Goal: Transaction & Acquisition: Purchase product/service

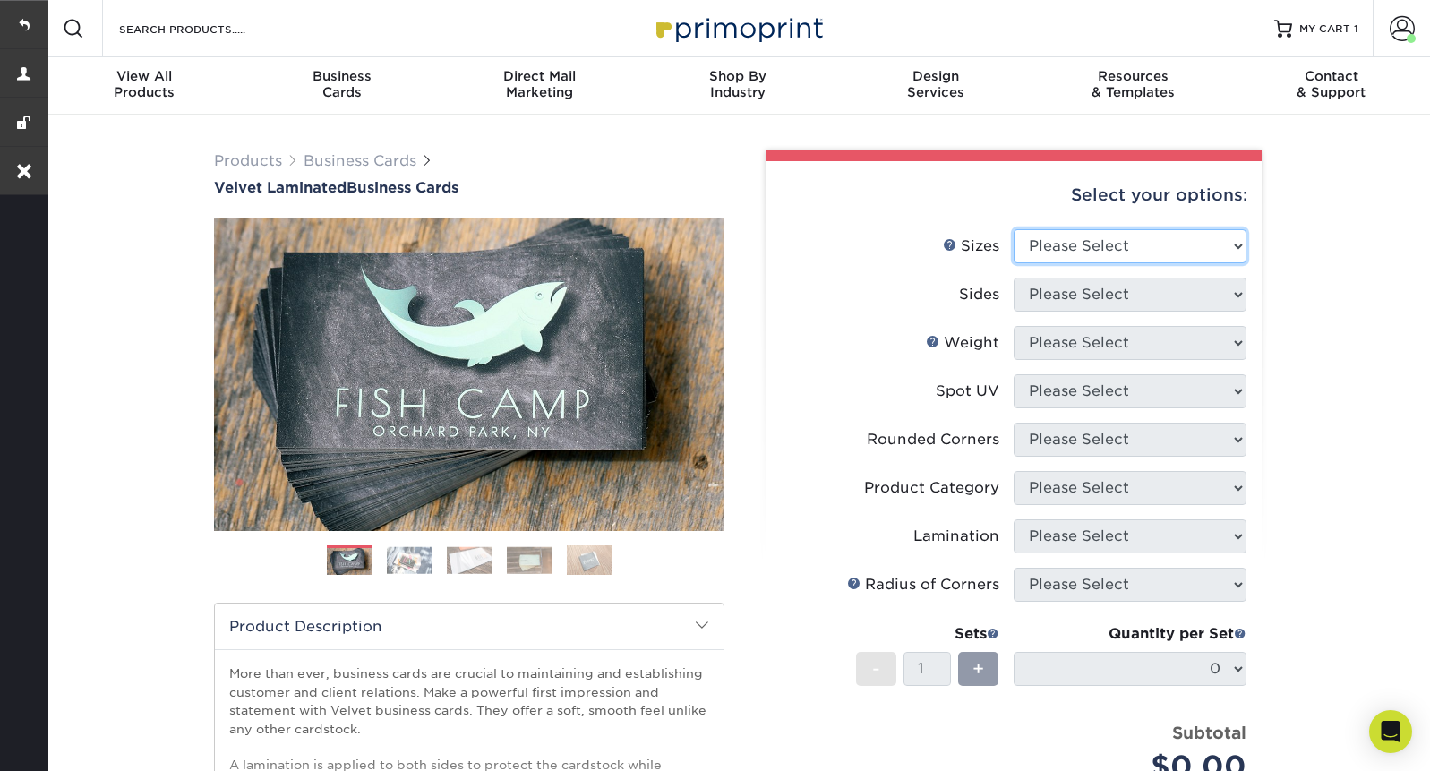
click at [1062, 248] on select "Please Select 1.5" x 3.5" - Mini 1.75" x 3.5" - Mini 2" x 2" - Square 2" x 3" -…" at bounding box center [1130, 246] width 233 height 34
select select "2.00x3.50"
click at [1014, 229] on select "Please Select 1.5" x 3.5" - Mini 1.75" x 3.5" - Mini 2" x 2" - Square 2" x 3" -…" at bounding box center [1130, 246] width 233 height 34
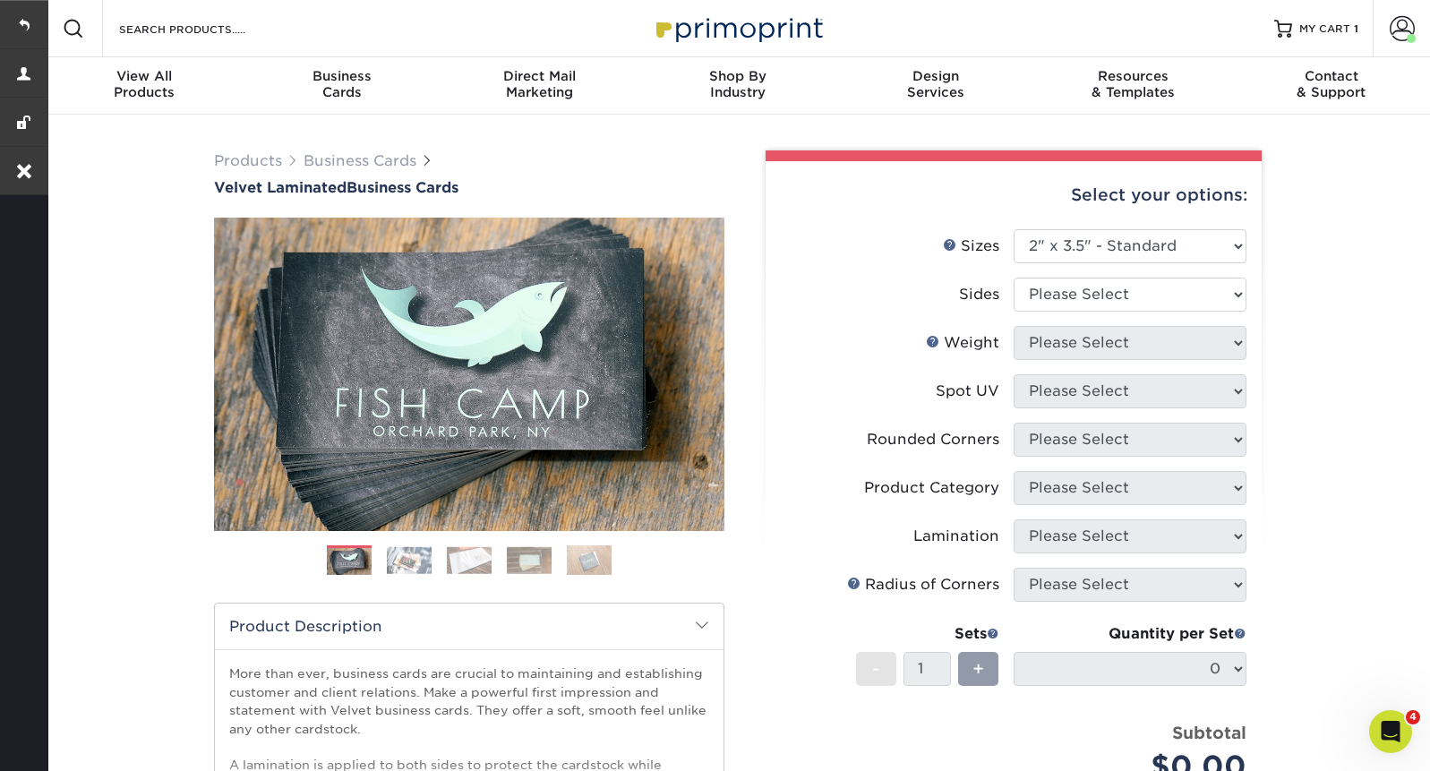
click at [1066, 312] on li "Sides Please Select Print Both Sides Print Front Only" at bounding box center [1014, 302] width 466 height 48
click at [1066, 304] on select "Please Select Print Both Sides Print Front Only" at bounding box center [1130, 295] width 233 height 34
select select "13abbda7-1d64-4f25-8bb2-c179b224825d"
click at [1014, 278] on select "Please Select Print Both Sides Print Front Only" at bounding box center [1130, 295] width 233 height 34
click at [1063, 346] on select "Please Select" at bounding box center [1130, 343] width 233 height 34
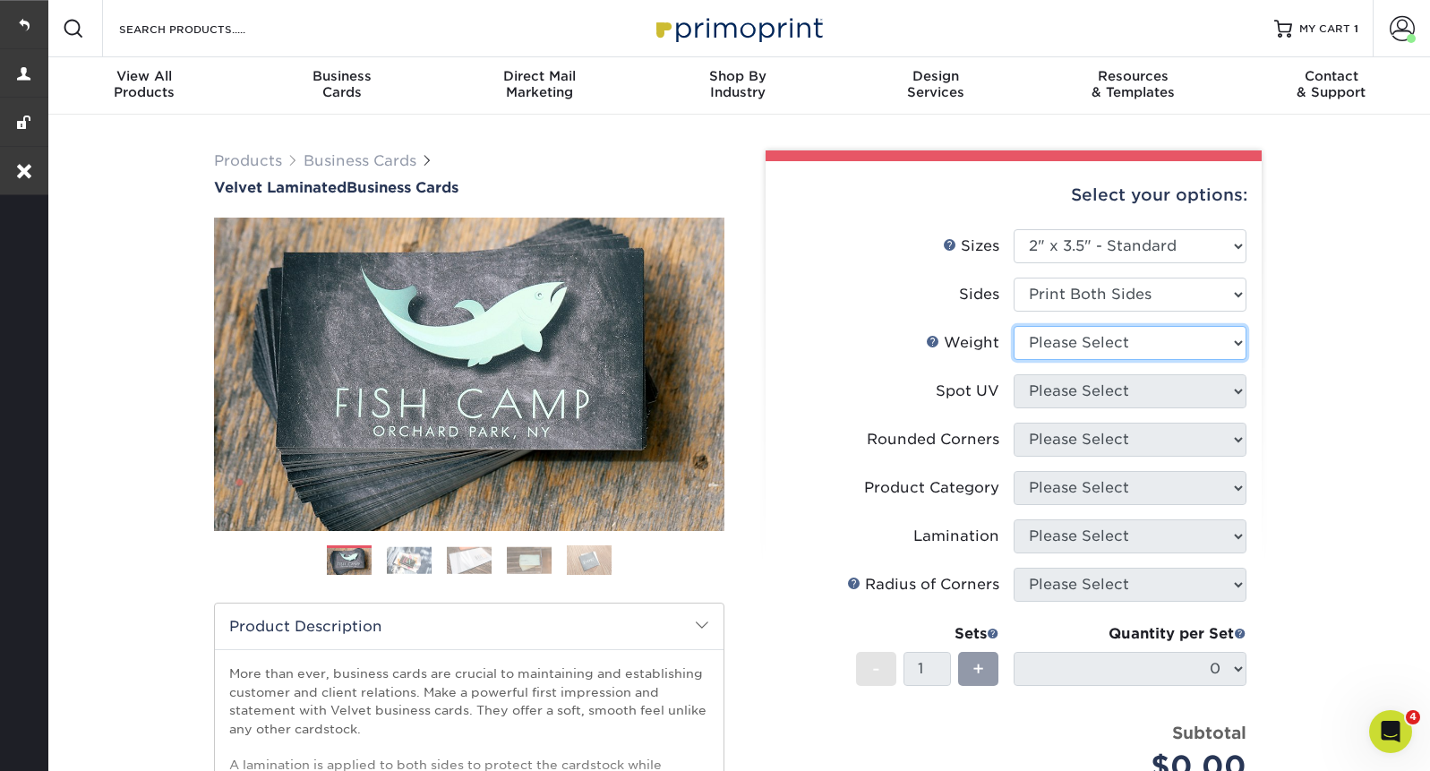
click at [1014, 326] on select "Please Select 16PT" at bounding box center [1130, 343] width 233 height 34
click at [1063, 356] on select "Please Select 16PT" at bounding box center [1130, 343] width 233 height 34
select select "16PT"
click at [1014, 326] on select "Please Select 16PT" at bounding box center [1130, 343] width 233 height 34
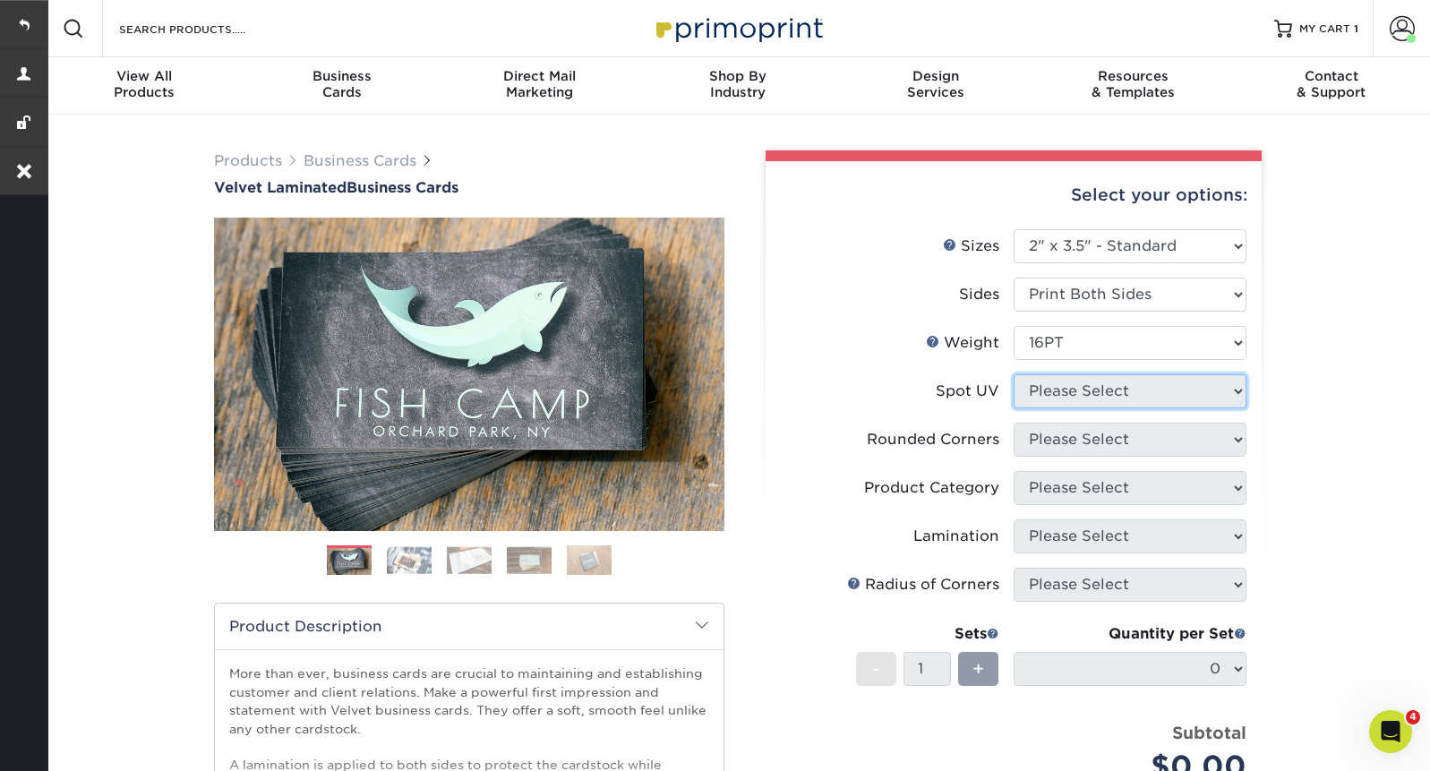
click at [1069, 397] on select "Please Select No Spot UV Front and Back (Both Sides) Front Only Back Only" at bounding box center [1130, 391] width 233 height 34
select select "0"
click at [1014, 374] on select "Please Select No Spot UV Front and Back (Both Sides) Front Only Back Only" at bounding box center [1130, 391] width 233 height 34
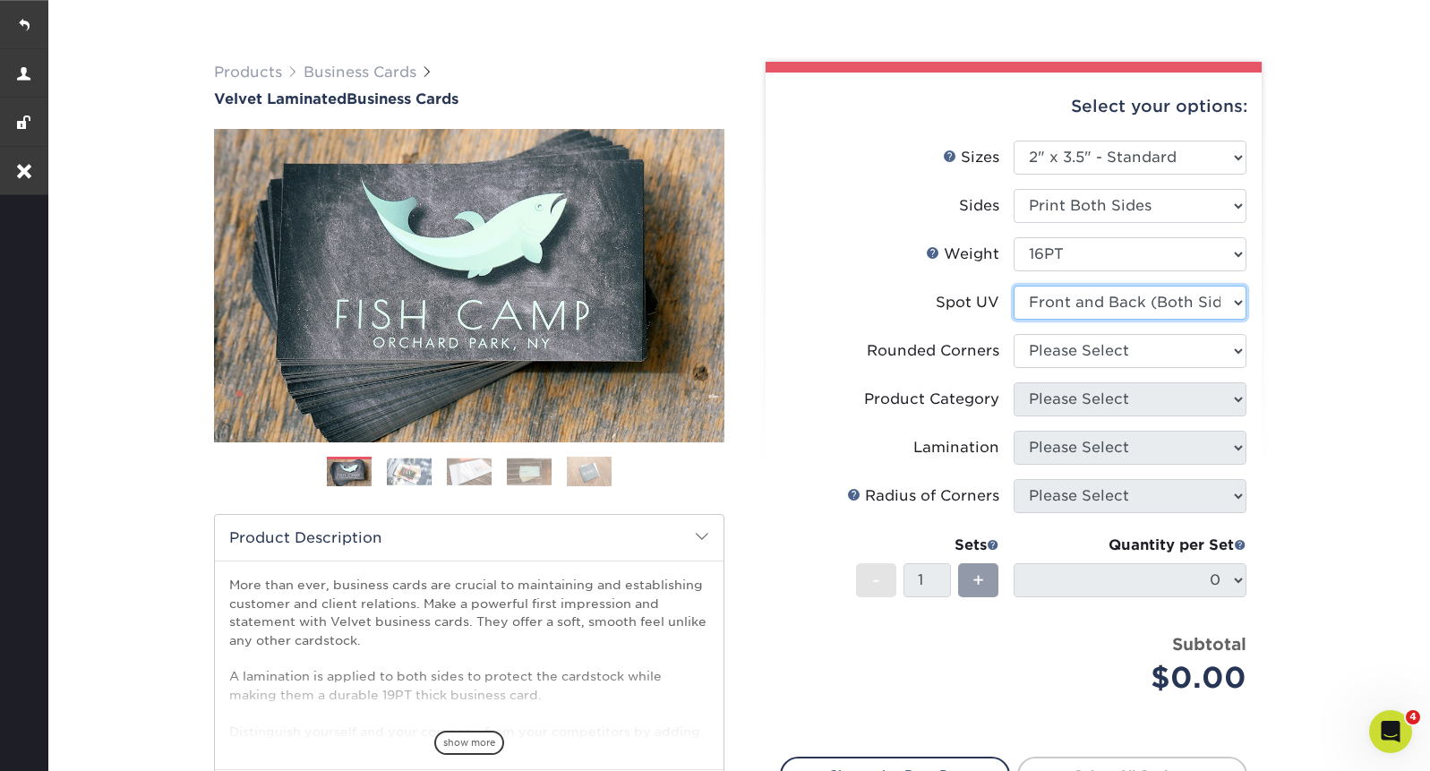
scroll to position [111, 0]
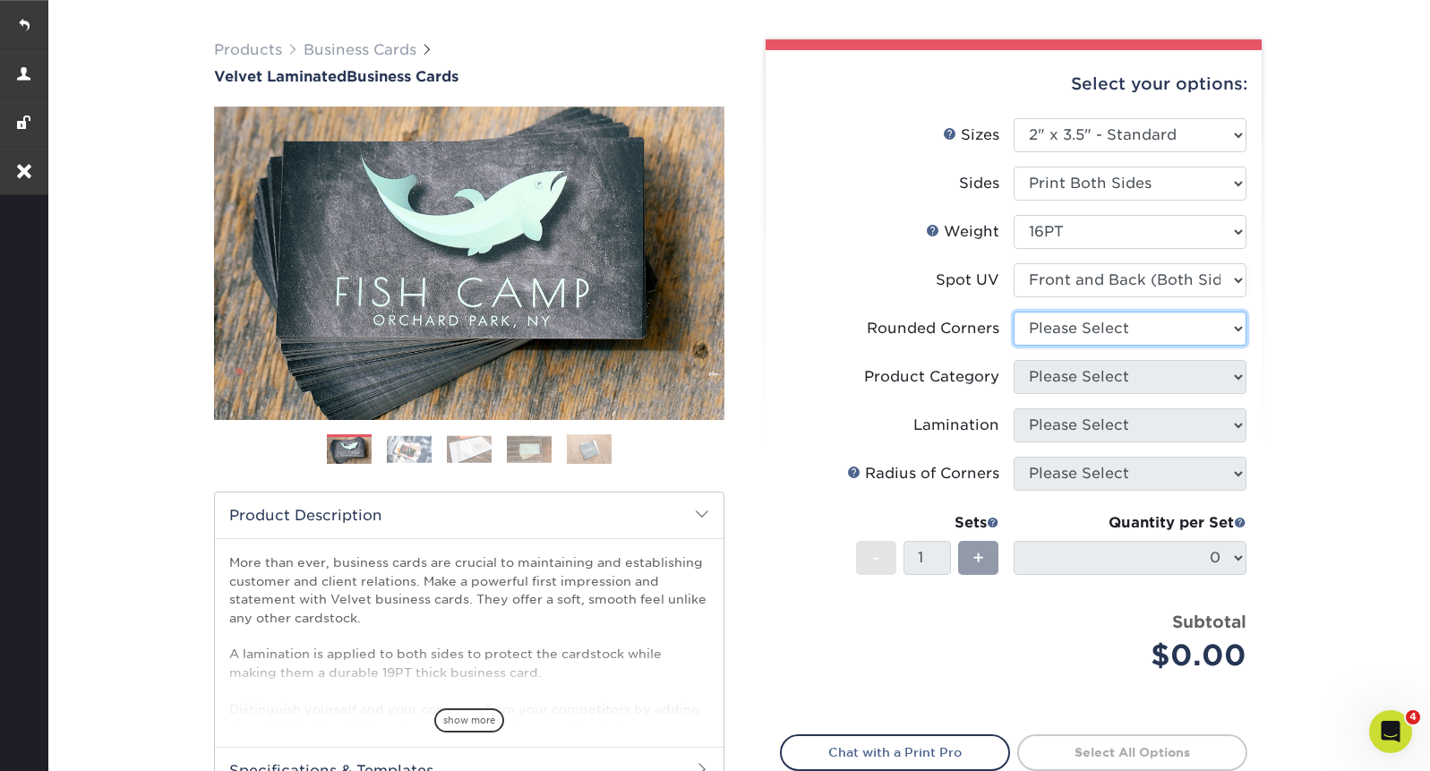
click at [1145, 330] on select "Please Select Yes - Round 2 Corners Yes - Round 4 Corners No" at bounding box center [1130, 329] width 233 height 34
select select "0"
click at [1014, 312] on select "Please Select Yes - Round 2 Corners Yes - Round 4 Corners No" at bounding box center [1130, 329] width 233 height 34
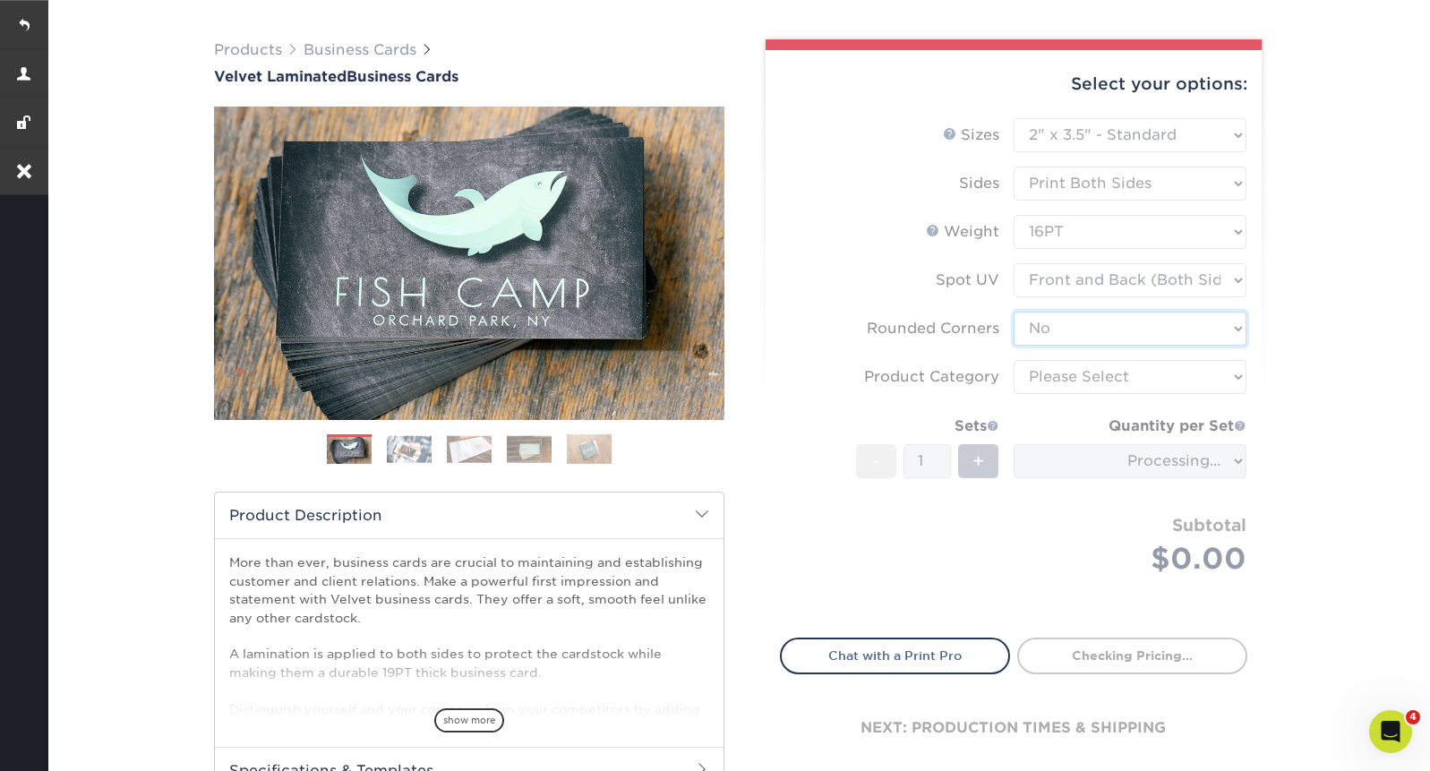
scroll to position [200, 0]
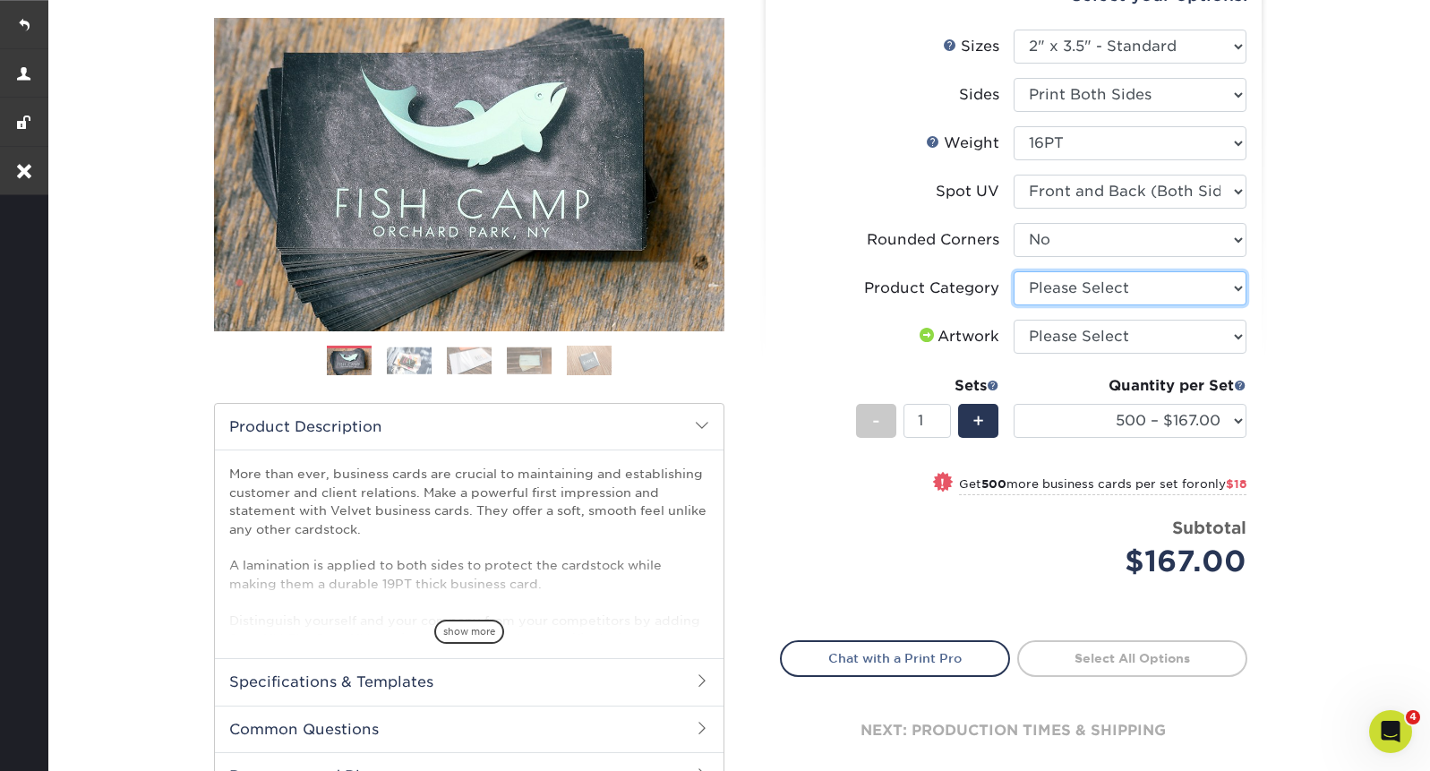
click at [1164, 287] on select "Please Select Business Cards" at bounding box center [1130, 288] width 233 height 34
select select "3b5148f1-0588-4f88-a218-97bcfdce65c1"
click at [1014, 271] on select "Please Select Business Cards" at bounding box center [1130, 288] width 233 height 34
click at [1102, 344] on select "Please Select I will upload files I need a design - $100" at bounding box center [1130, 337] width 233 height 34
select select "upload"
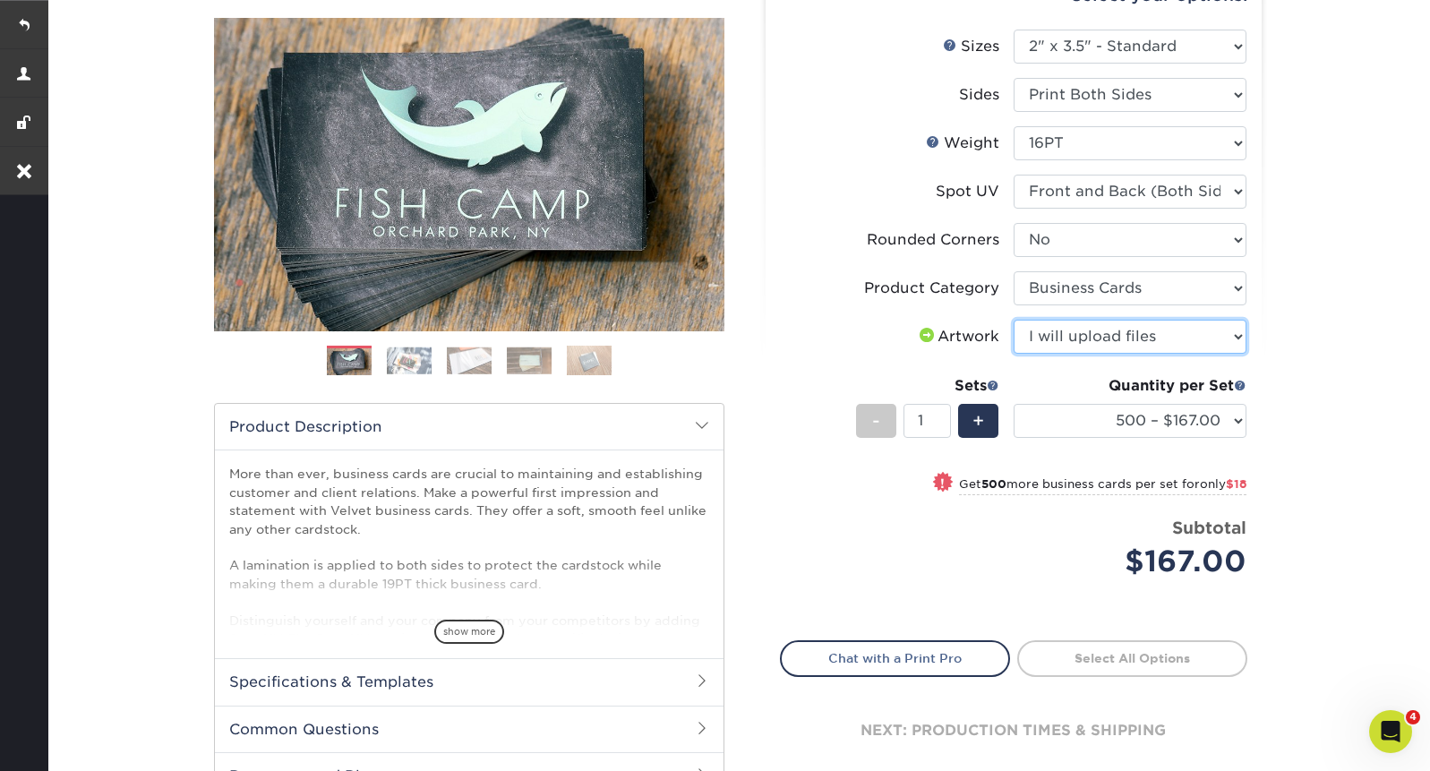
click at [1014, 320] on select "Please Select I will upload files I need a design - $100" at bounding box center [1130, 337] width 233 height 34
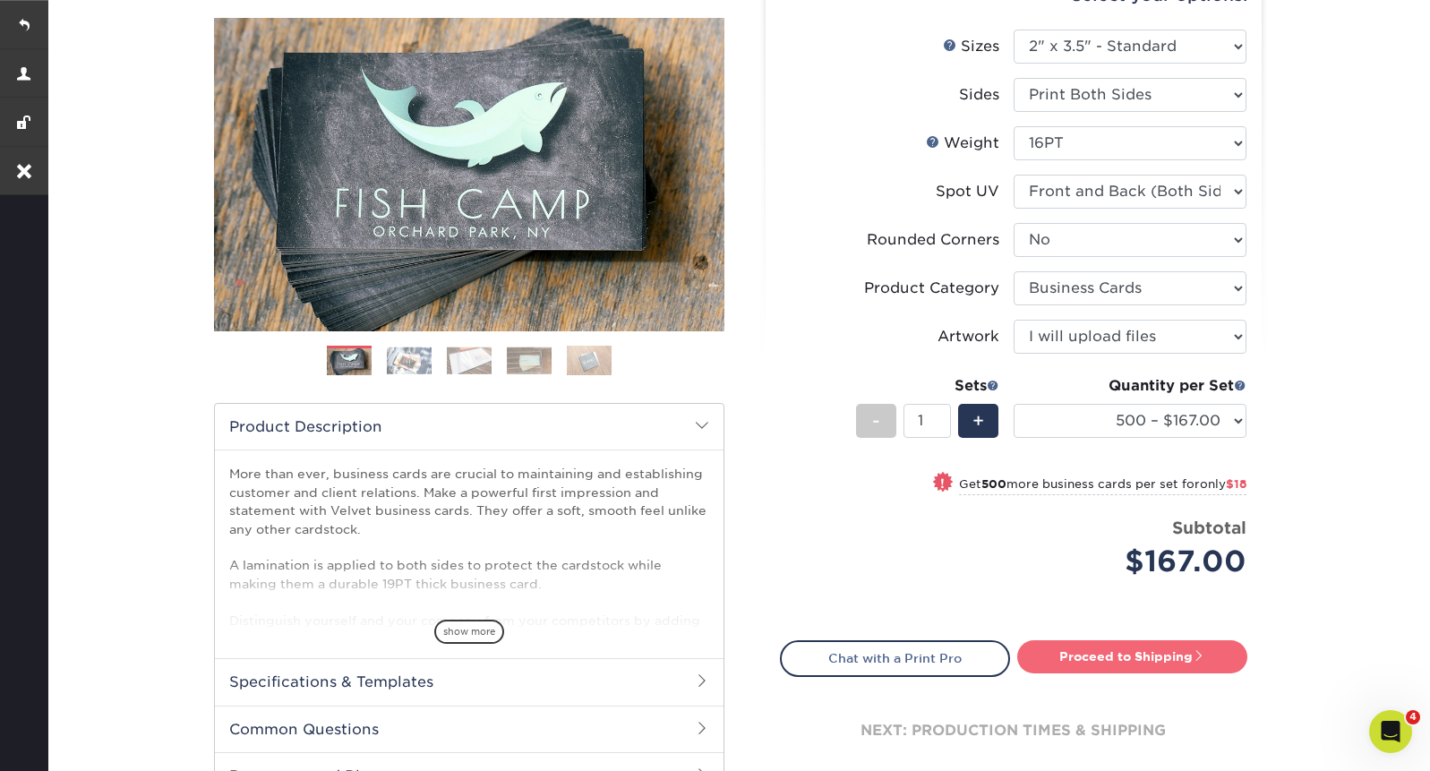
click at [1098, 666] on link "Proceed to Shipping" at bounding box center [1132, 656] width 230 height 32
type input "Set 1"
select select "4255bcc9-c807-49ed-9fda-38550f218dbc"
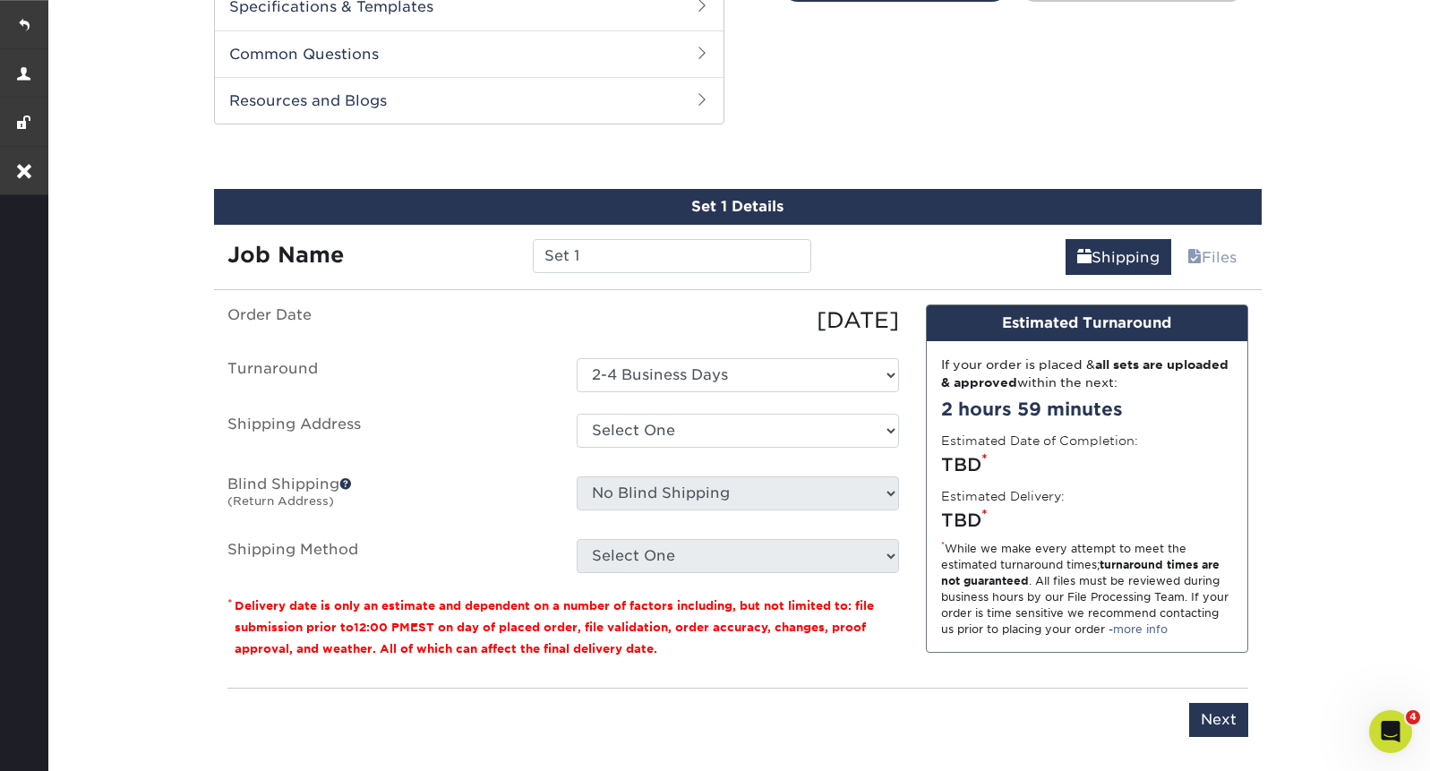
scroll to position [911, 0]
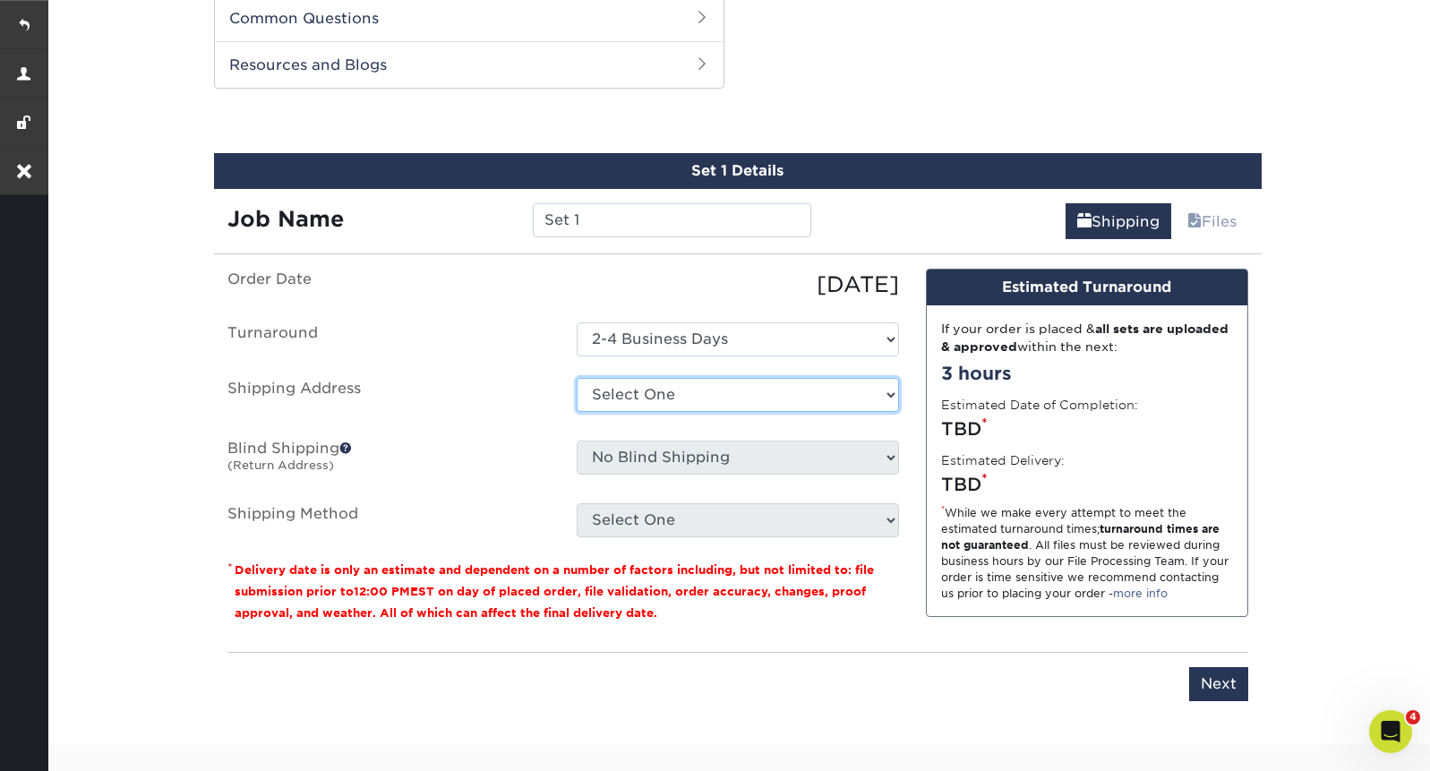
click at [654, 395] on select "Select One Art Realm Aura IV BCards + Add New Address" at bounding box center [738, 395] width 322 height 34
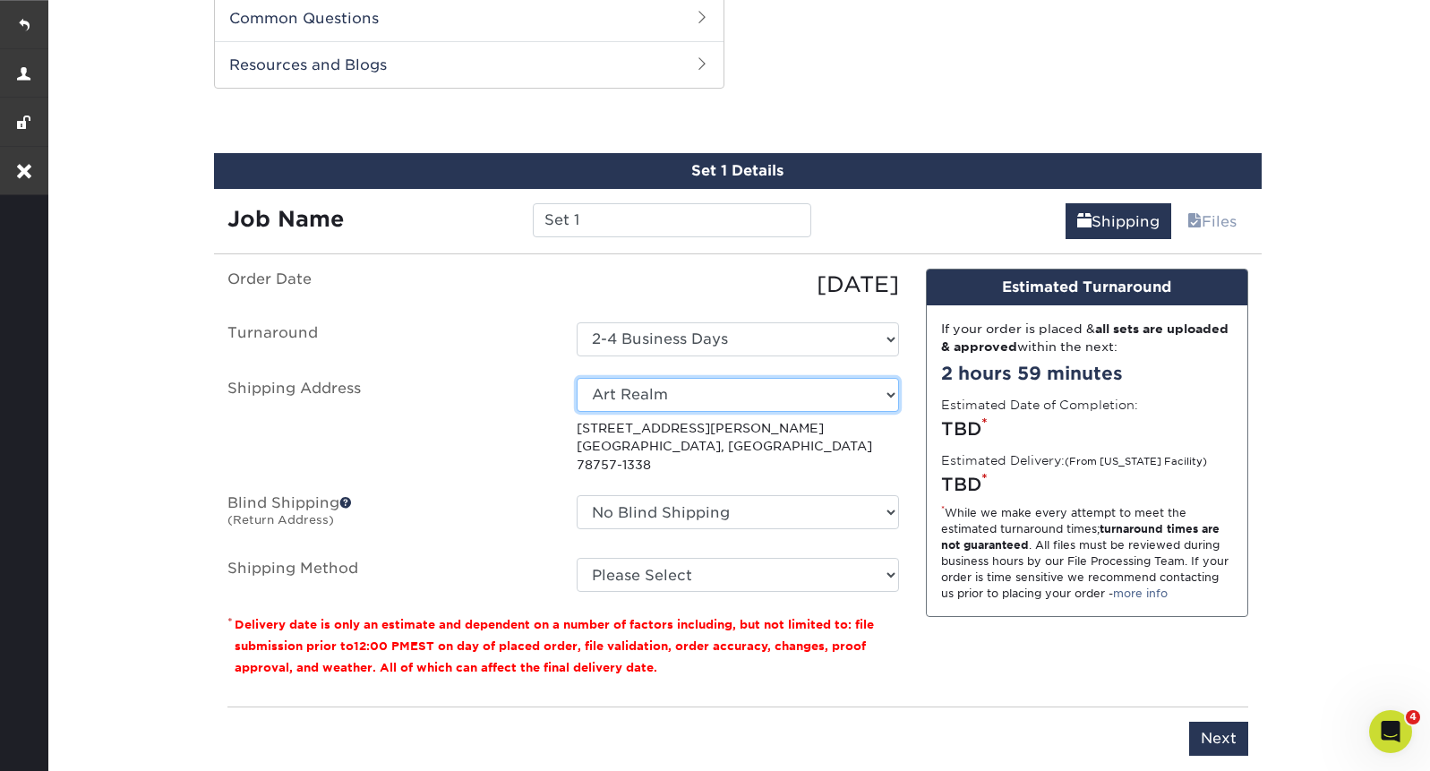
click at [785, 390] on select "Select One Art Realm Aura IV BCards + Add New Address" at bounding box center [738, 395] width 322 height 34
select select "216503"
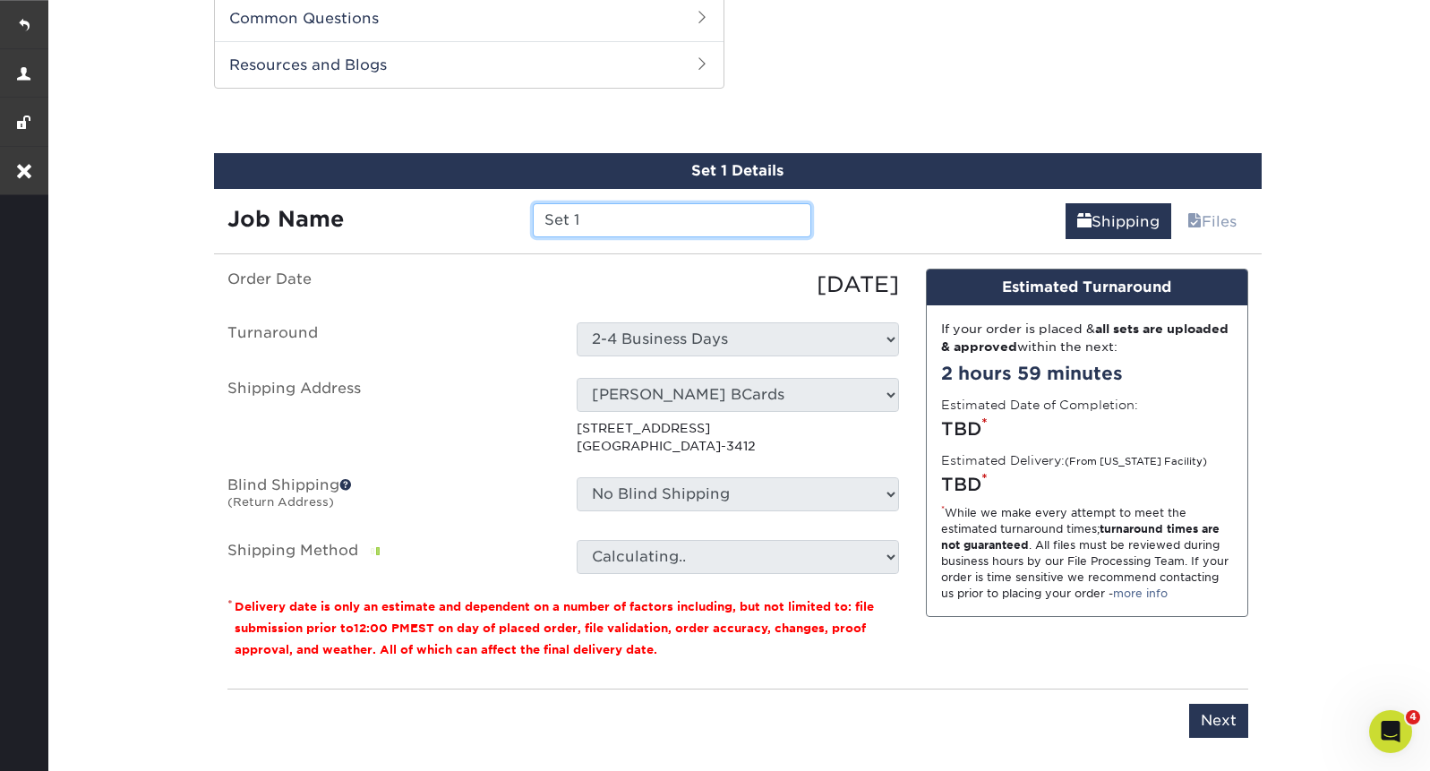
click at [605, 214] on input "Set 1" at bounding box center [672, 220] width 279 height 34
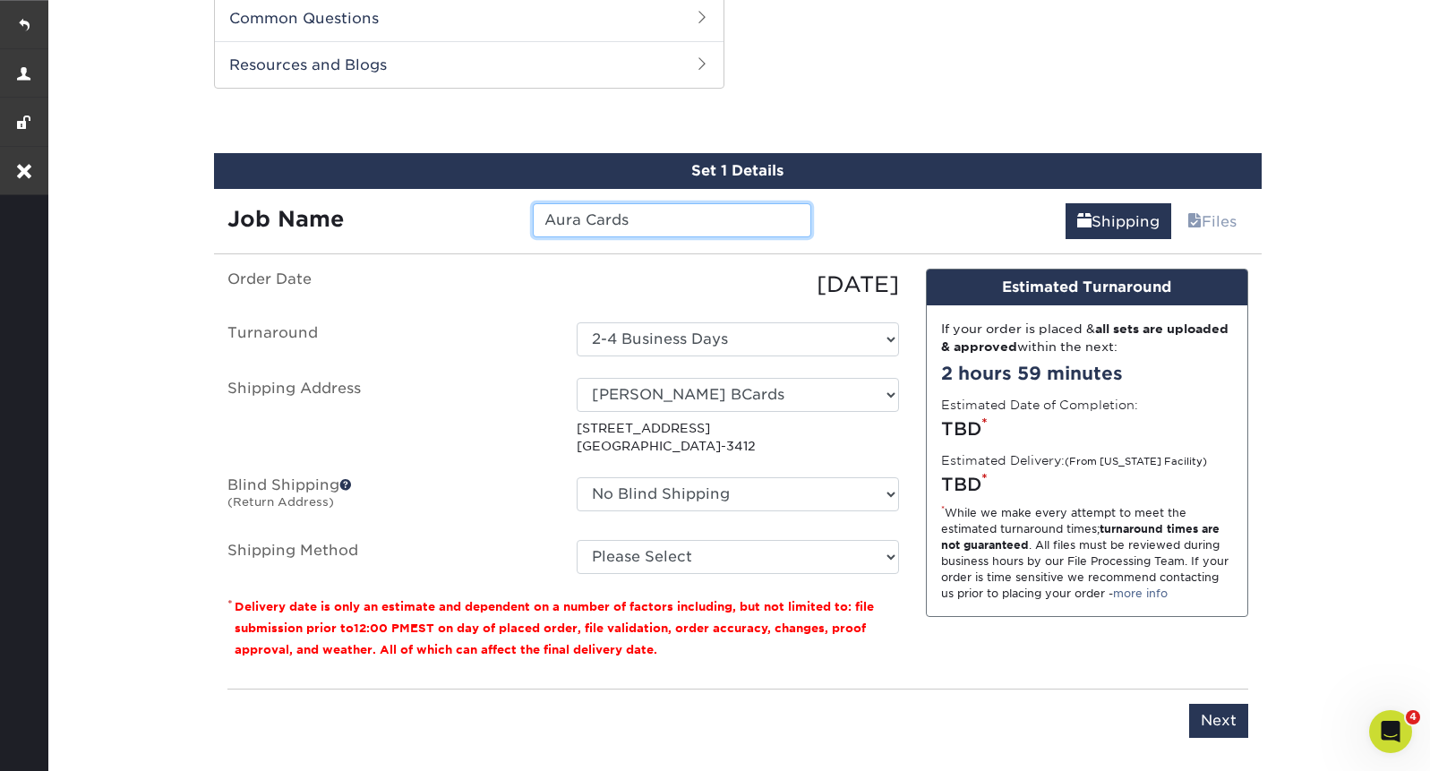
type input "Aura Cards"
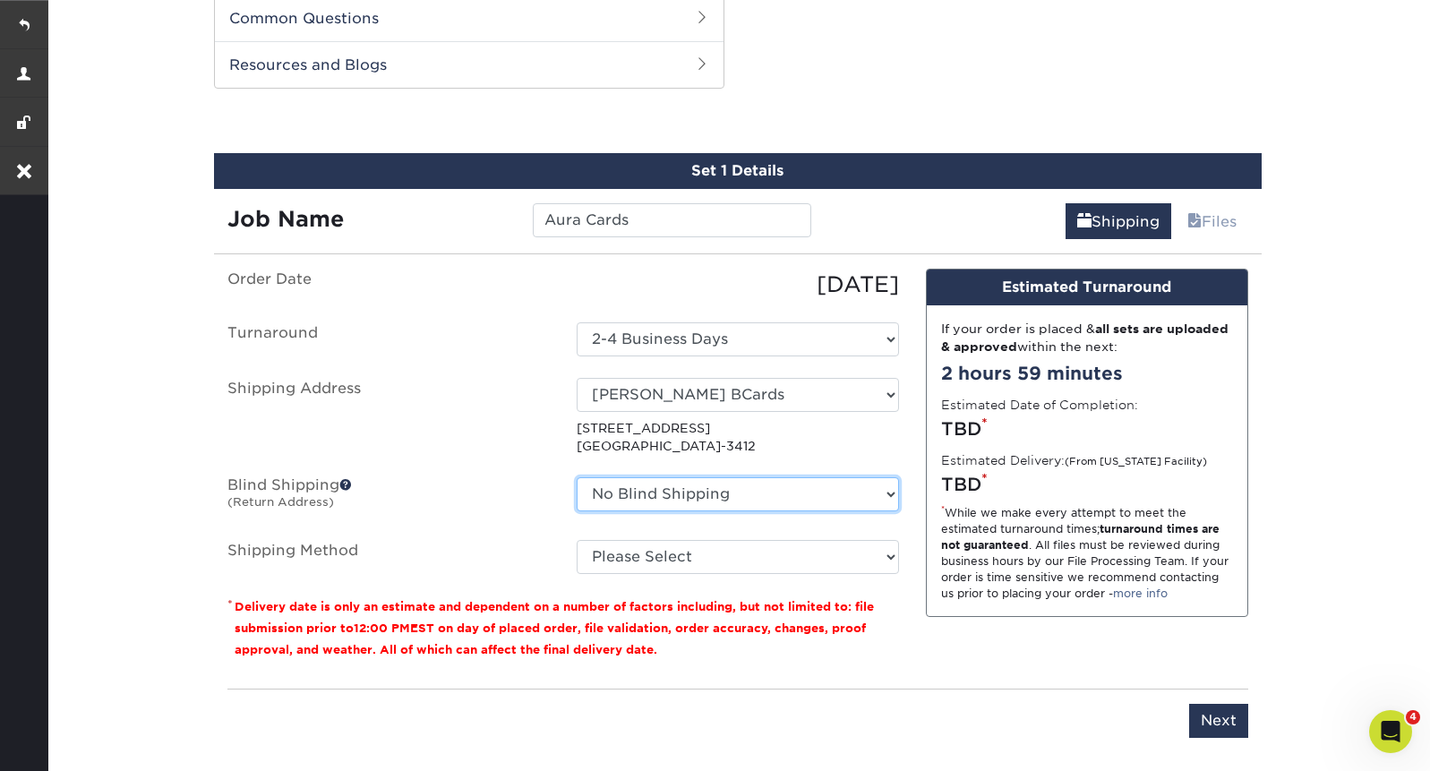
click at [760, 497] on select "No Blind Shipping Art Realm Aura IV BCards + Add New Address" at bounding box center [738, 494] width 322 height 34
select select "216503"
click at [577, 477] on select "No Blind Shipping Art Realm Aura IV BCards + Add New Address" at bounding box center [738, 494] width 322 height 34
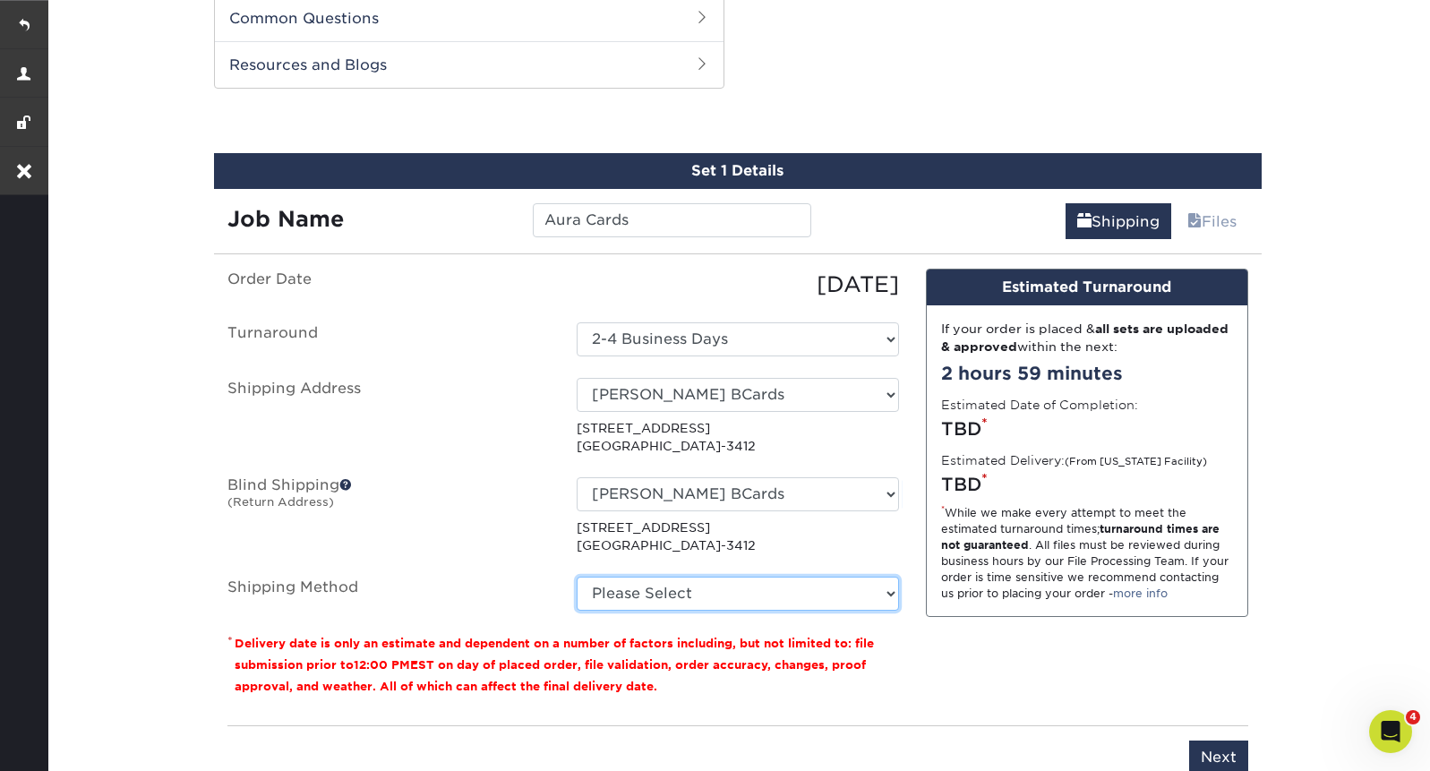
click at [670, 601] on select "Please Select Ground Shipping (+$8.96) 3 Day Shipping Service (+$21.95) 2 Day A…" at bounding box center [738, 594] width 322 height 34
select select "03"
click at [577, 577] on select "Please Select Ground Shipping (+$8.96) 3 Day Shipping Service (+$21.95) 2 Day A…" at bounding box center [738, 594] width 322 height 34
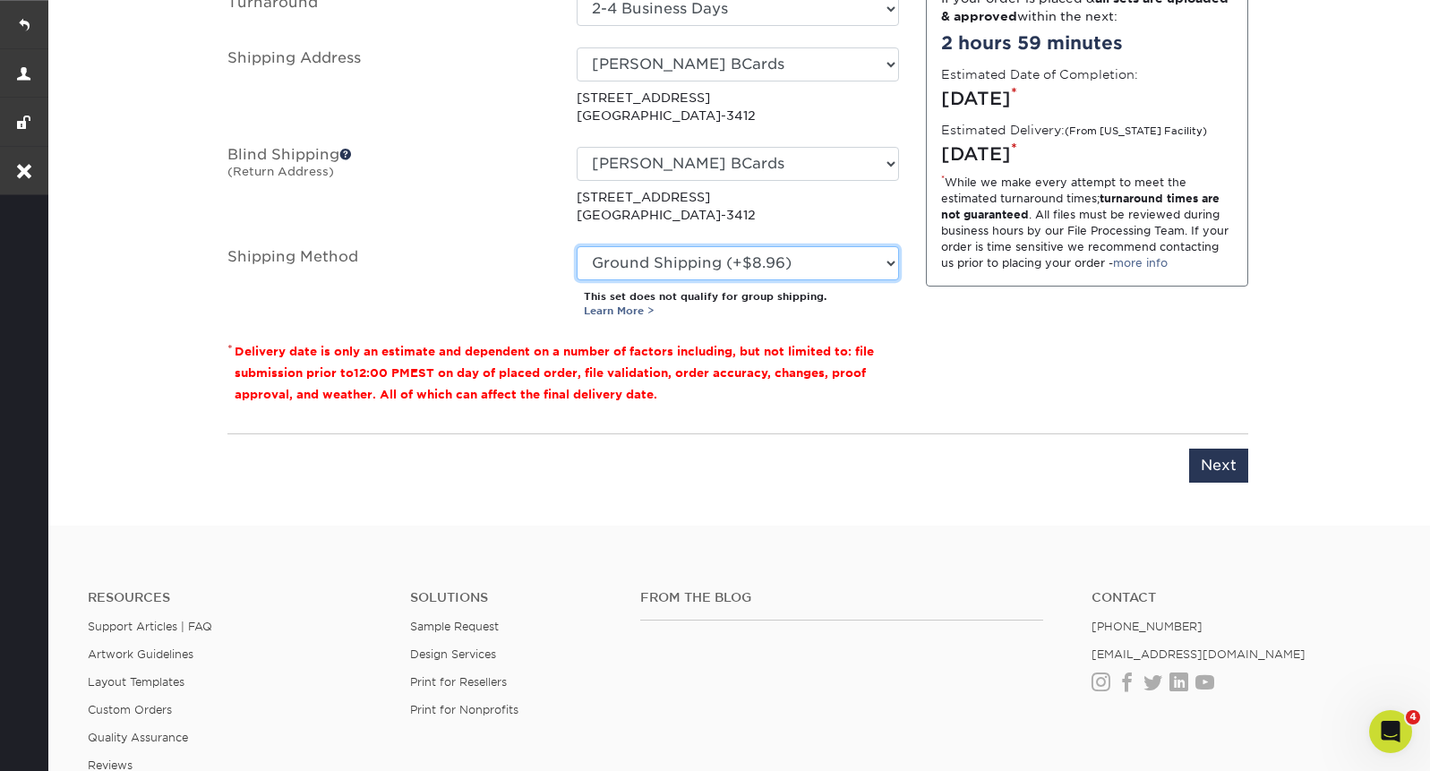
scroll to position [1247, 0]
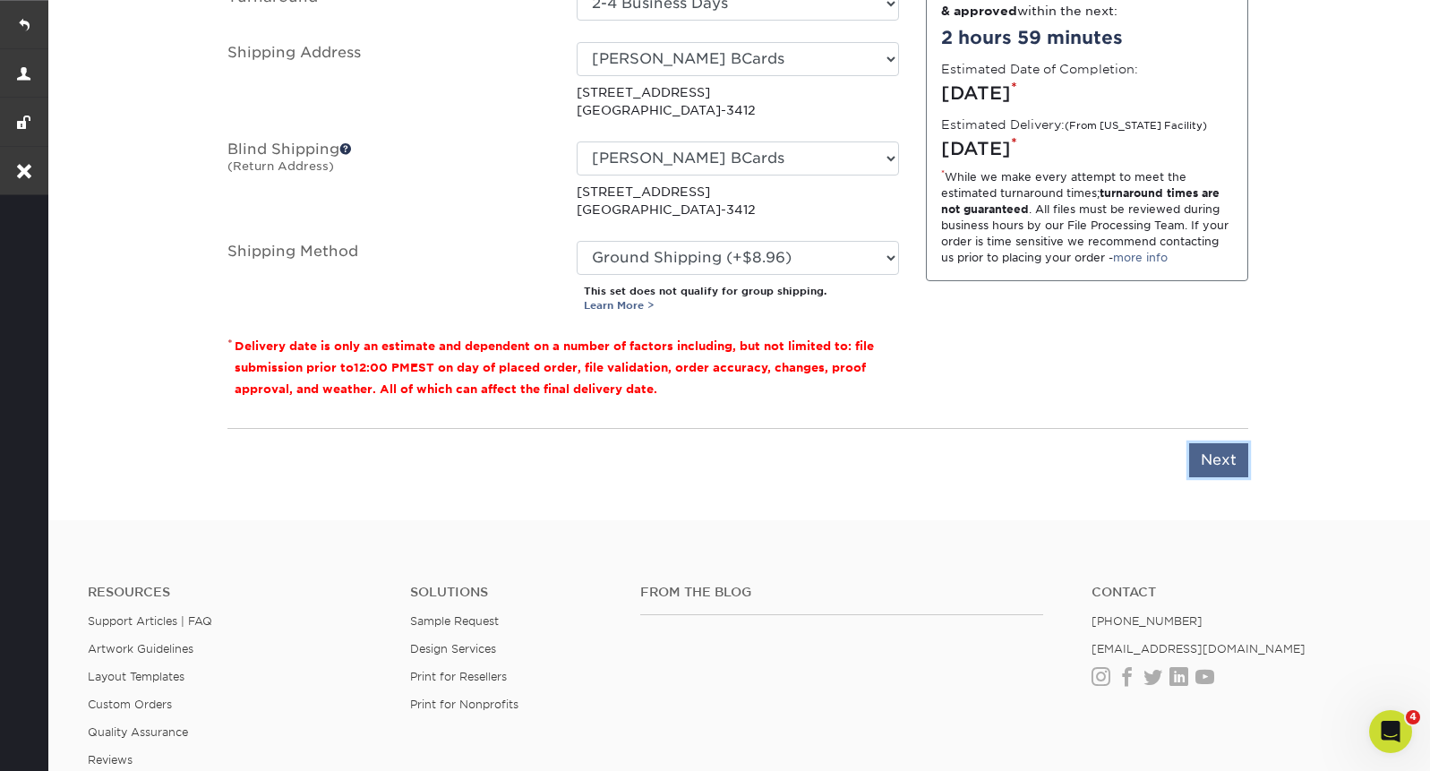
click at [1222, 457] on input "Next" at bounding box center [1218, 460] width 59 height 34
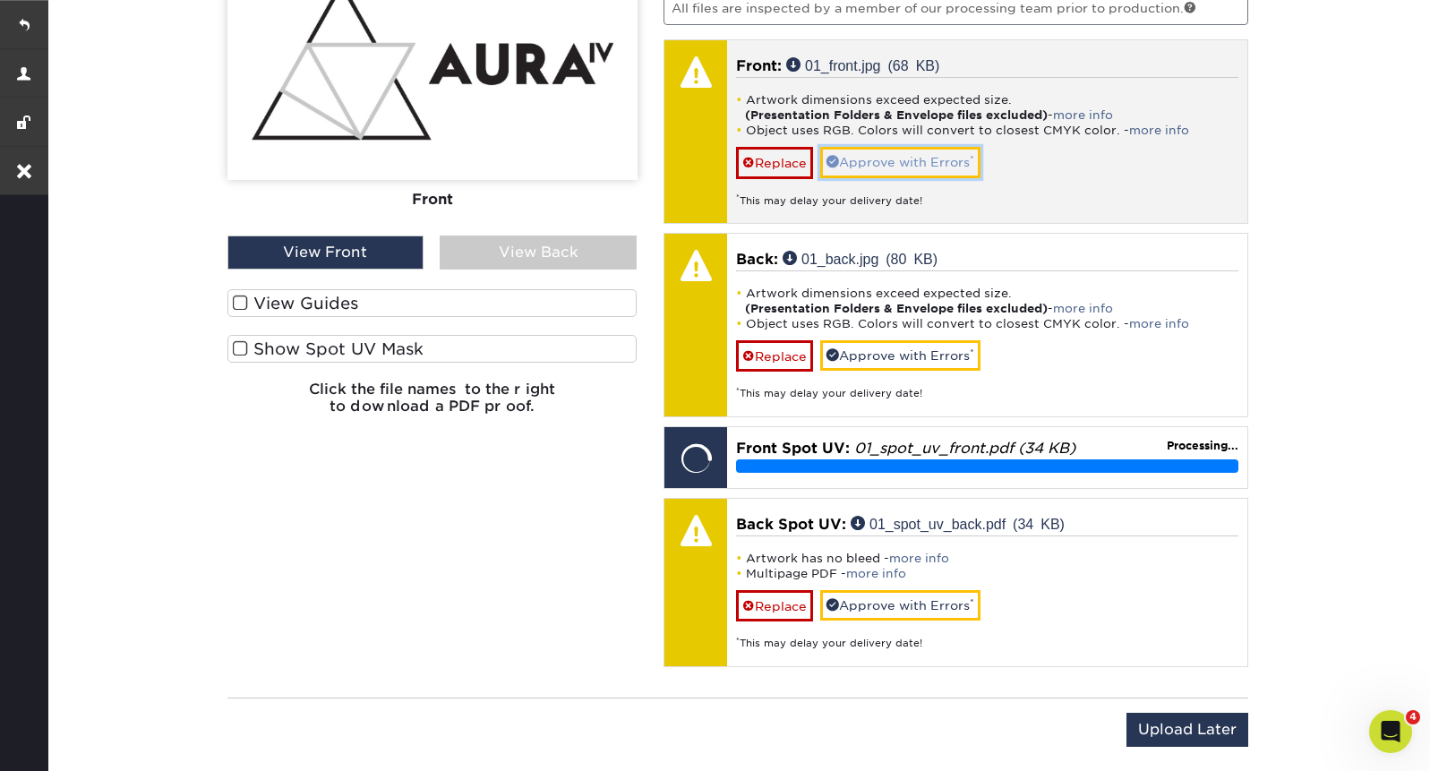
click at [937, 157] on link "Approve with Errors *" at bounding box center [900, 162] width 160 height 30
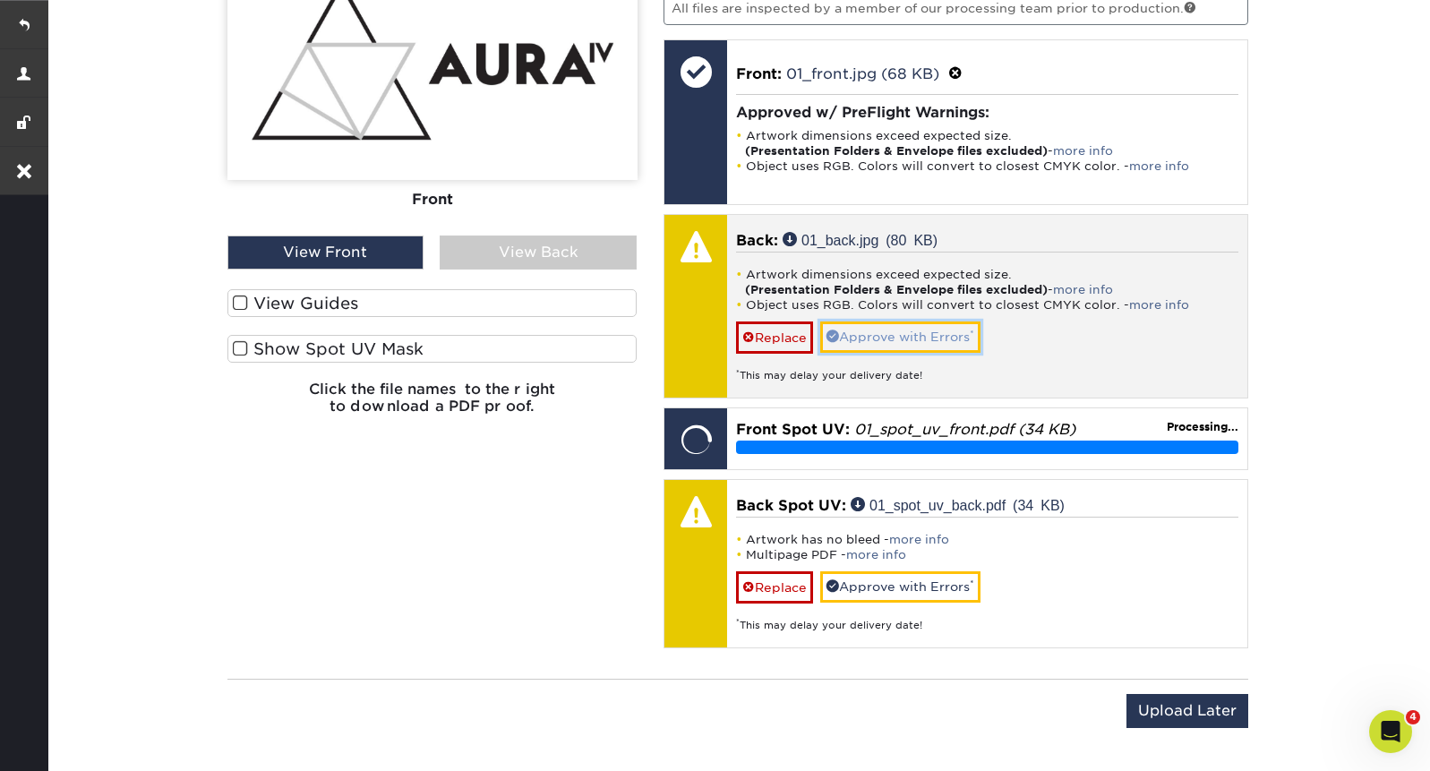
click at [909, 332] on link "Approve with Errors *" at bounding box center [900, 336] width 160 height 30
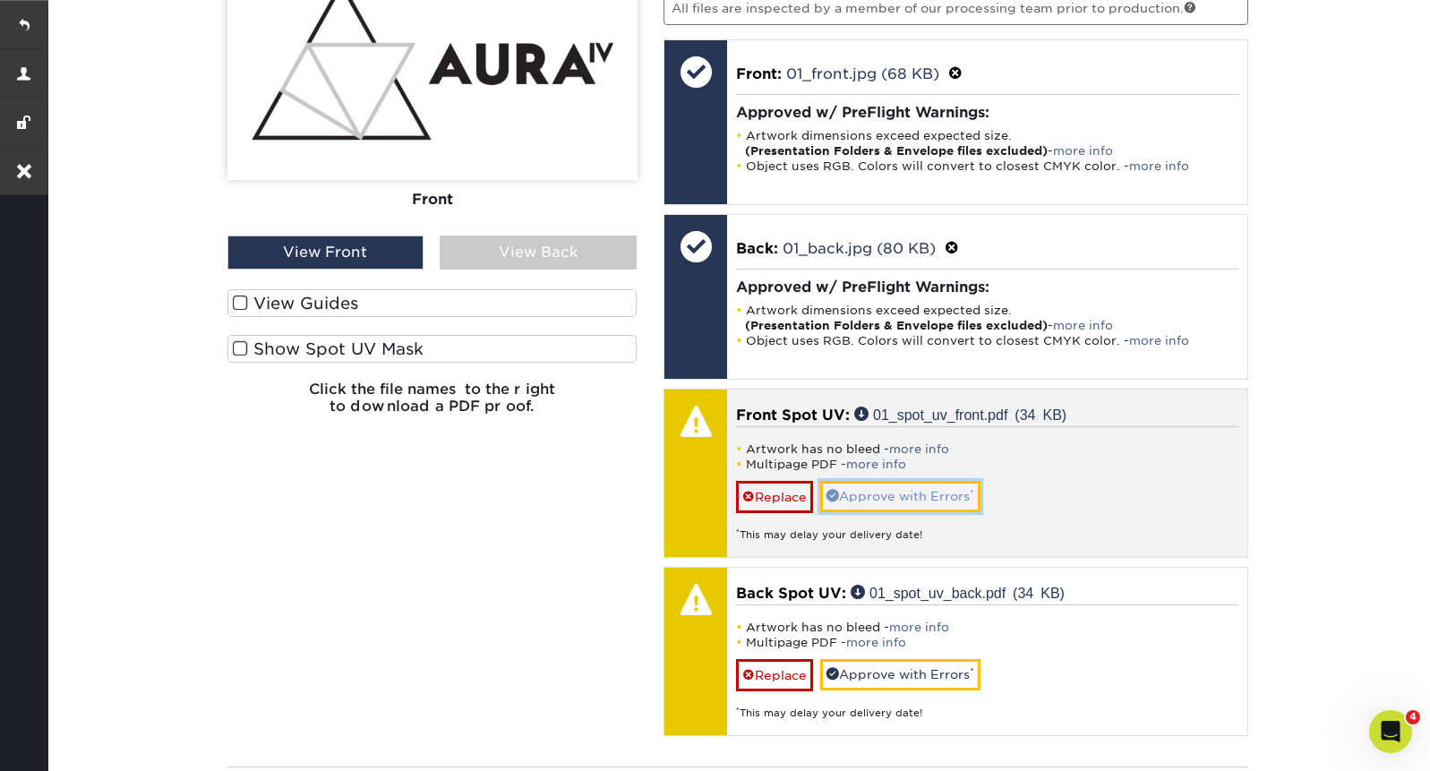
click at [888, 498] on link "Approve with Errors *" at bounding box center [900, 496] width 160 height 30
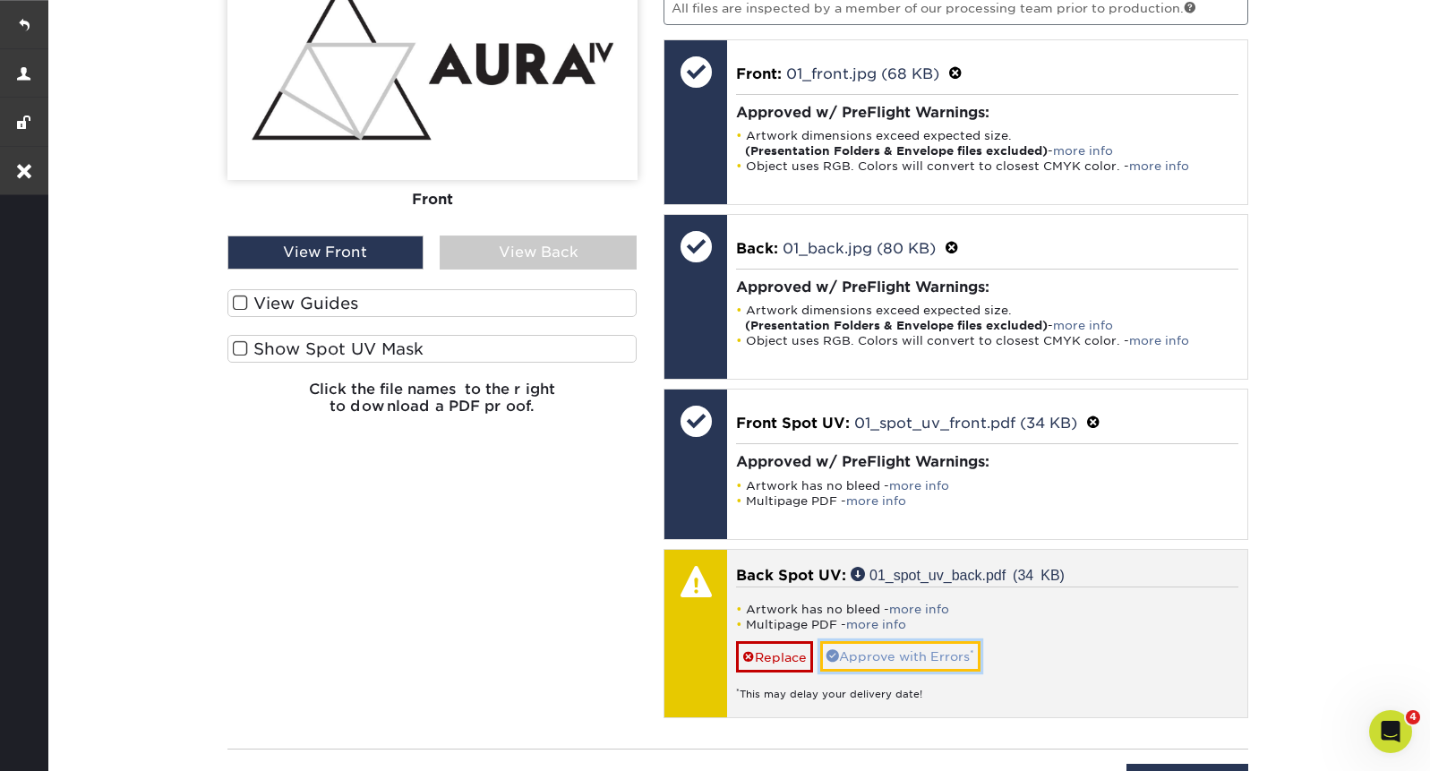
click at [884, 642] on link "Approve with Errors *" at bounding box center [900, 656] width 160 height 30
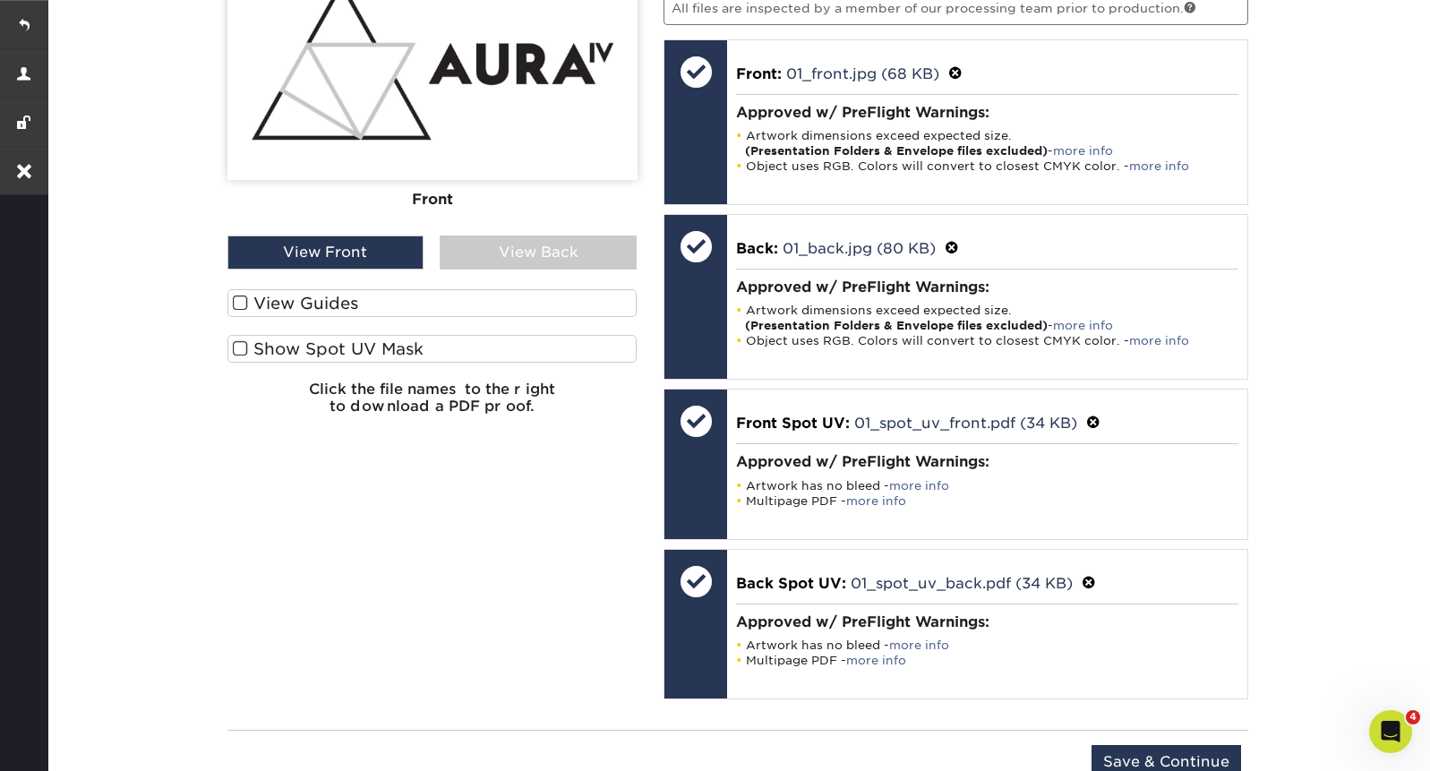
click at [239, 305] on span at bounding box center [240, 303] width 15 height 17
click at [0, 0] on input "View Guides" at bounding box center [0, 0] width 0 height 0
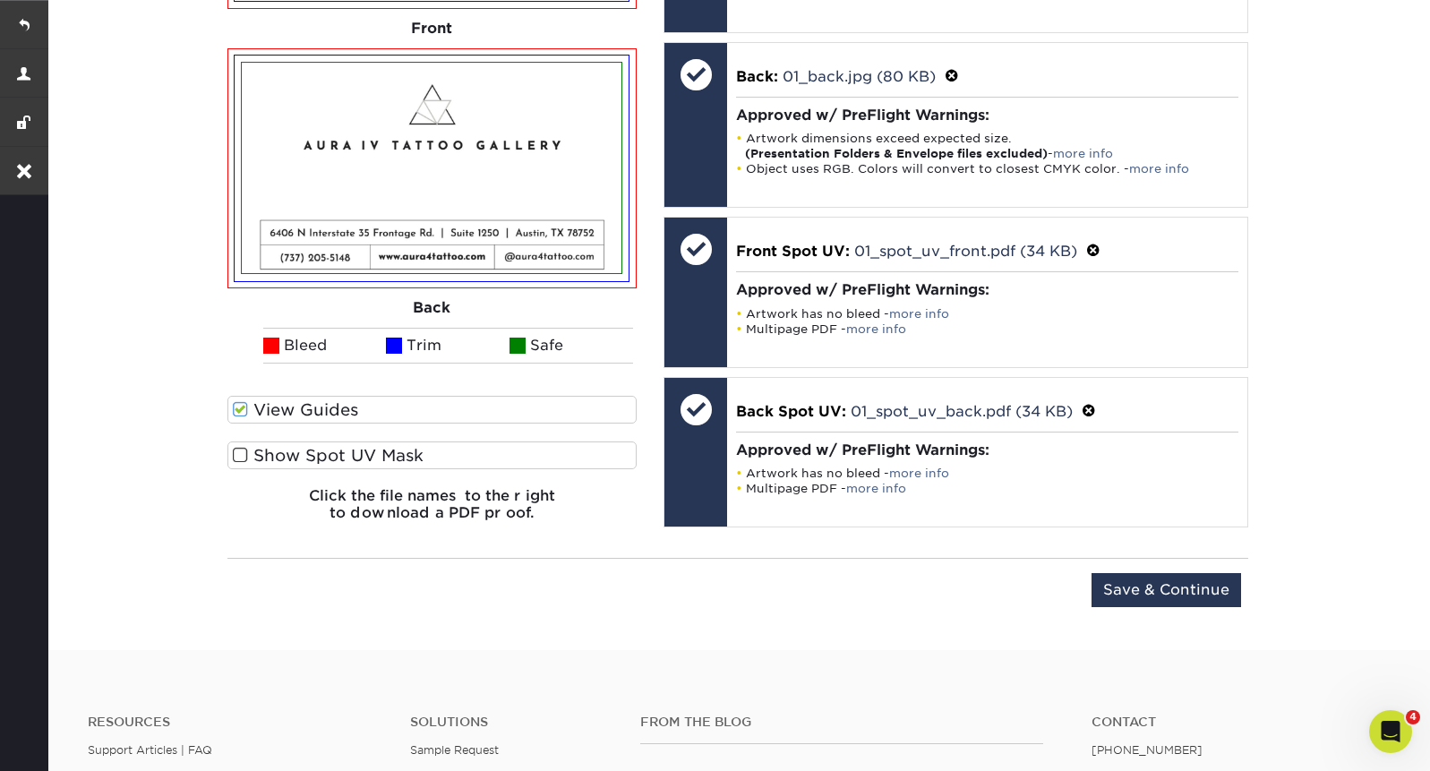
scroll to position [1416, 0]
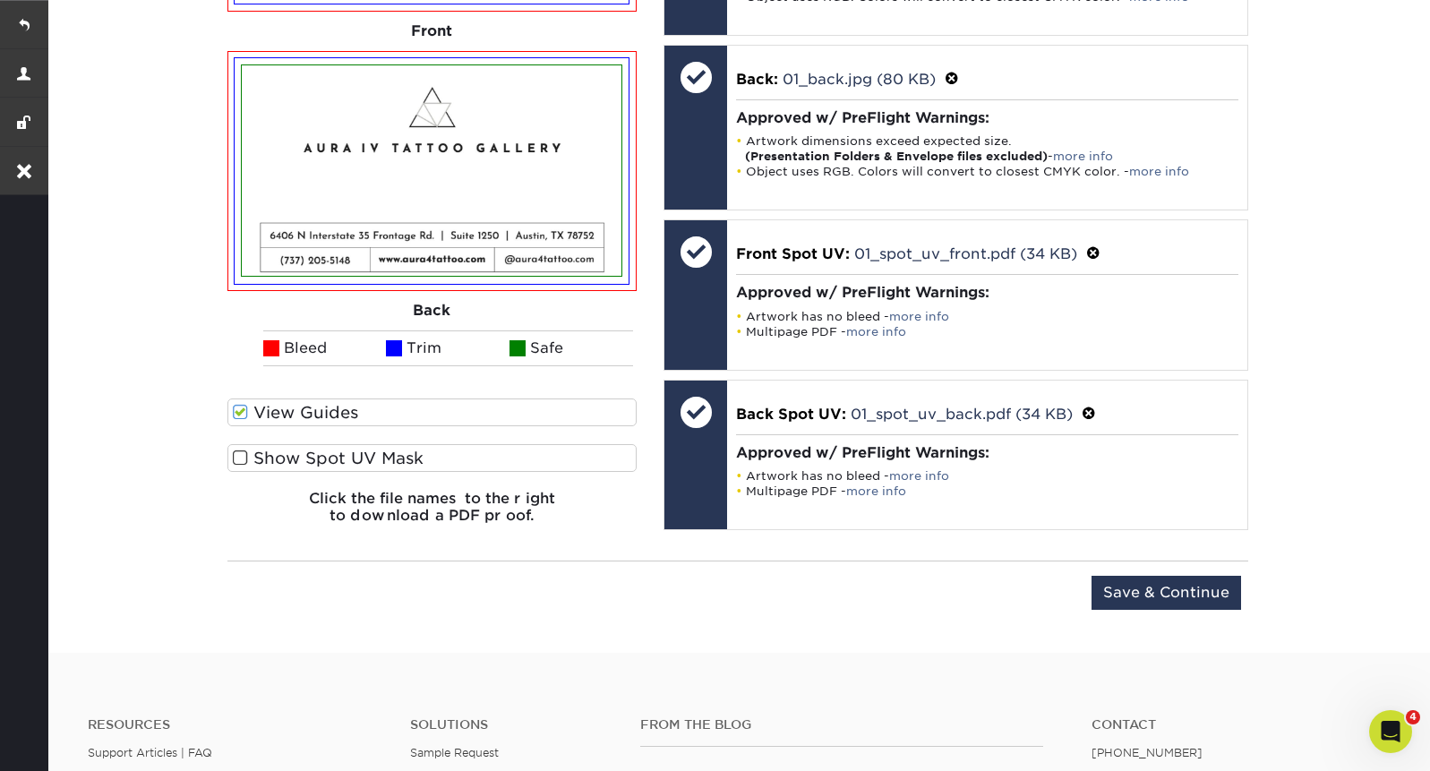
click at [245, 460] on span at bounding box center [240, 458] width 15 height 17
click at [0, 0] on input "Show Spot UV Mask" at bounding box center [0, 0] width 0 height 0
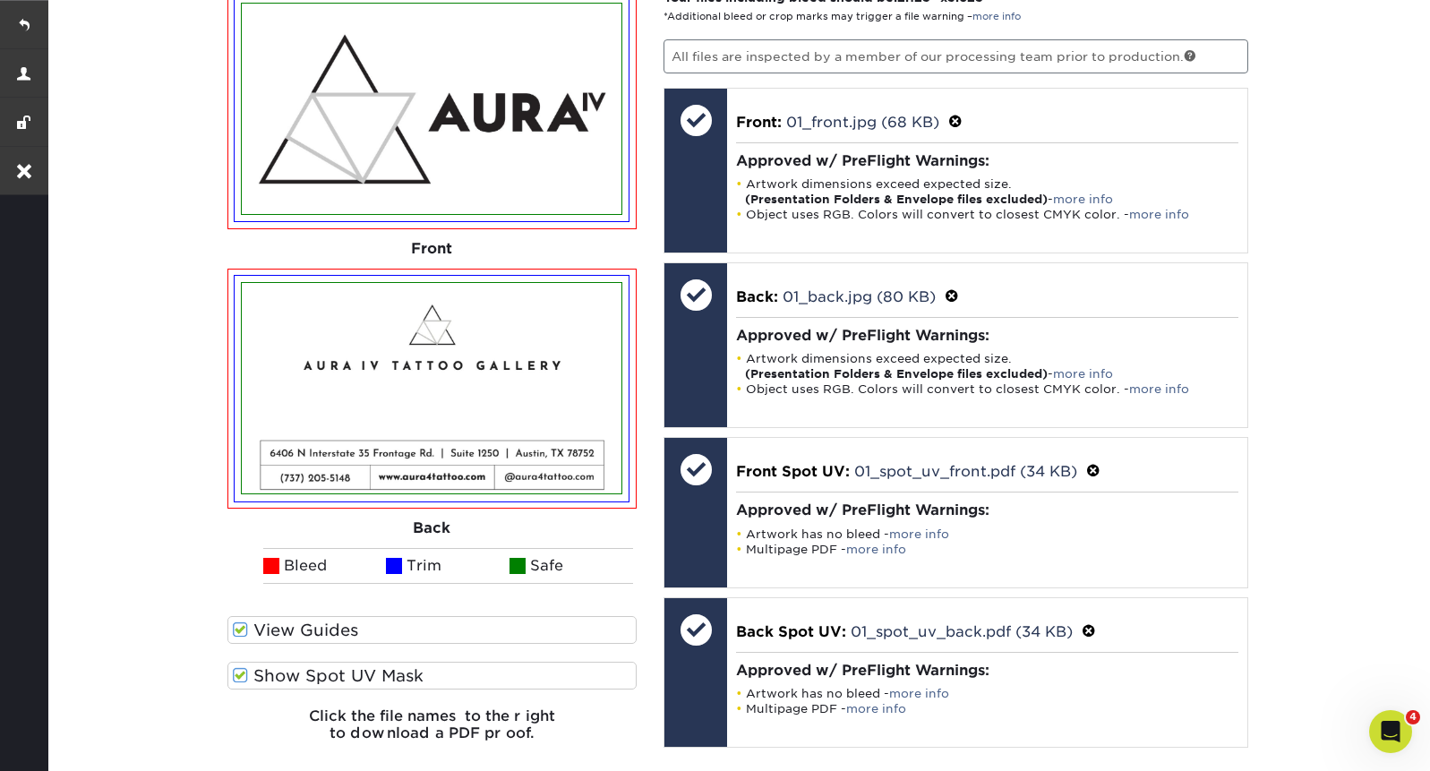
scroll to position [1197, 0]
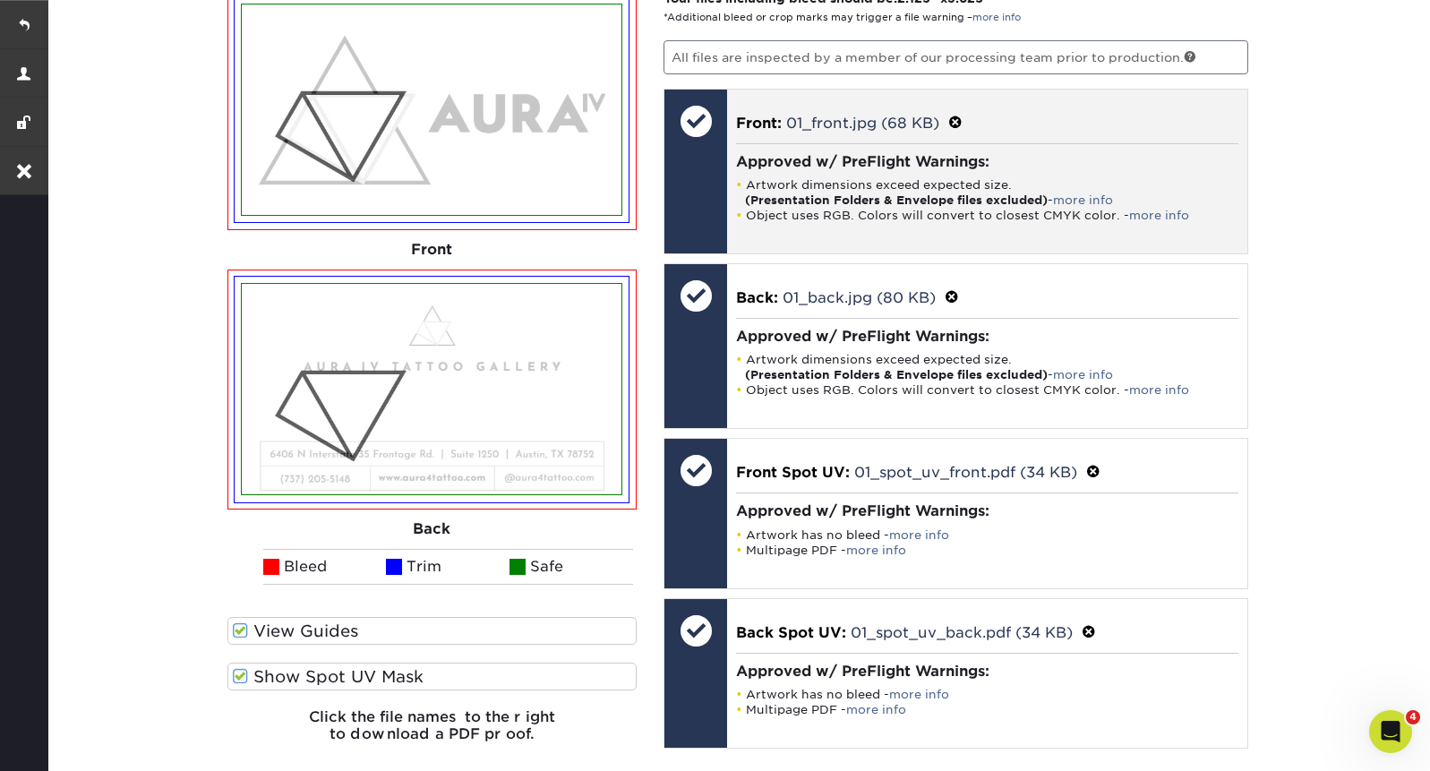
click at [958, 116] on span at bounding box center [955, 123] width 14 height 17
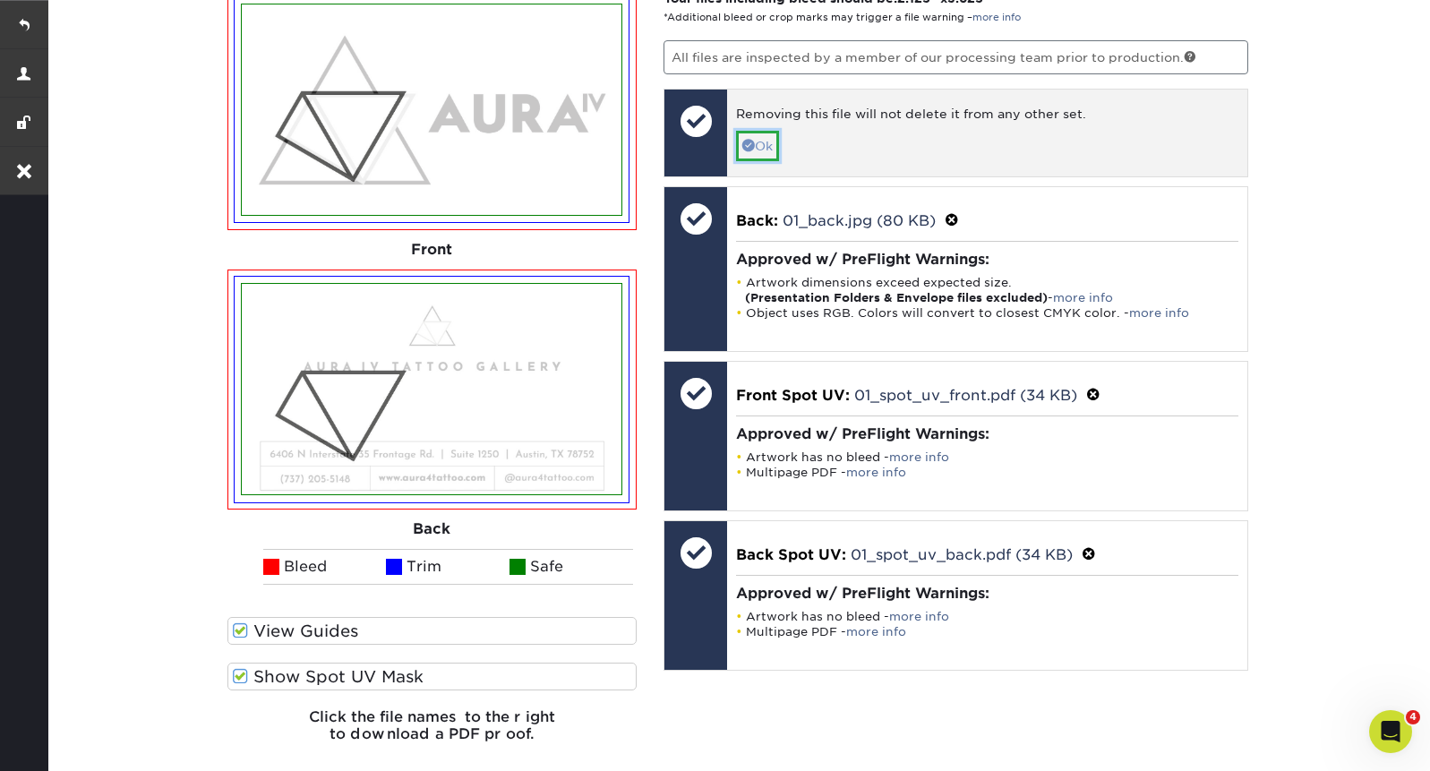
click at [779, 131] on link "Ok" at bounding box center [757, 146] width 43 height 30
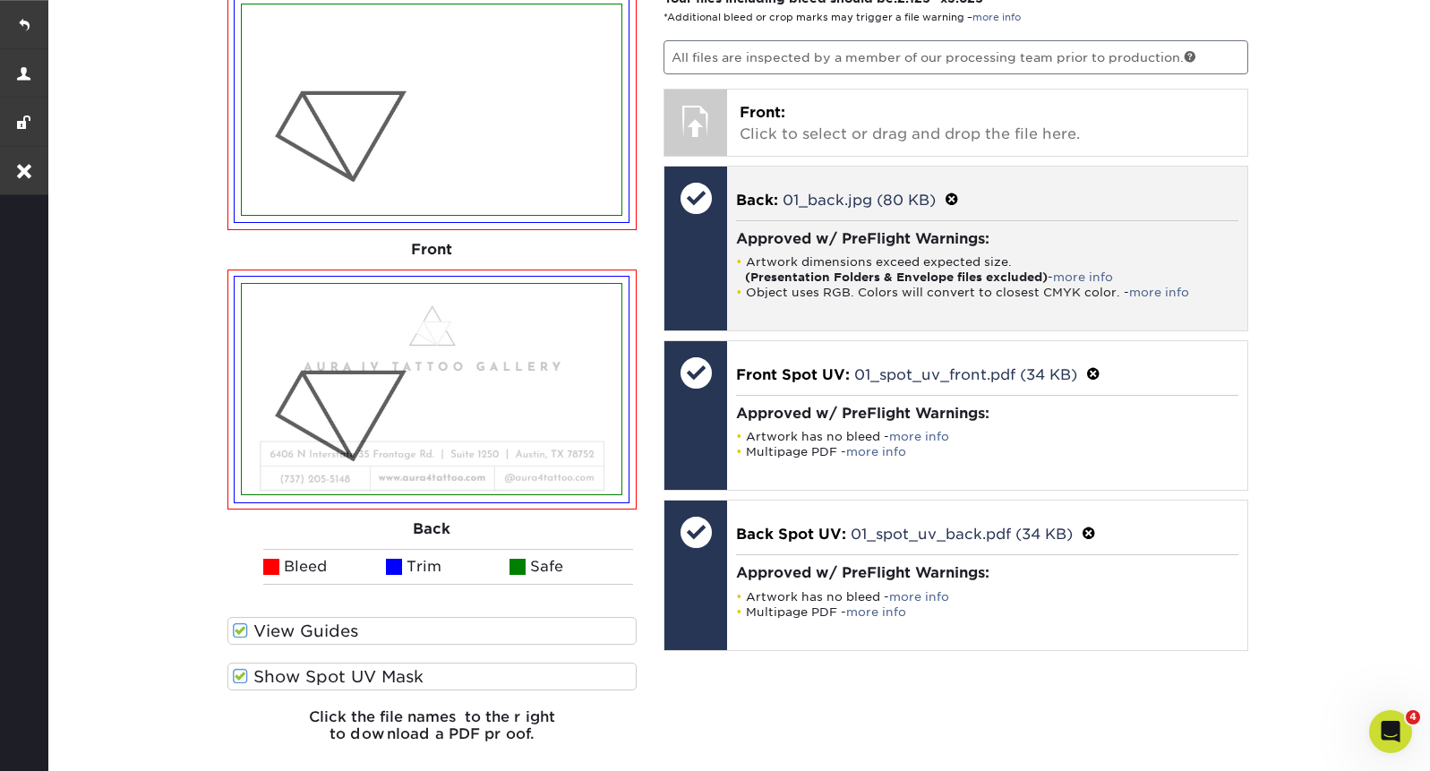
click at [957, 201] on span at bounding box center [952, 200] width 14 height 17
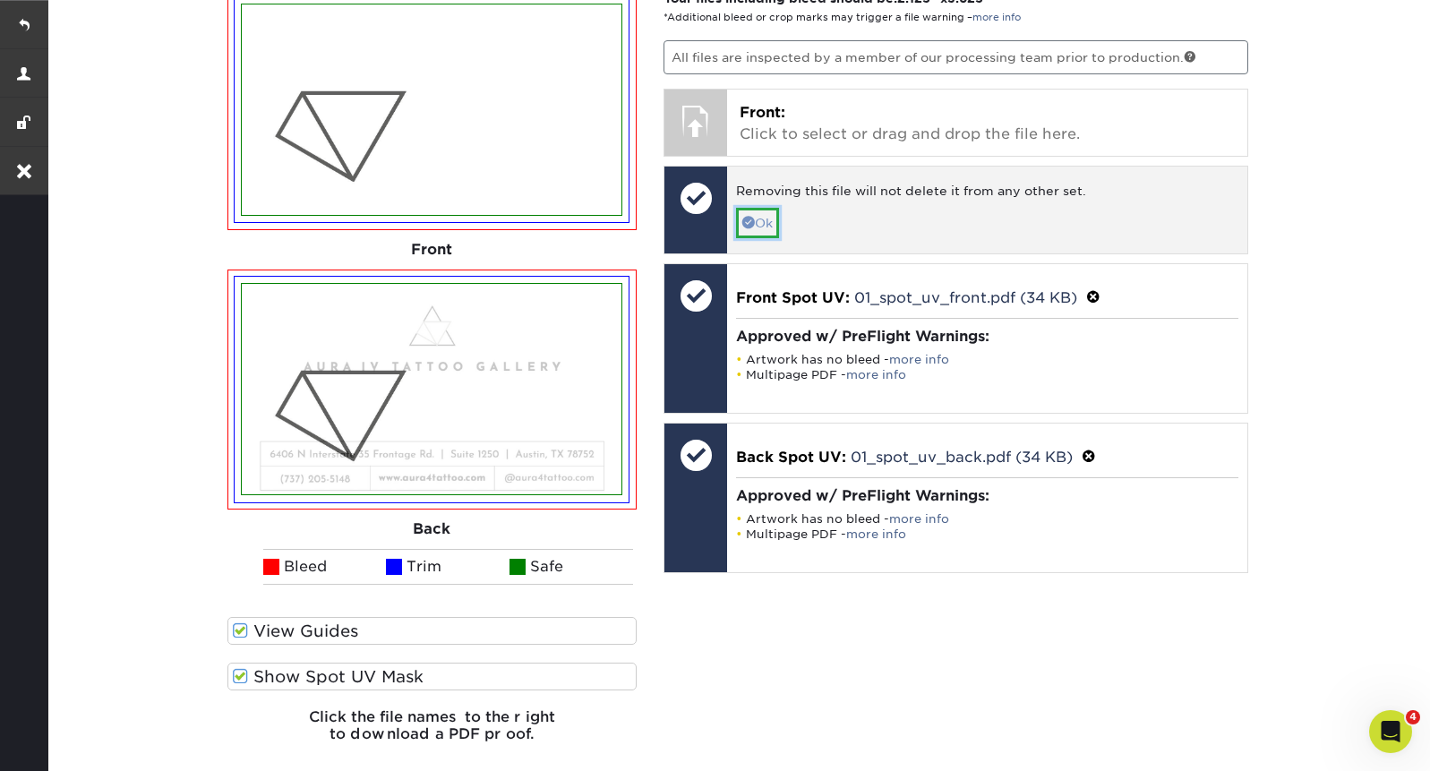
click at [772, 224] on link "Ok" at bounding box center [757, 223] width 43 height 30
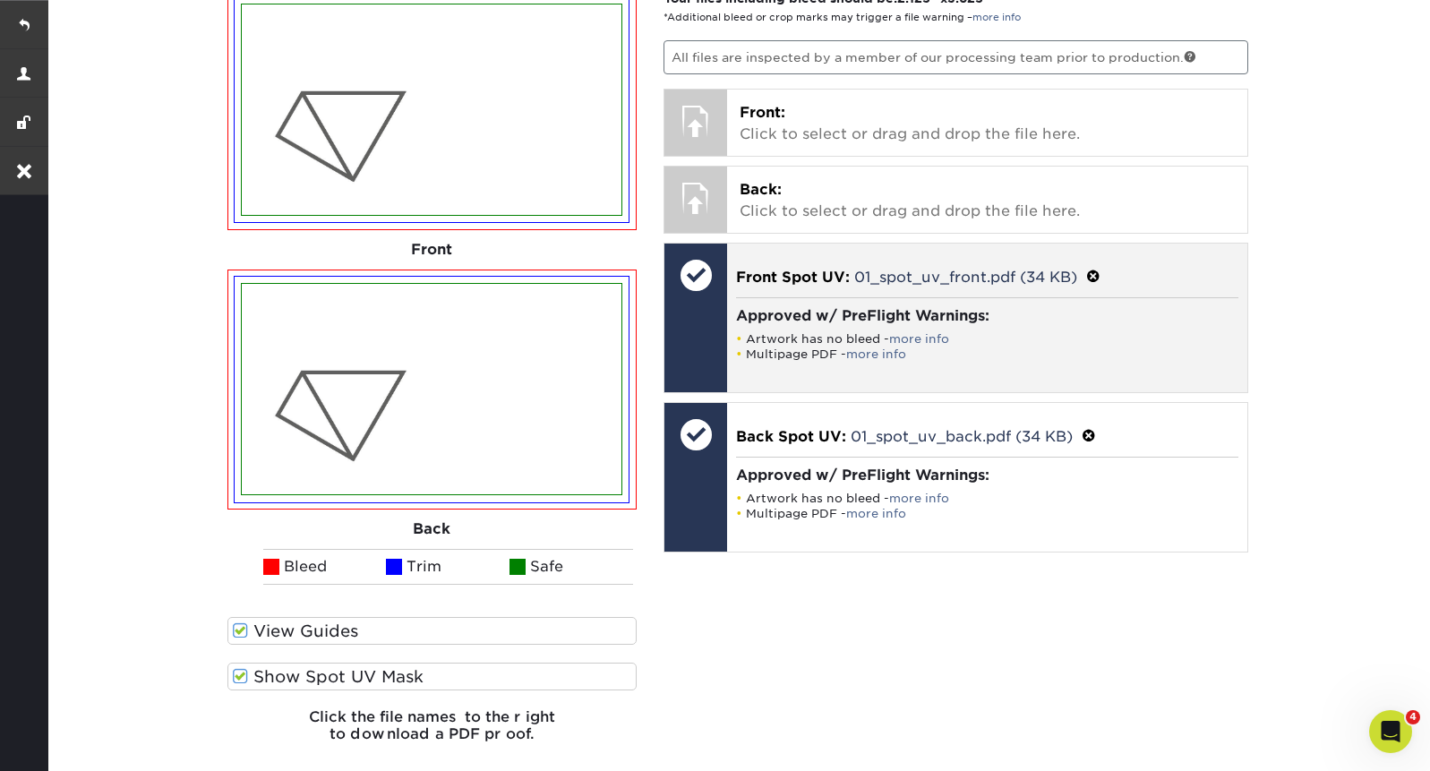
click at [1097, 274] on span at bounding box center [1093, 277] width 14 height 17
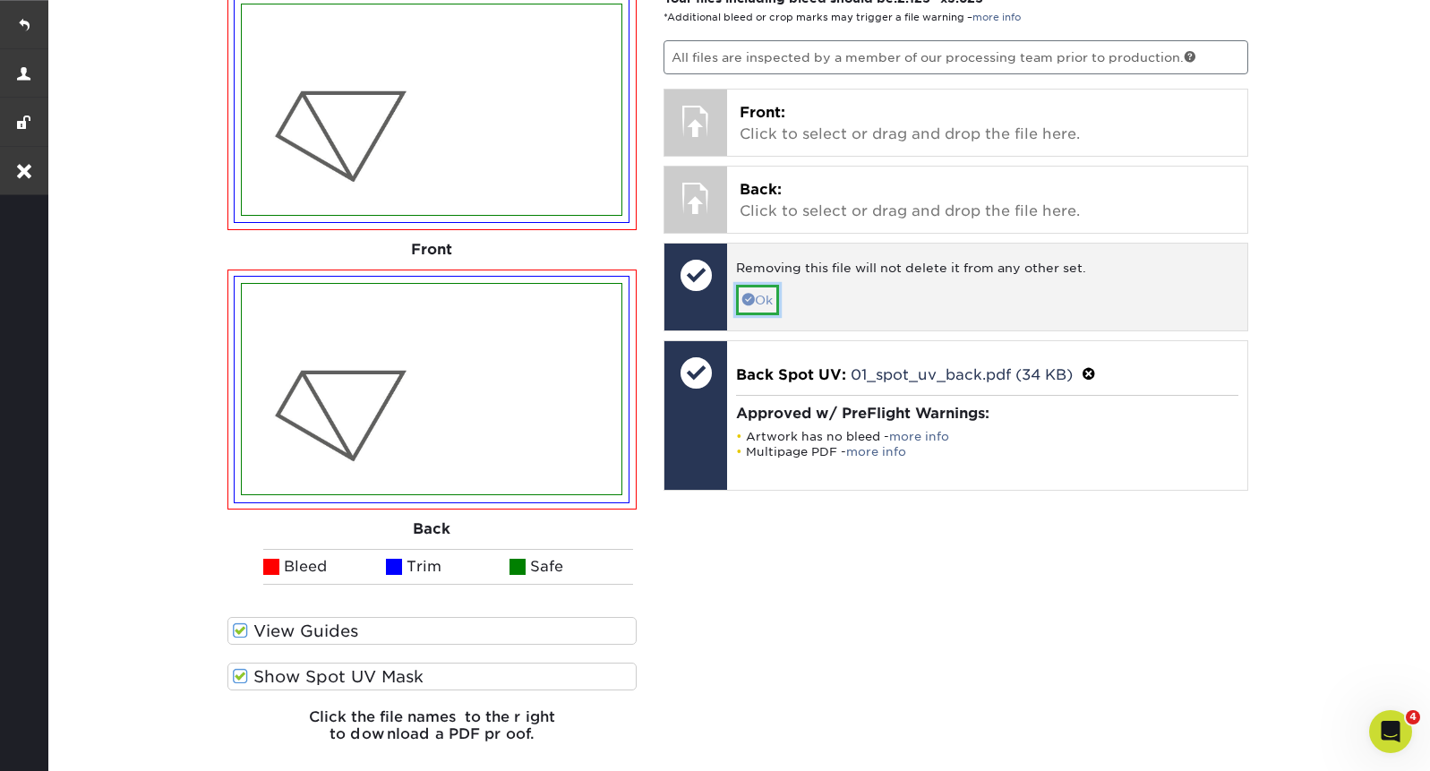
click at [741, 305] on link "Ok" at bounding box center [757, 300] width 43 height 30
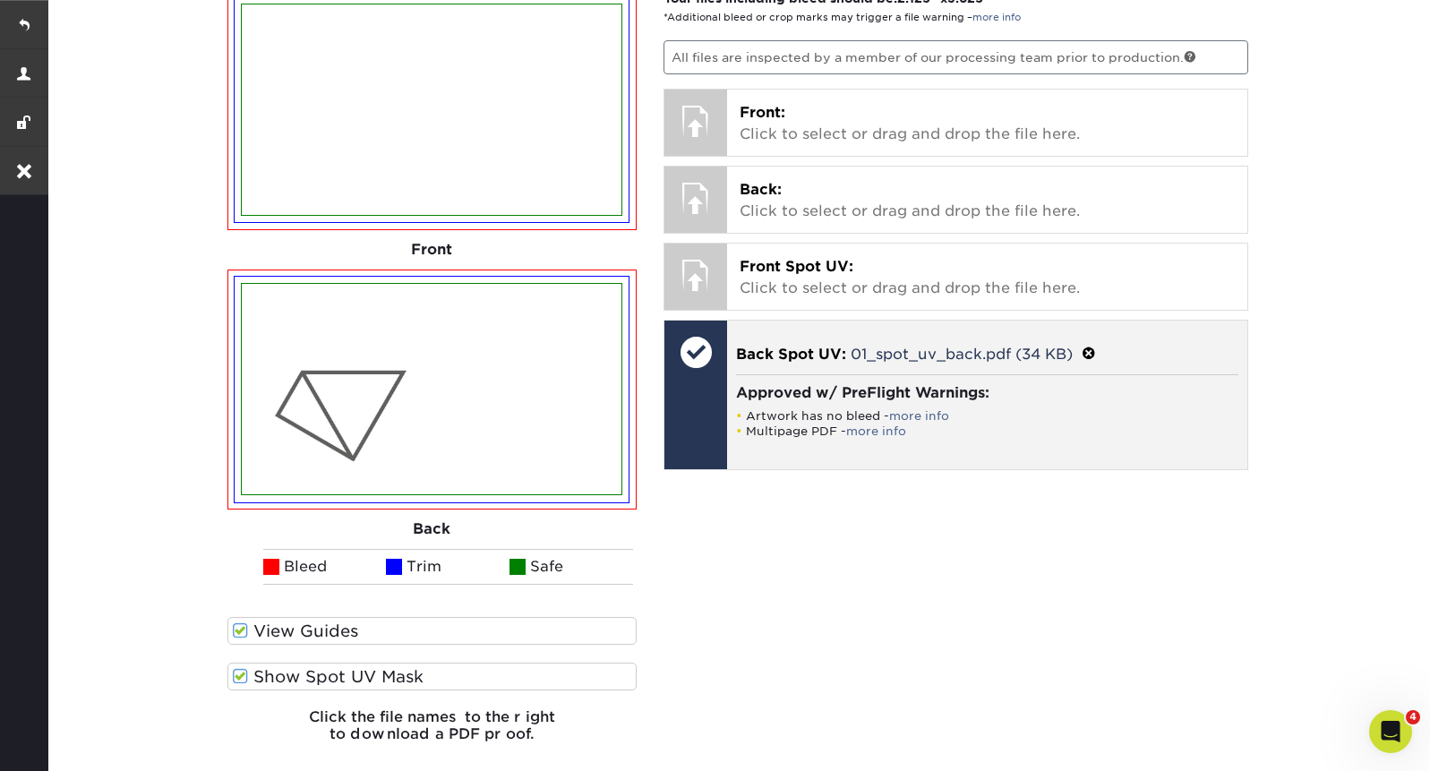
click at [1092, 355] on span at bounding box center [1089, 354] width 14 height 17
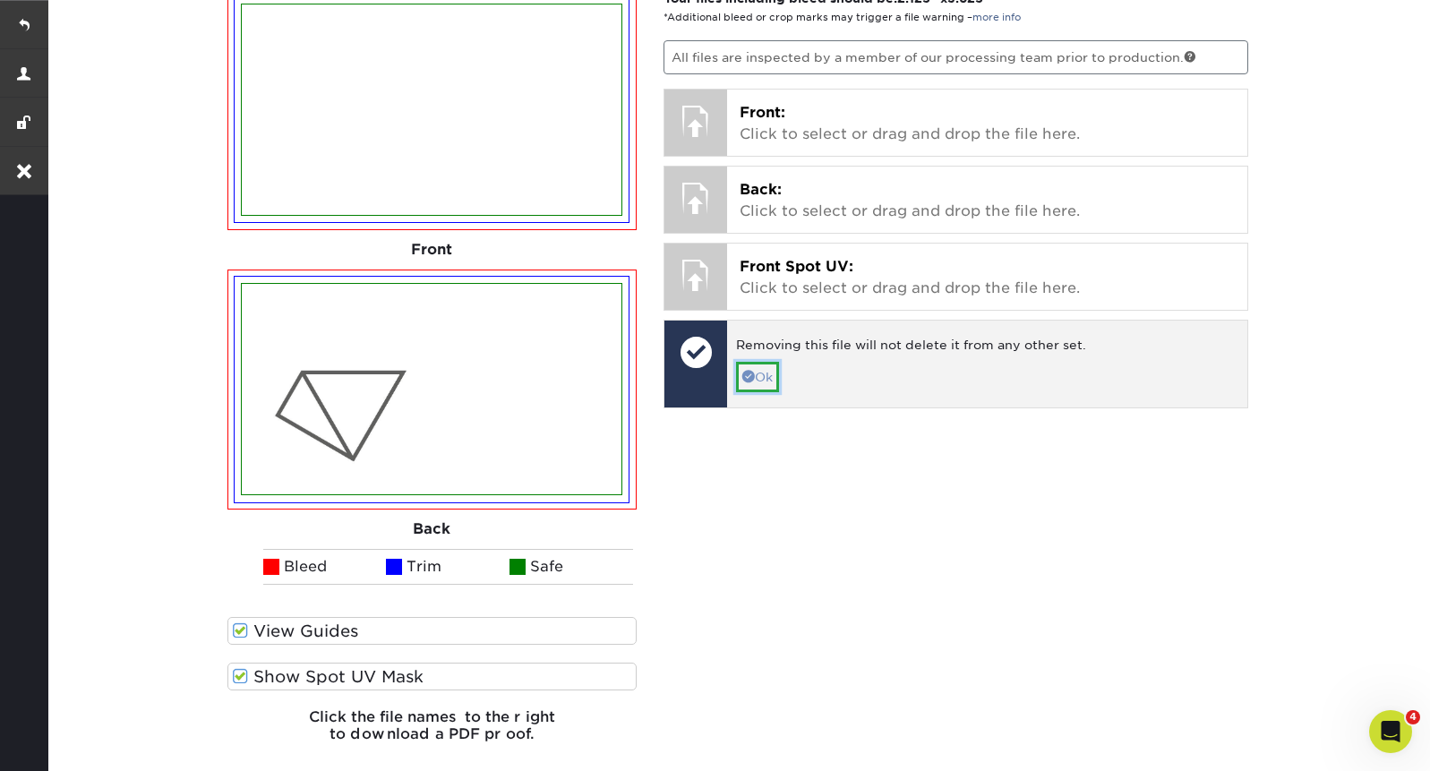
click at [761, 377] on link "Ok" at bounding box center [757, 377] width 43 height 30
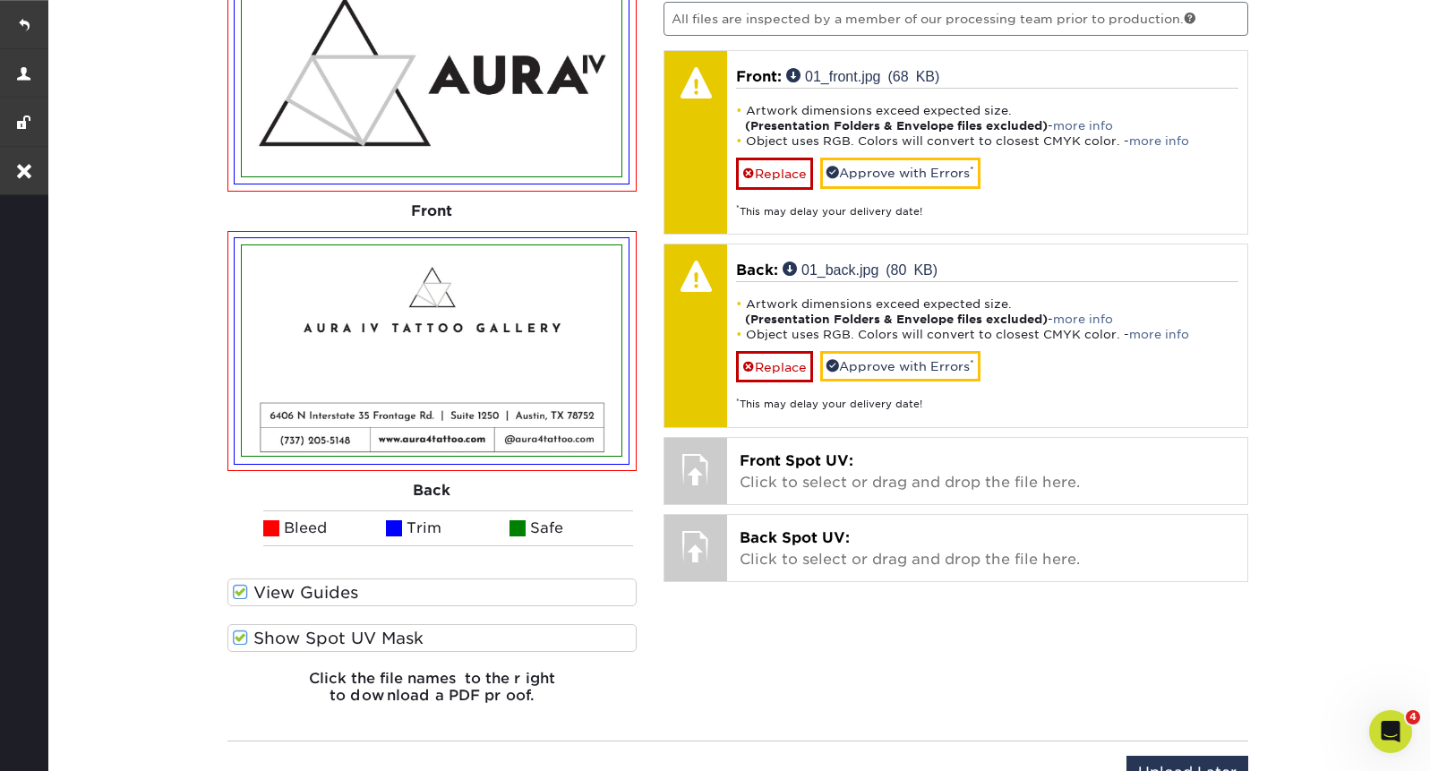
scroll to position [1274, 0]
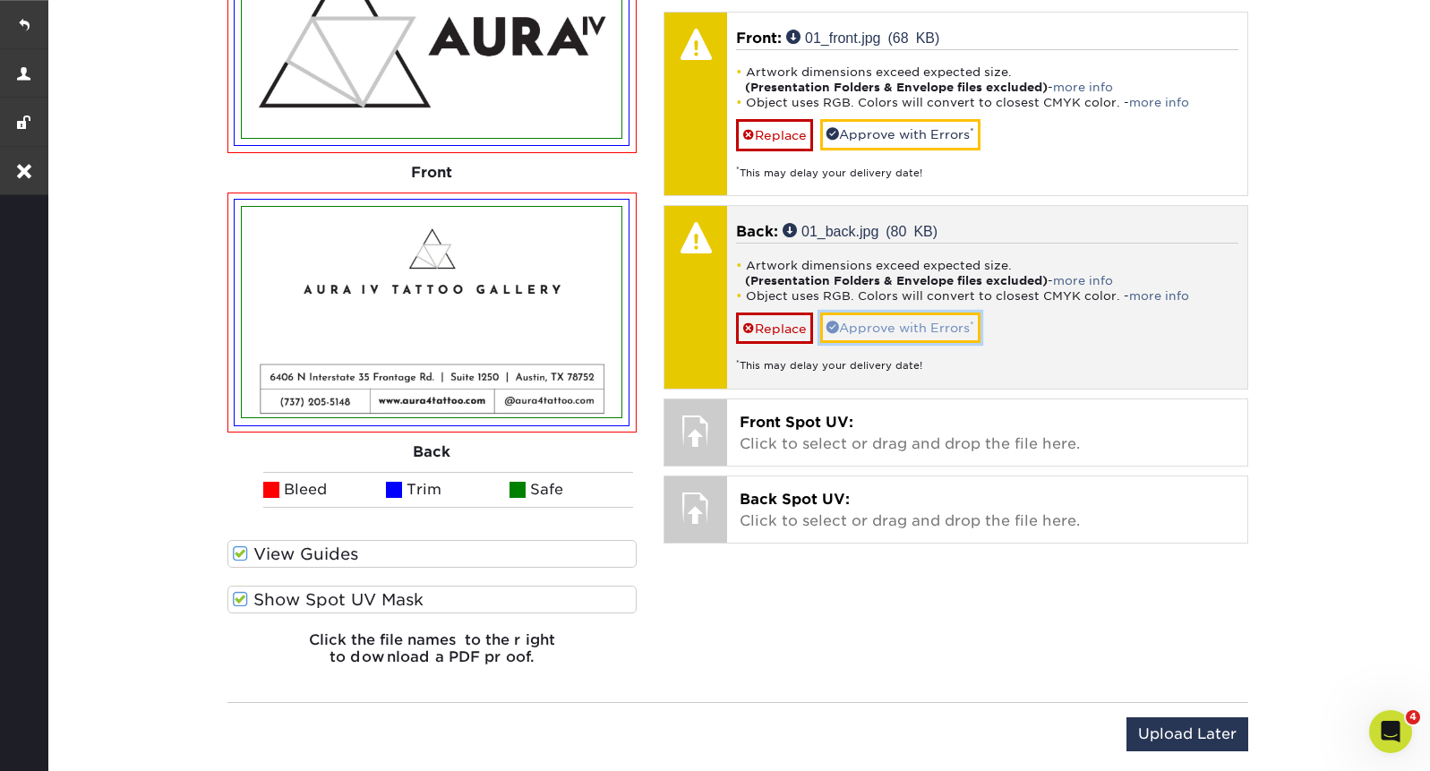
click at [914, 338] on link "Approve with Errors *" at bounding box center [900, 328] width 160 height 30
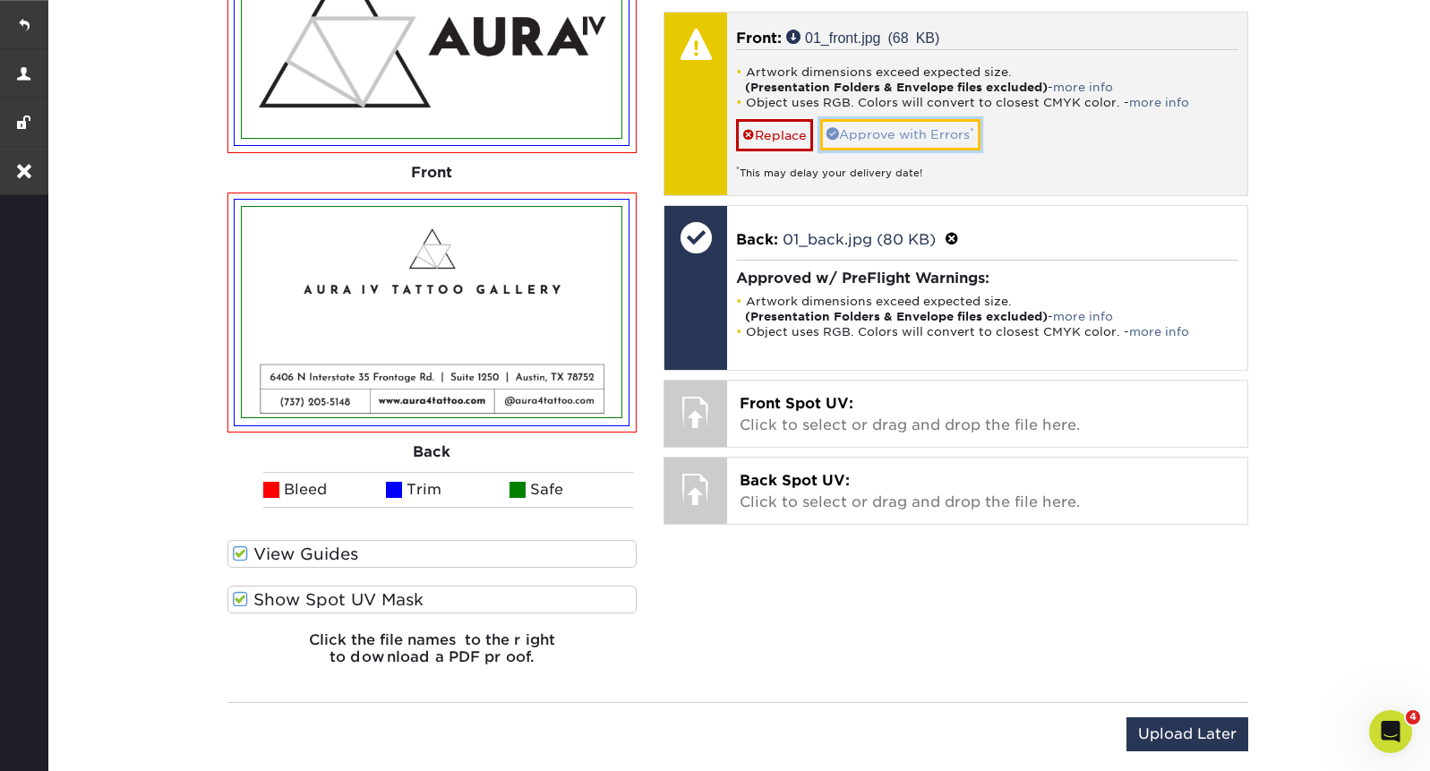
click at [892, 136] on link "Approve with Errors *" at bounding box center [900, 134] width 160 height 30
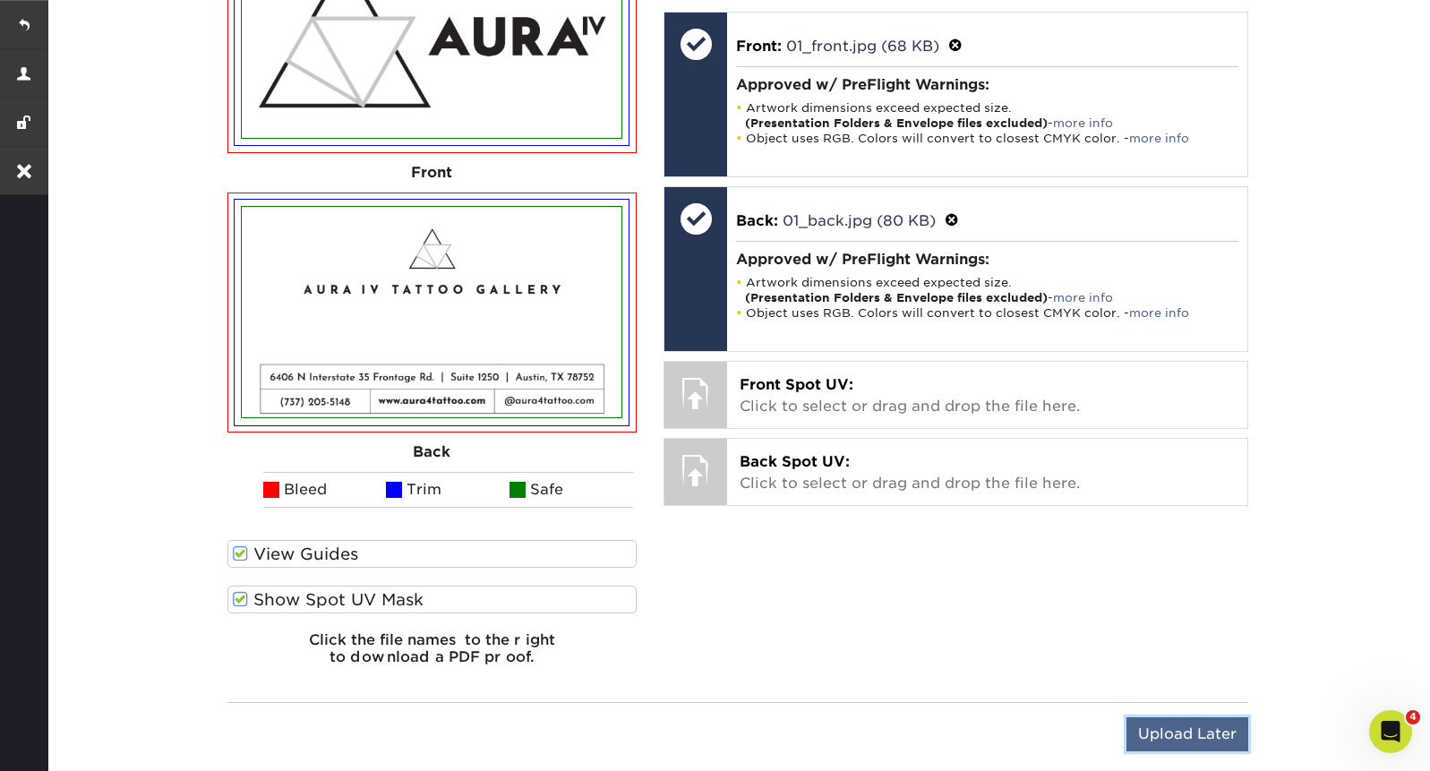
click at [1203, 732] on input "Upload Later" at bounding box center [1188, 734] width 122 height 34
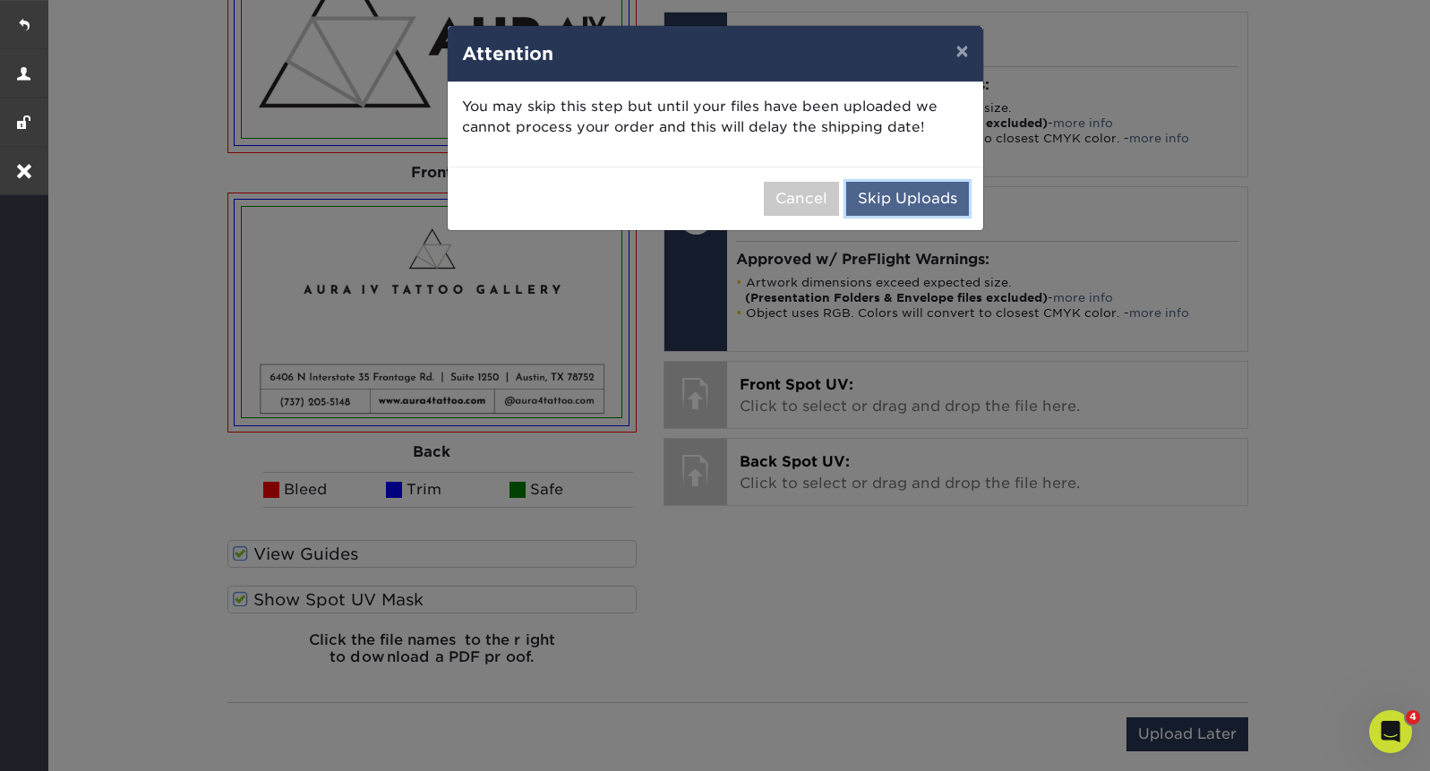
click at [894, 184] on button "Skip Uploads" at bounding box center [907, 199] width 123 height 34
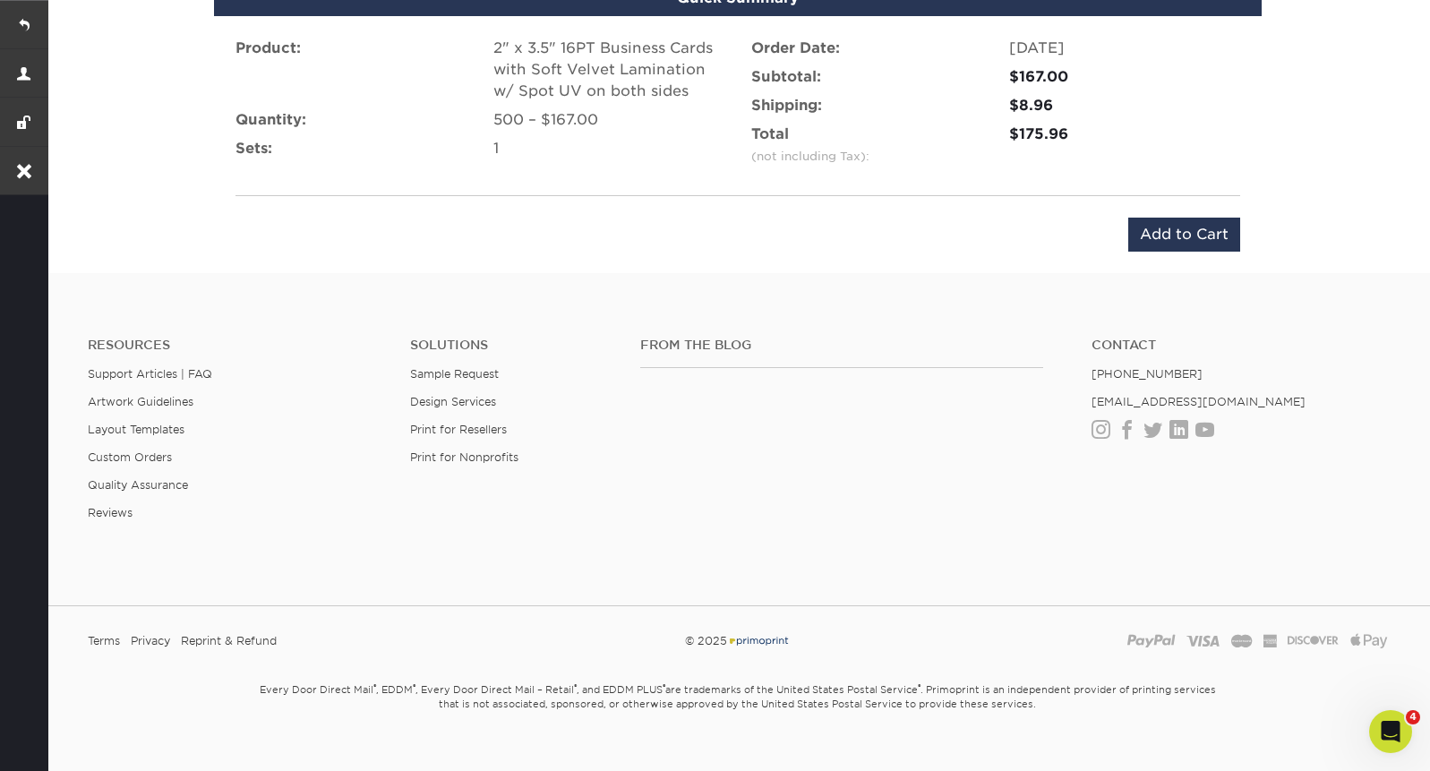
scroll to position [1246, 0]
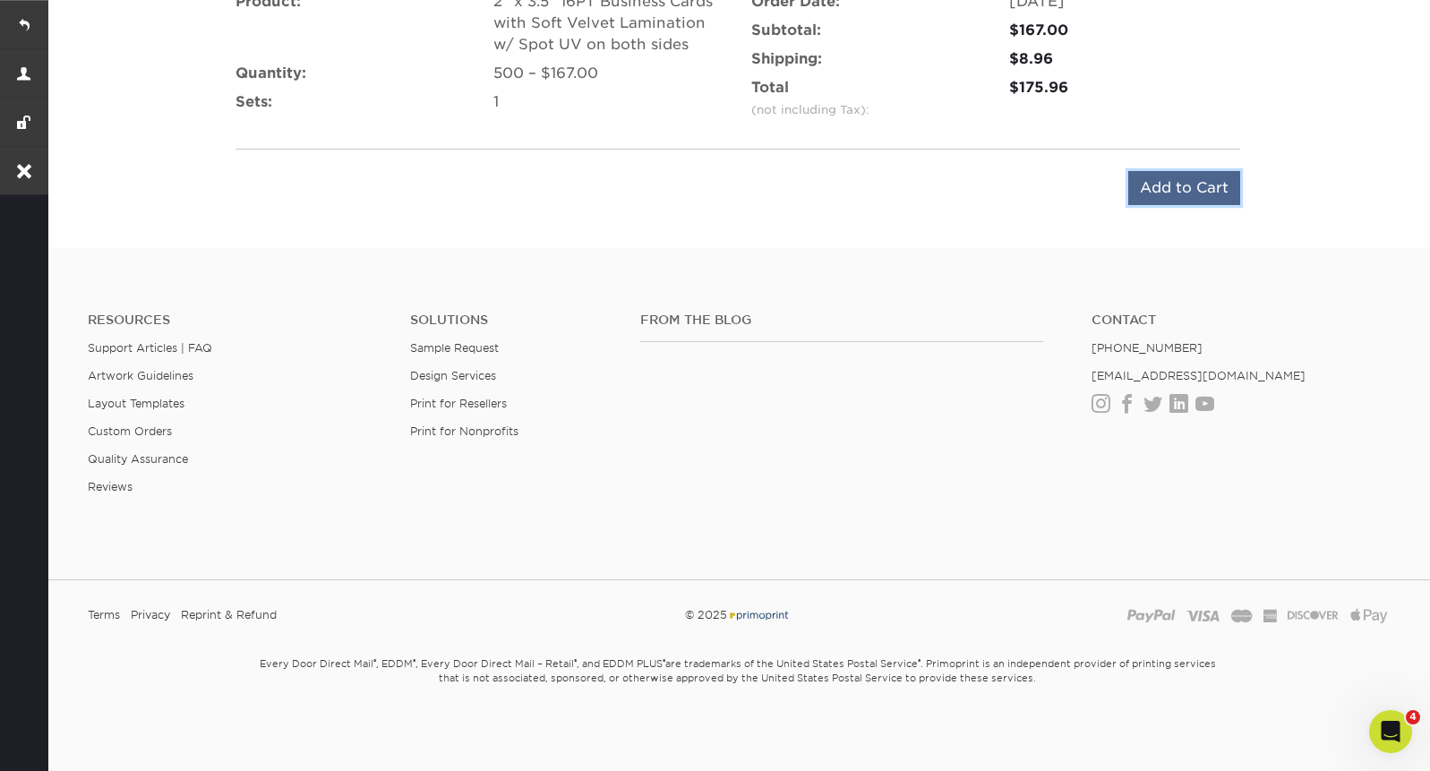
click at [1168, 189] on input "Add to Cart" at bounding box center [1184, 188] width 112 height 34
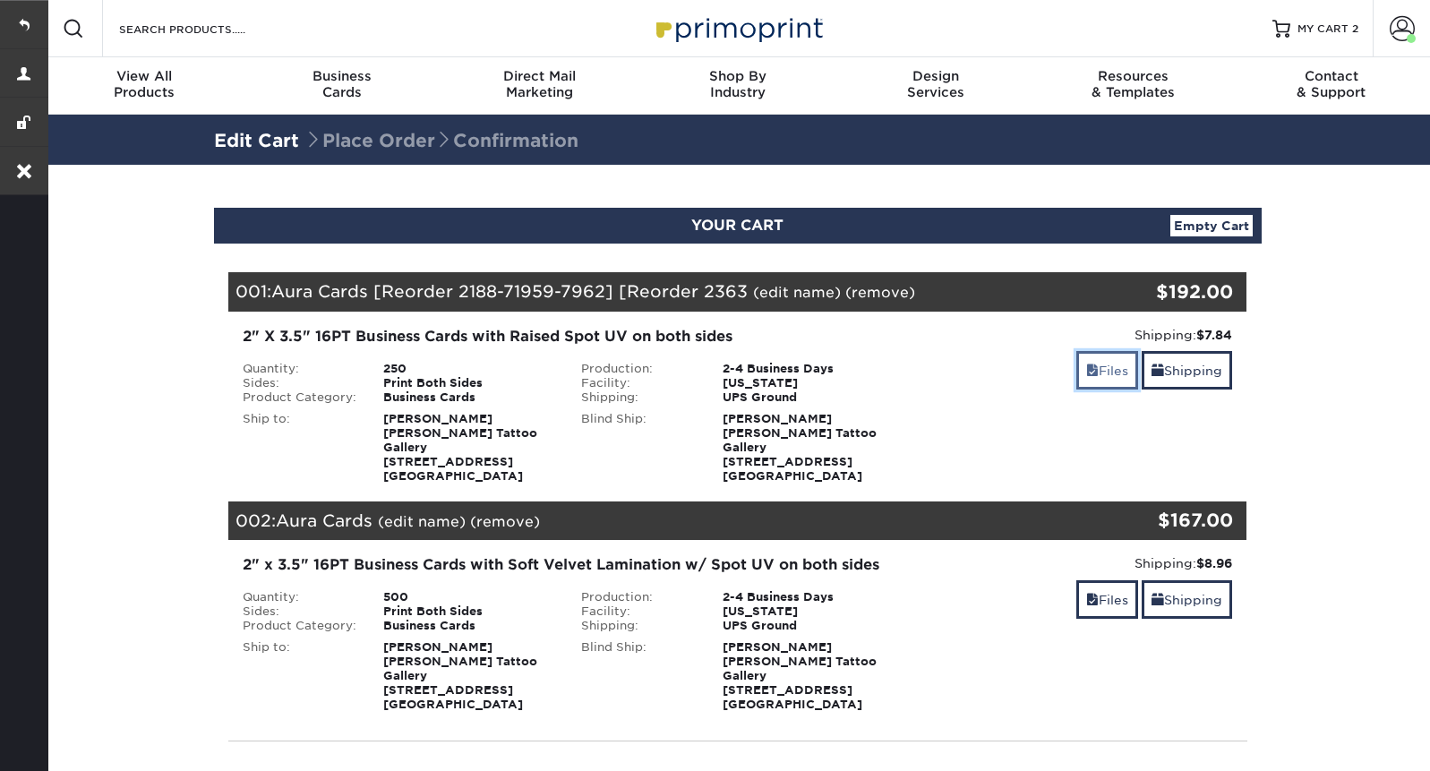
click at [1096, 364] on link "Files" at bounding box center [1107, 370] width 62 height 39
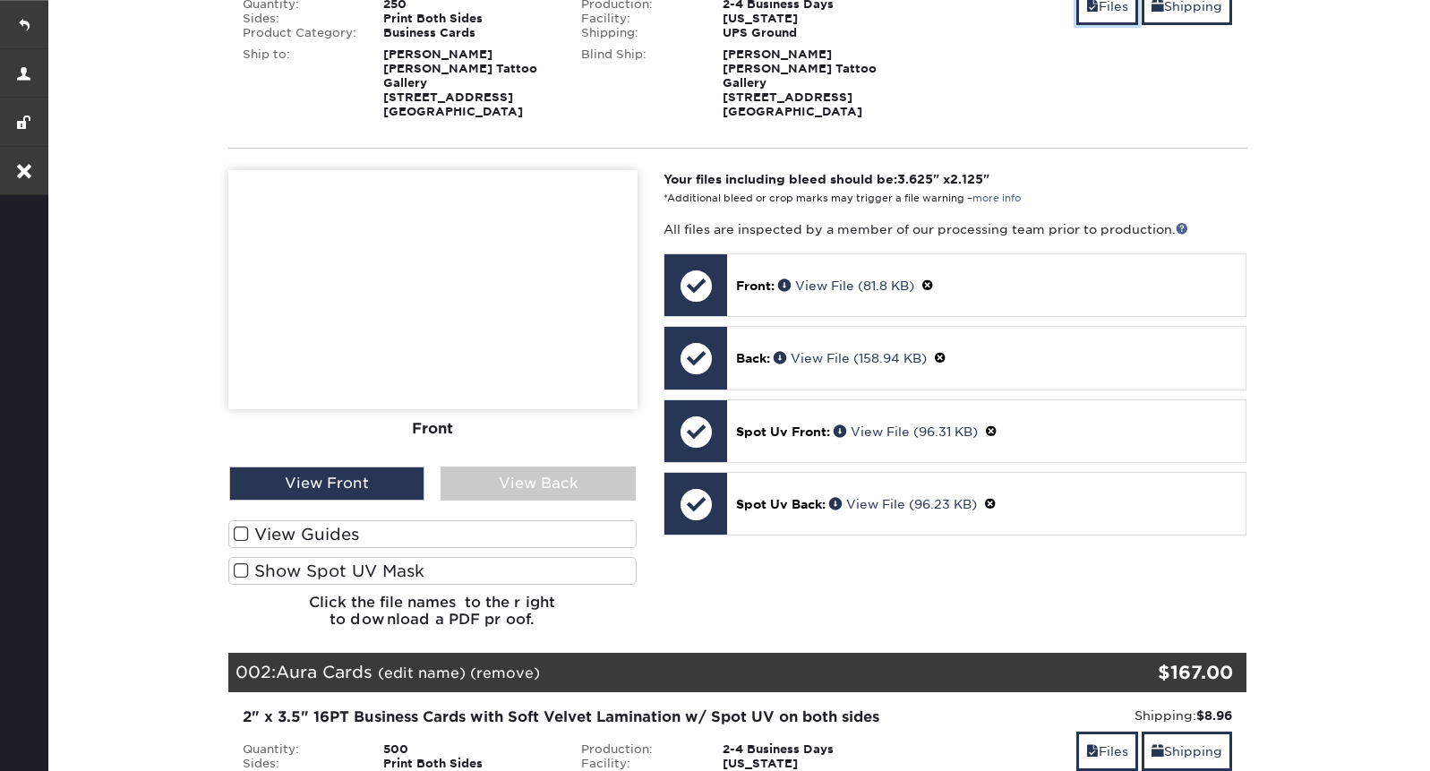
scroll to position [365, 0]
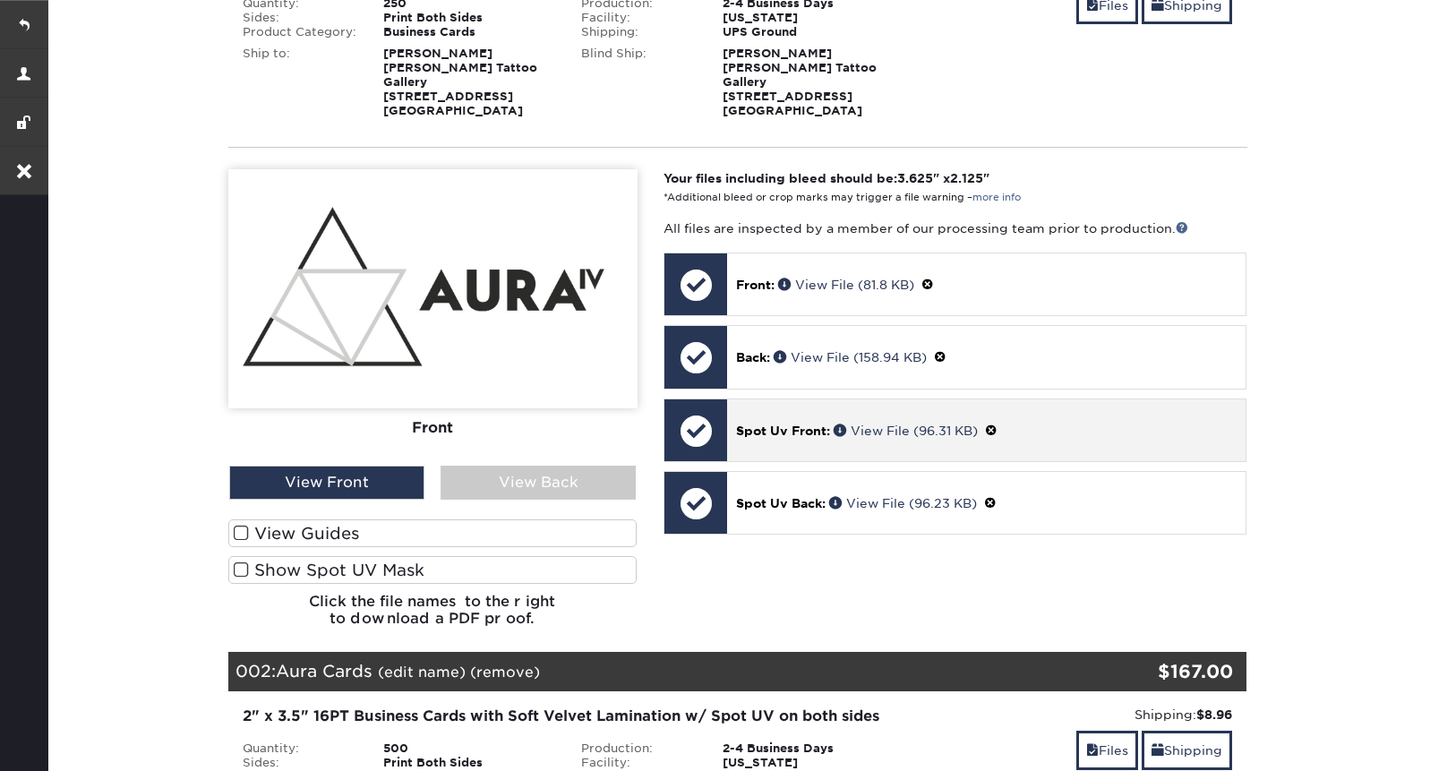
click at [873, 399] on div "Spot Uv Front: View File (96.31 KB)" at bounding box center [986, 430] width 519 height 62
click at [887, 424] on link "View File (96.31 KB)" at bounding box center [906, 431] width 144 height 14
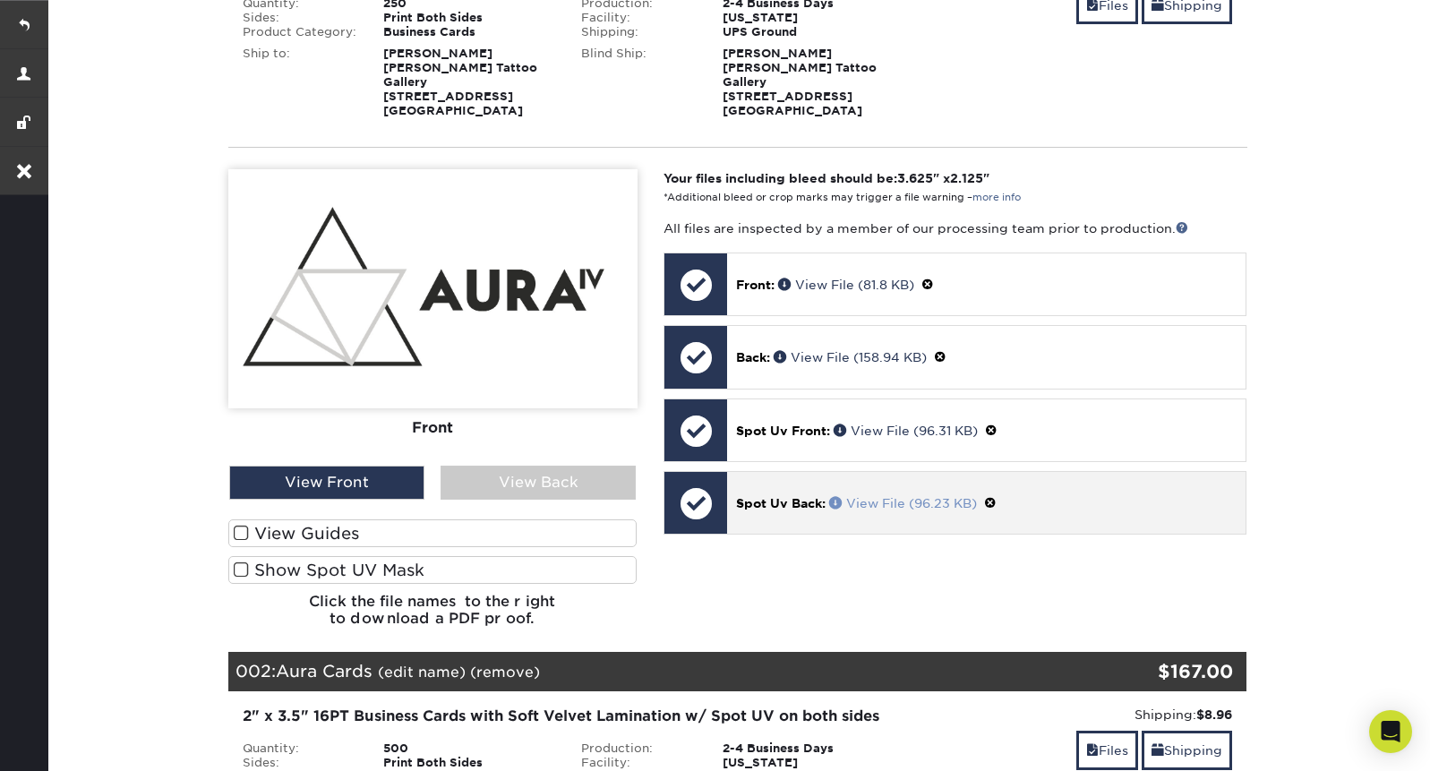
click at [901, 496] on link "View File (96.23 KB)" at bounding box center [903, 503] width 148 height 14
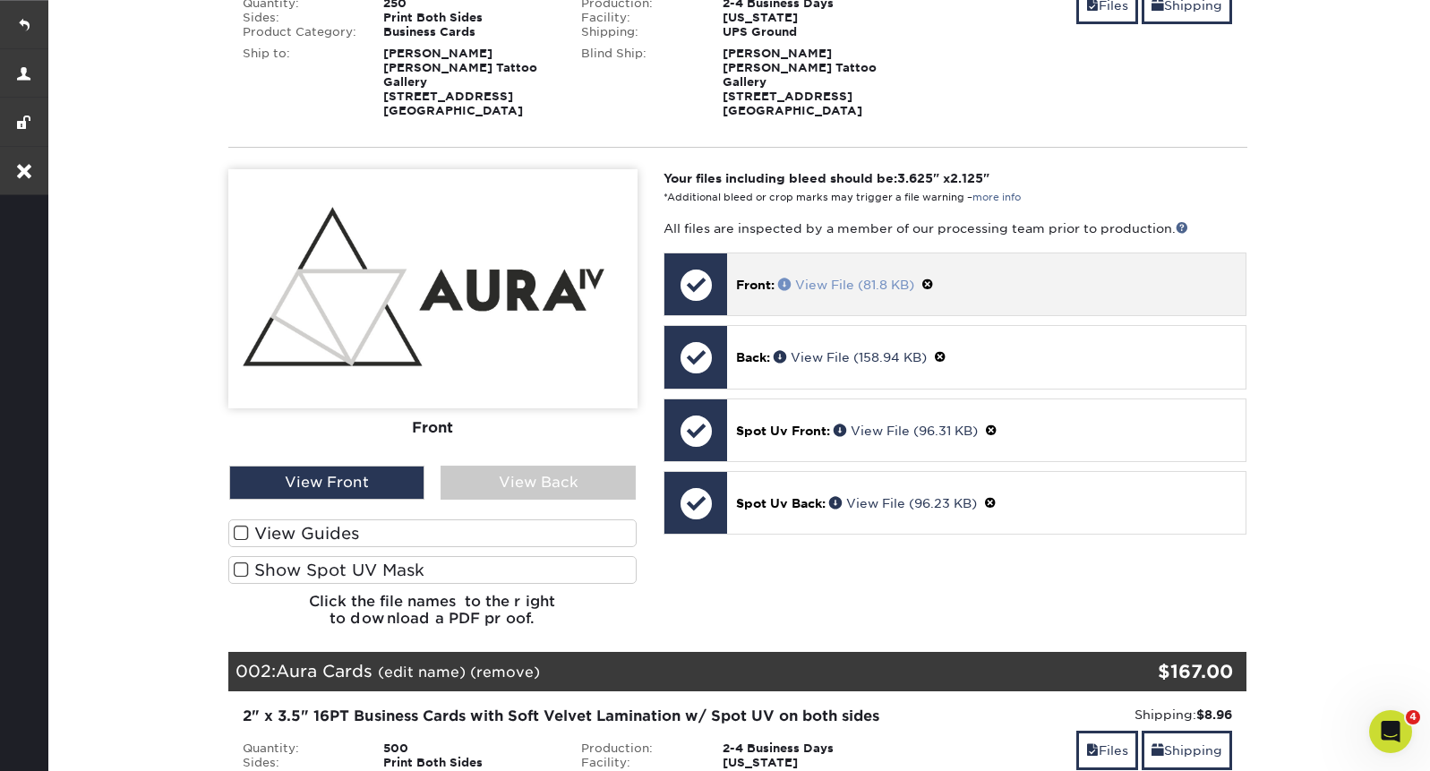
click at [854, 278] on link "View File (81.8 KB)" at bounding box center [846, 285] width 136 height 14
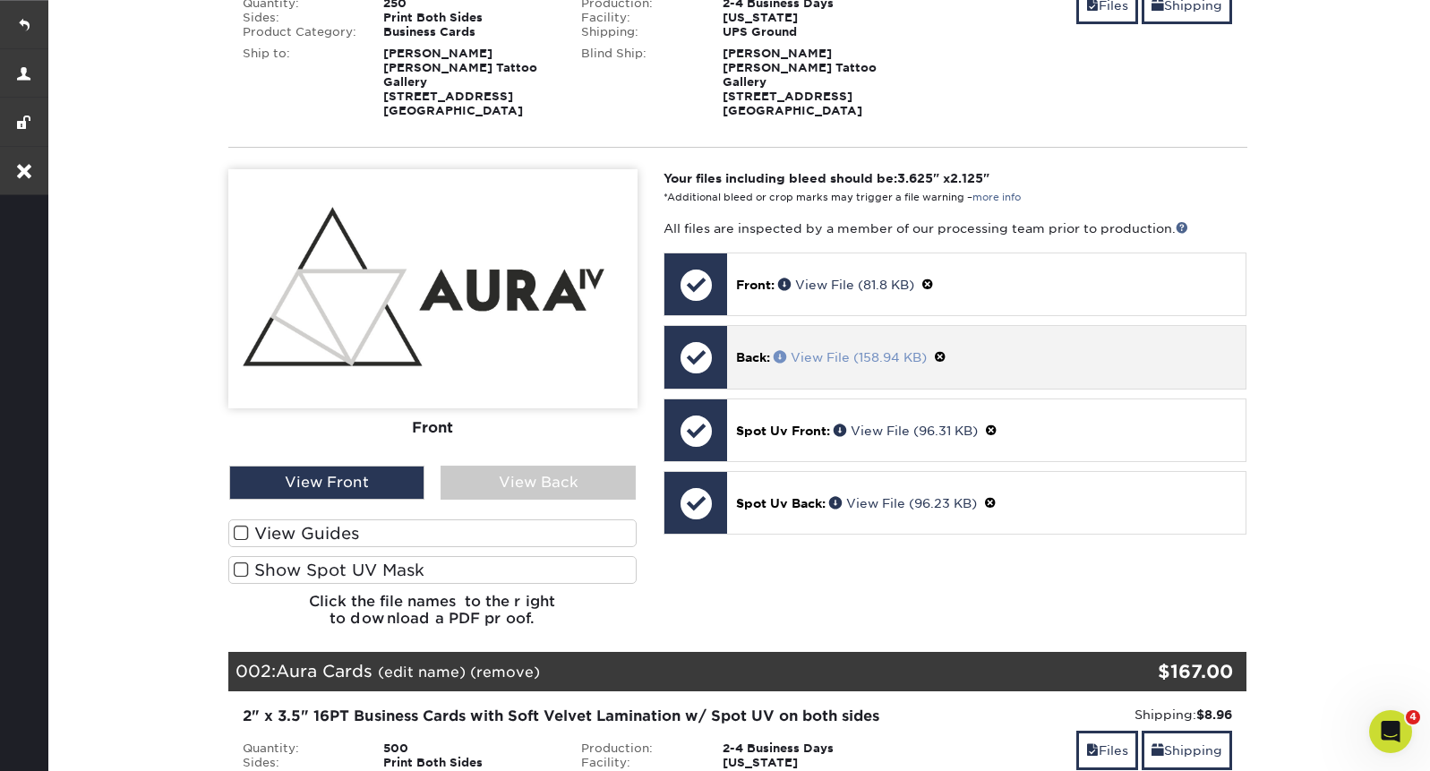
click at [872, 350] on link "View File (158.94 KB)" at bounding box center [850, 357] width 153 height 14
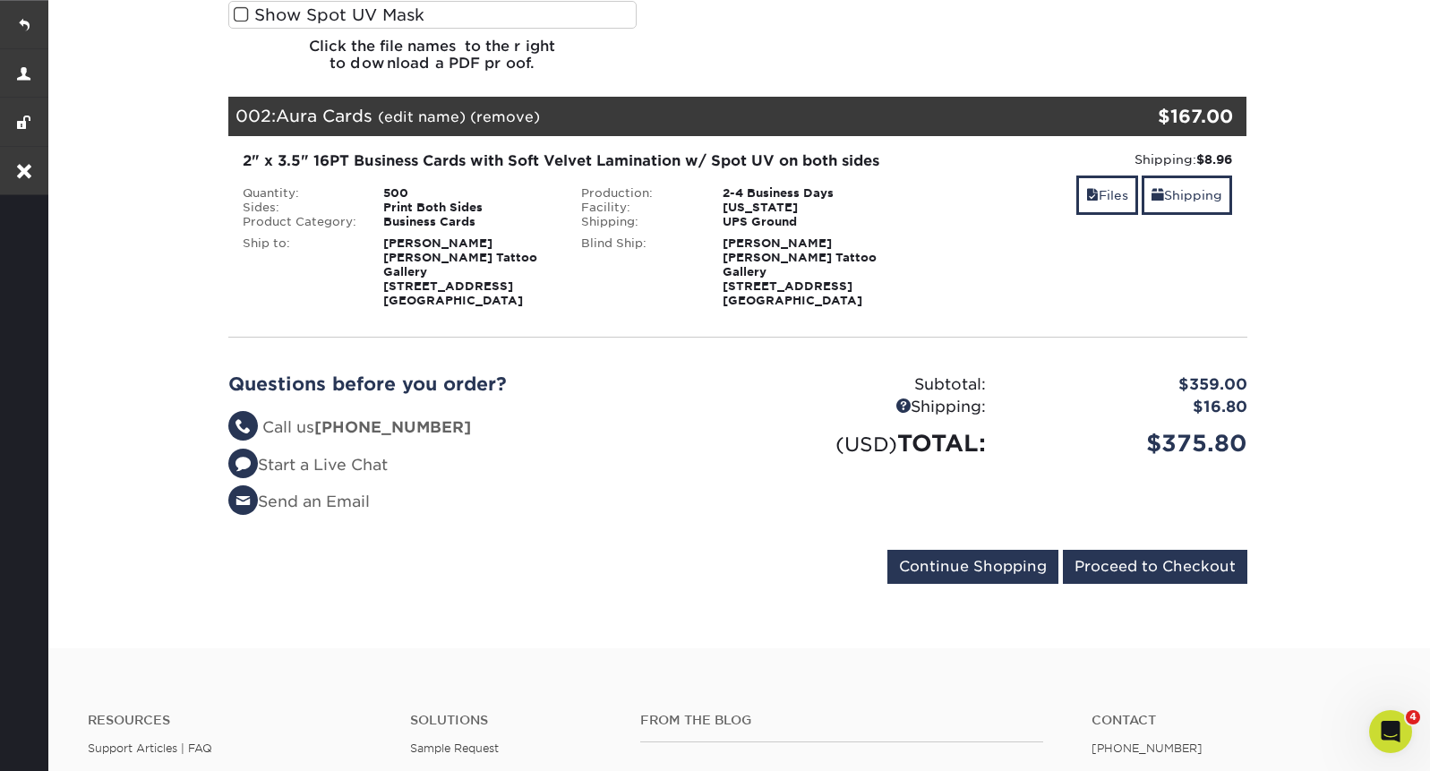
scroll to position [836, 0]
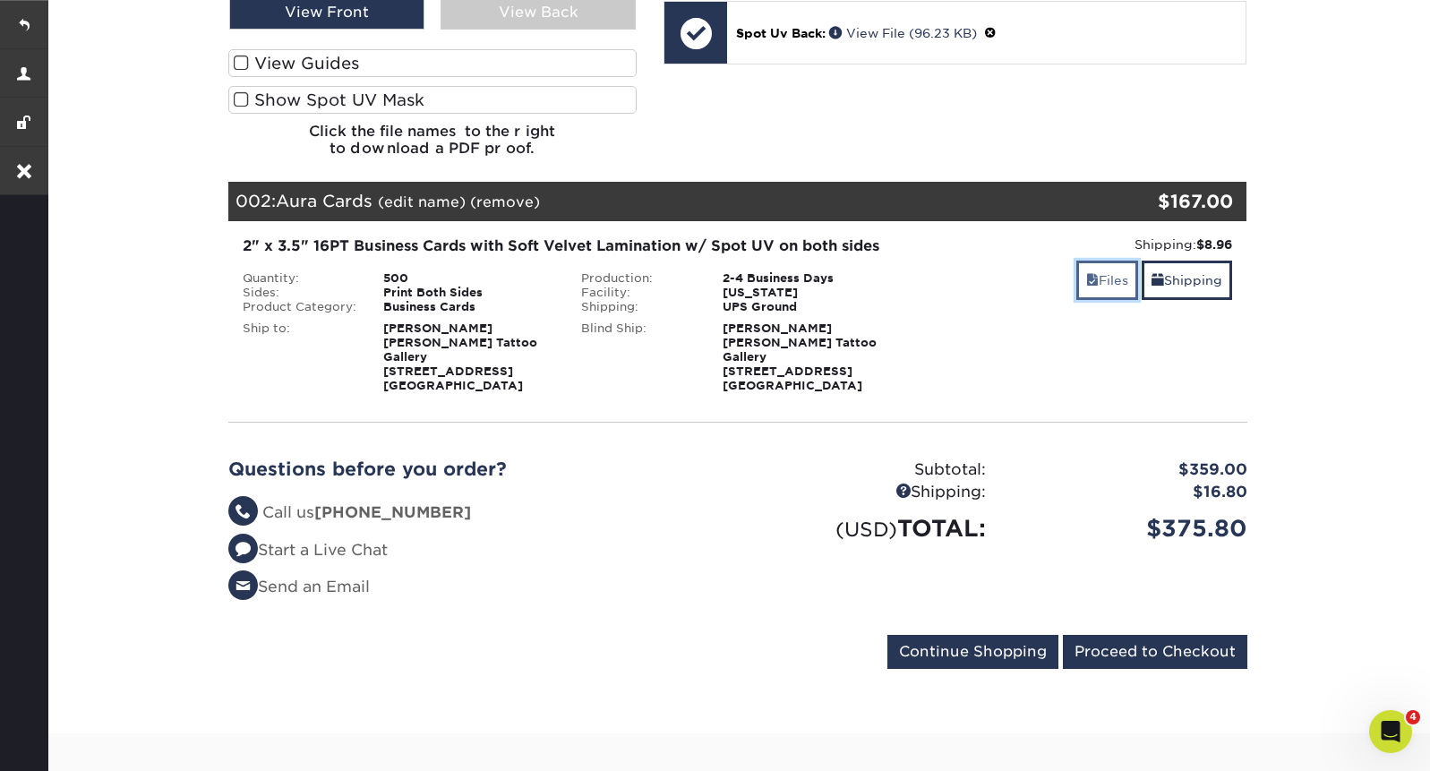
click at [1090, 273] on span at bounding box center [1092, 280] width 13 height 14
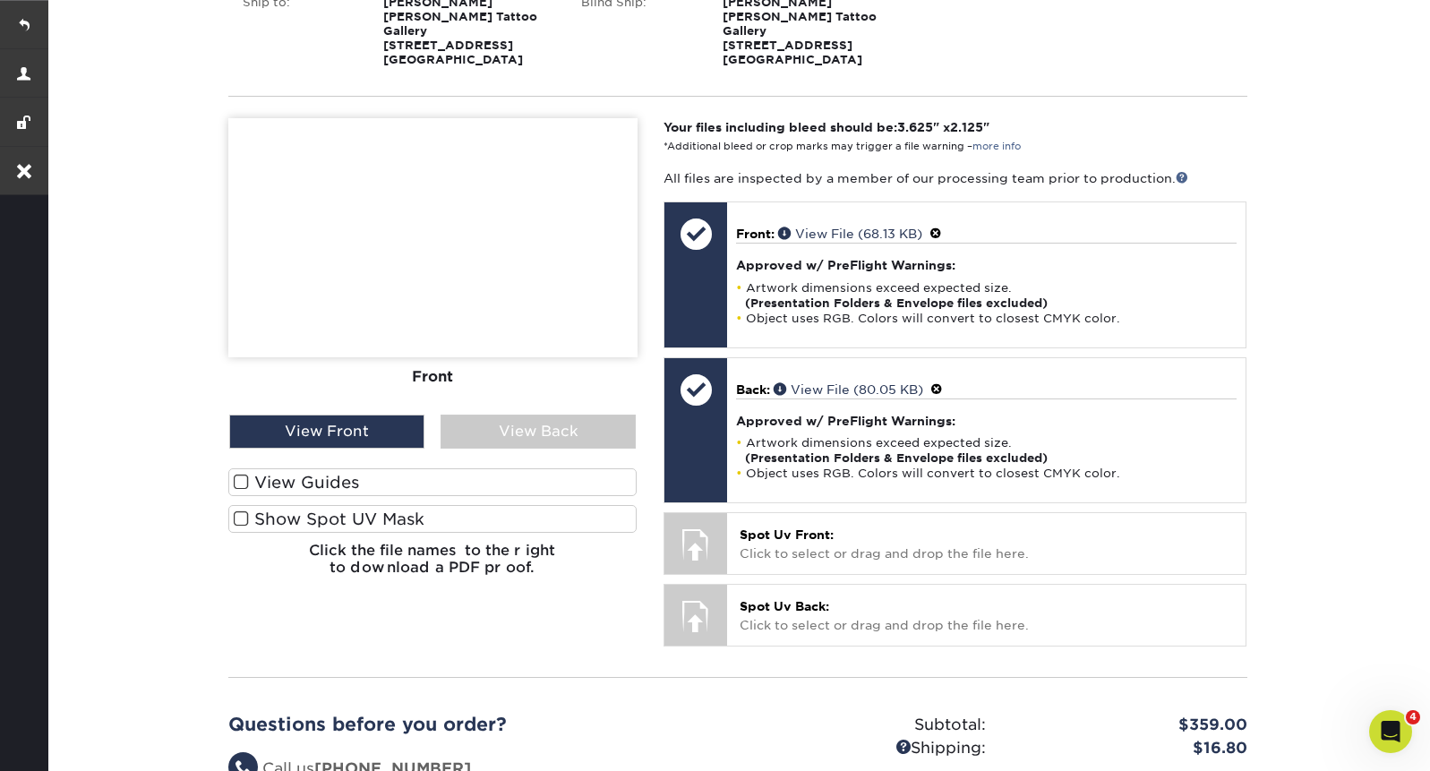
scroll to position [1258, 0]
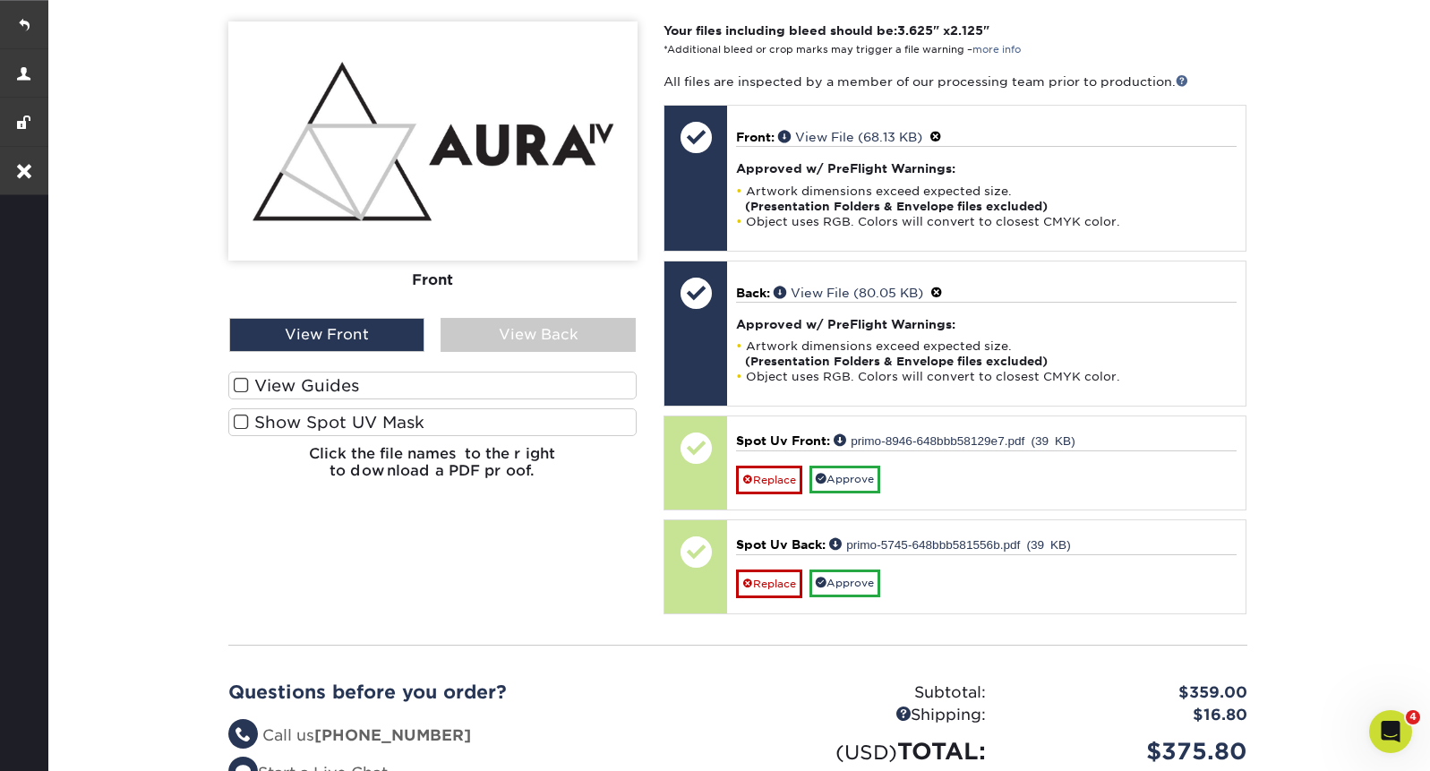
click at [243, 377] on span at bounding box center [241, 385] width 15 height 17
click at [0, 0] on input "View Guides" at bounding box center [0, 0] width 0 height 0
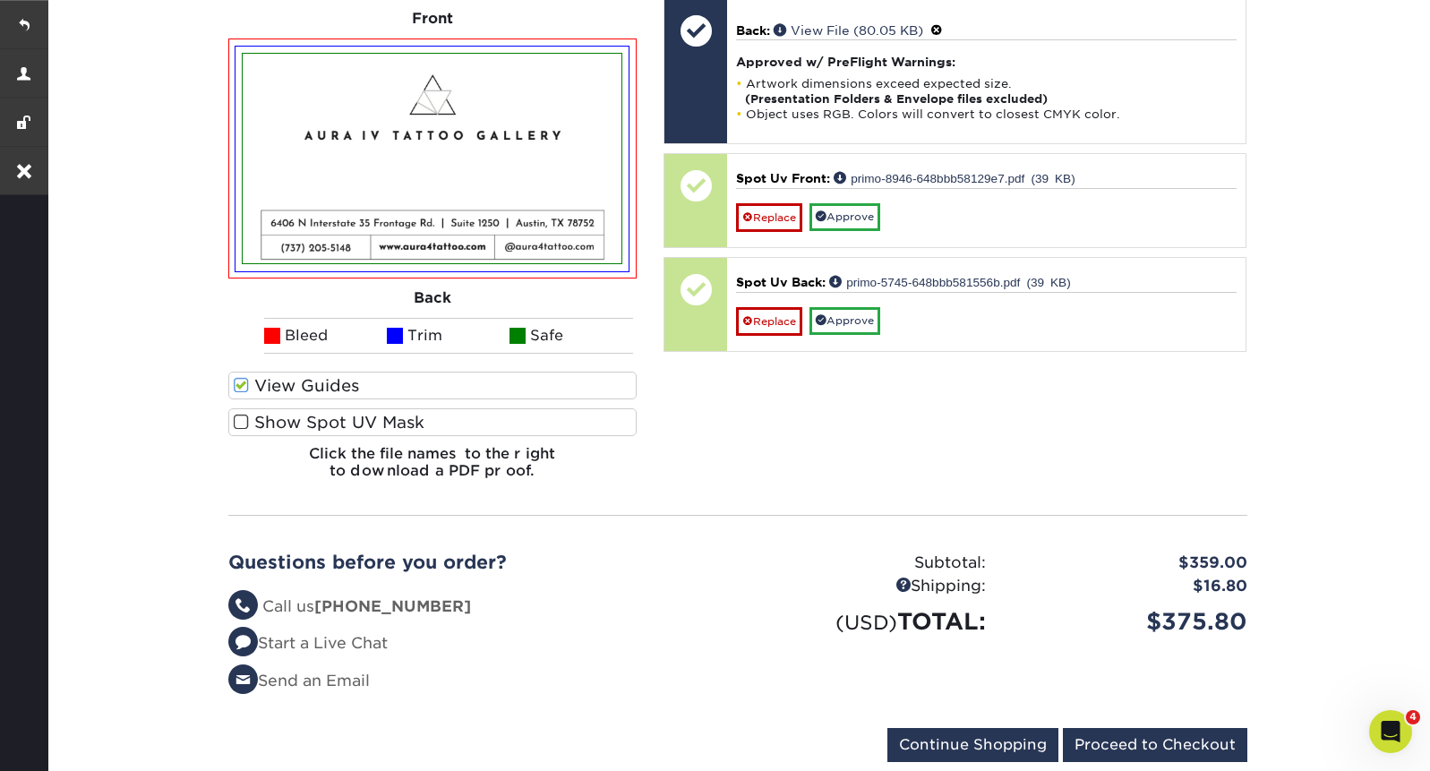
click at [236, 414] on span at bounding box center [241, 422] width 15 height 17
click at [0, 0] on input "Show Spot UV Mask" at bounding box center [0, 0] width 0 height 0
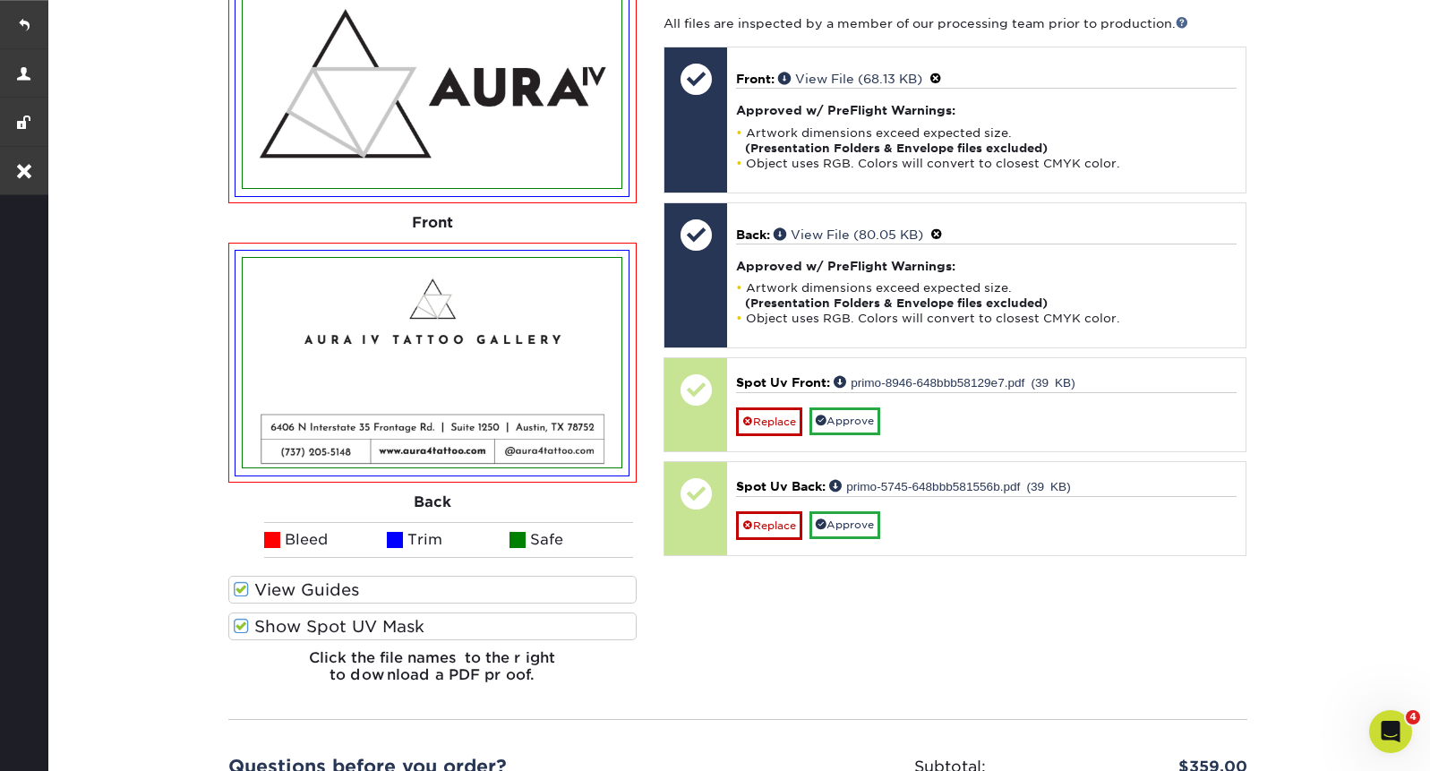
scroll to position [1316, 0]
click at [236, 577] on label "View Guides" at bounding box center [432, 591] width 409 height 28
click at [0, 0] on input "View Guides" at bounding box center [0, 0] width 0 height 0
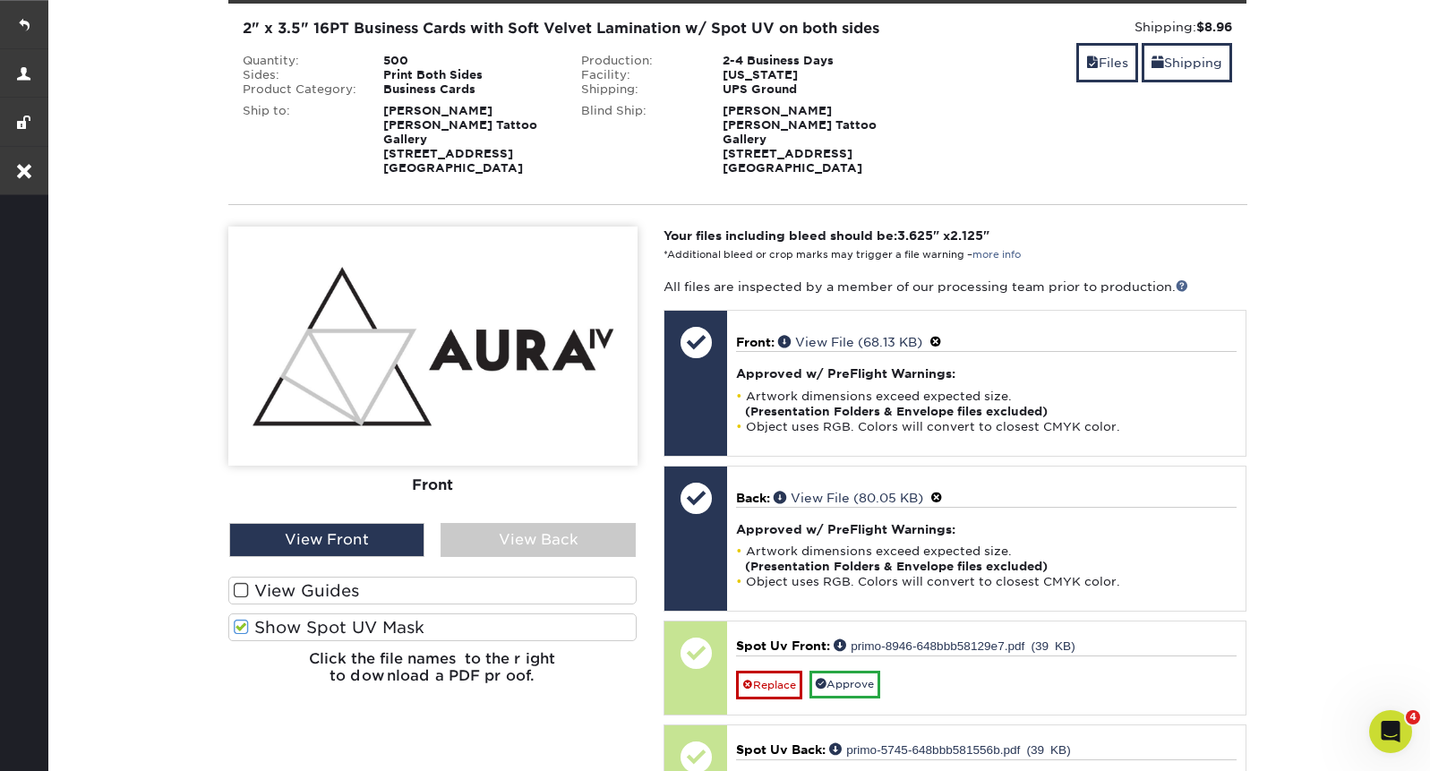
click at [234, 619] on span at bounding box center [241, 627] width 15 height 17
click at [0, 0] on input "Show Spot UV Mask" at bounding box center [0, 0] width 0 height 0
click at [235, 582] on span at bounding box center [241, 590] width 15 height 17
click at [0, 0] on input "View Guides" at bounding box center [0, 0] width 0 height 0
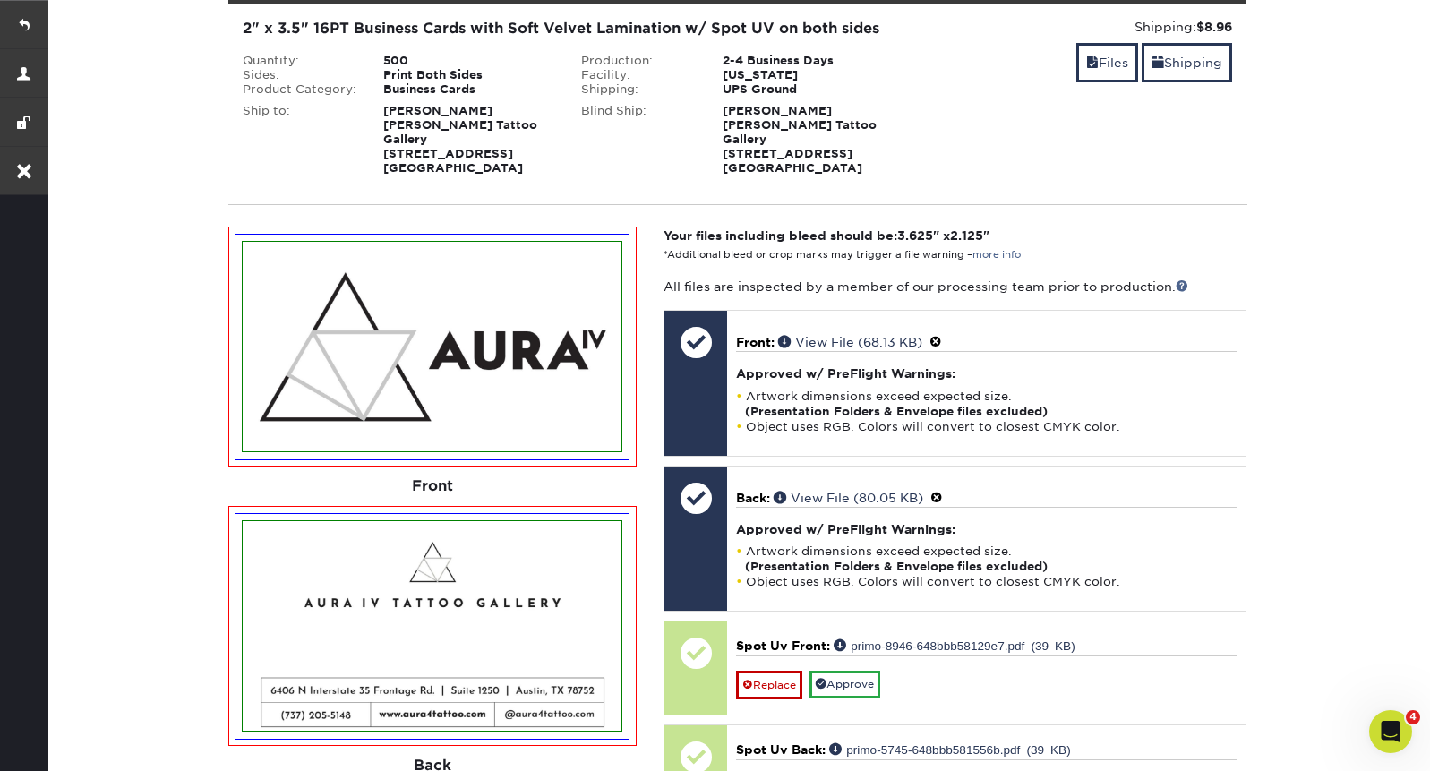
scroll to position [1316, 0]
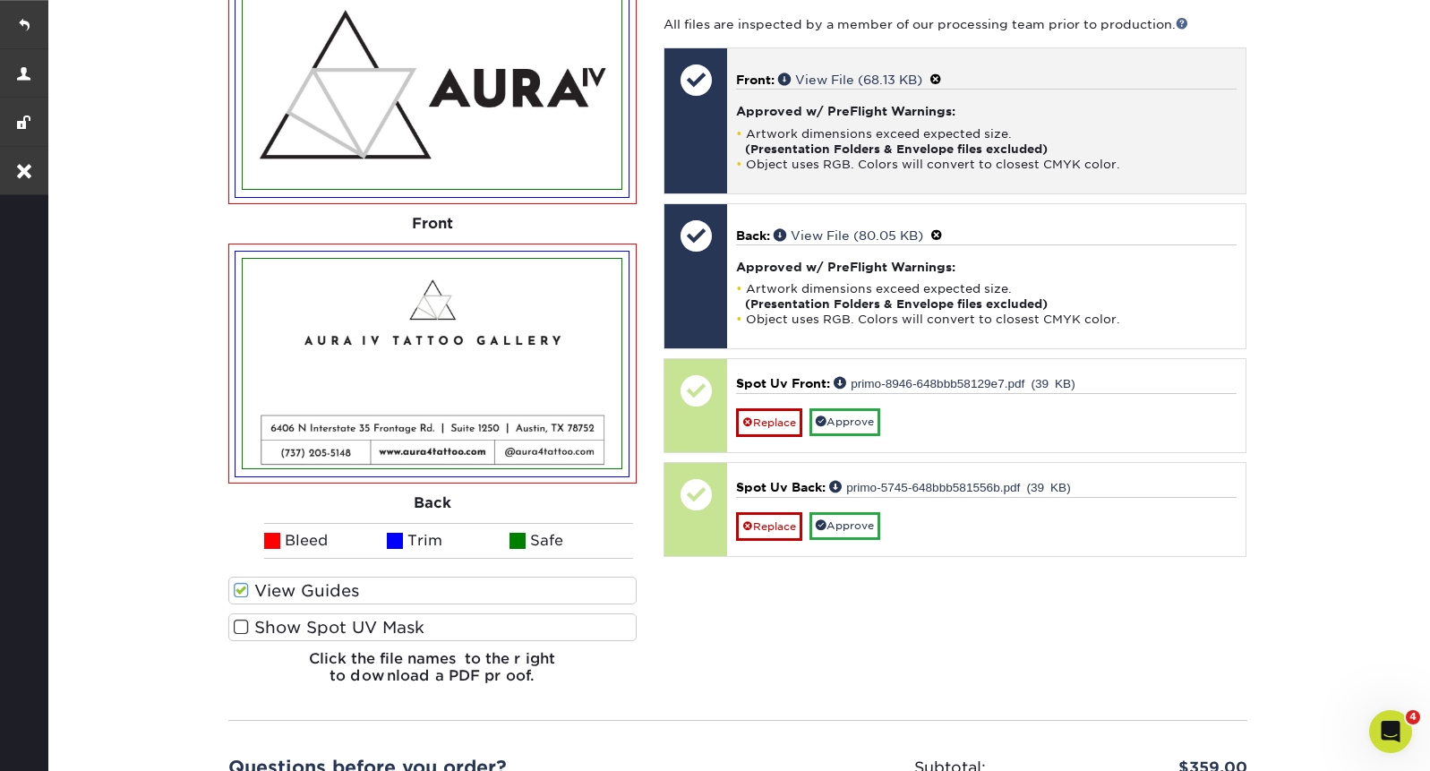
click at [942, 73] on span at bounding box center [936, 80] width 13 height 14
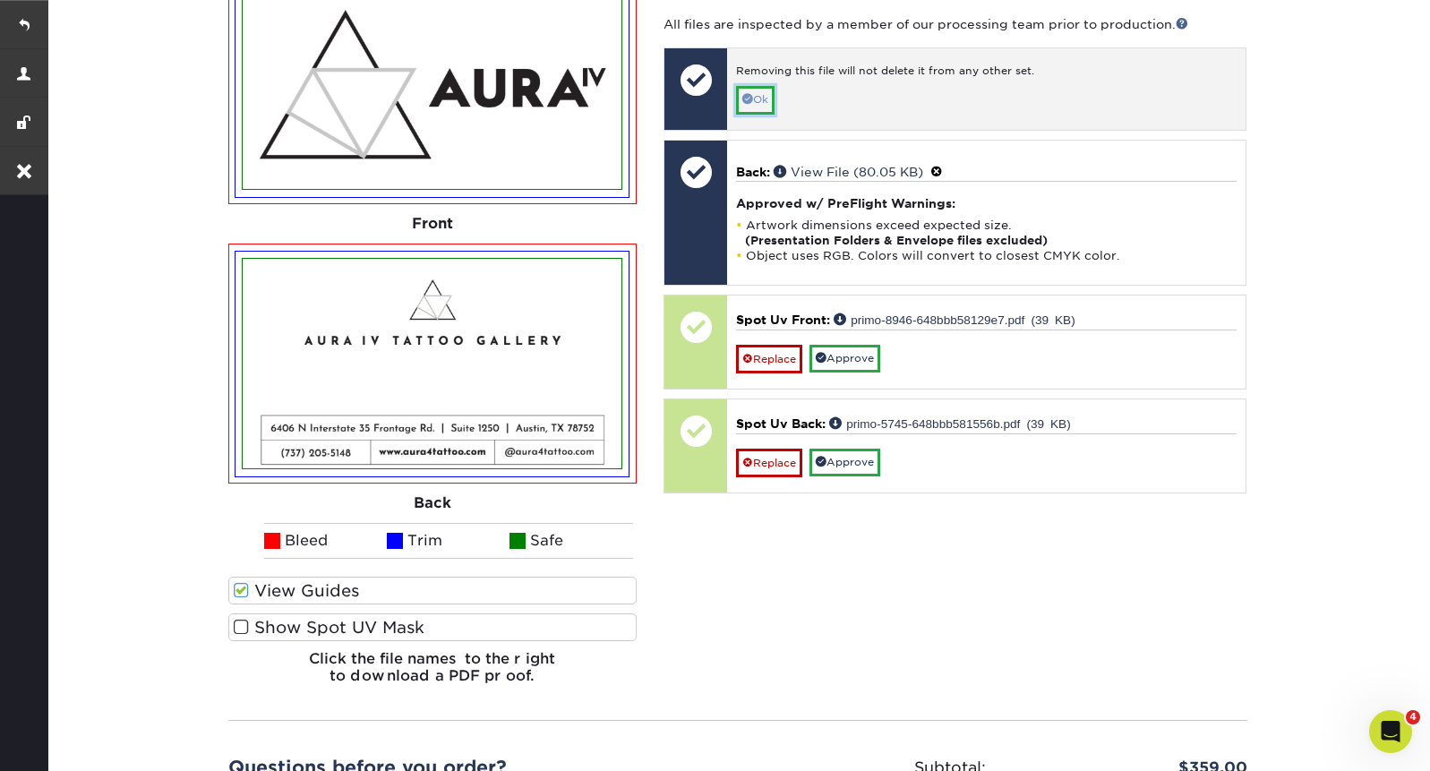
click at [764, 86] on link "Ok" at bounding box center [755, 100] width 39 height 28
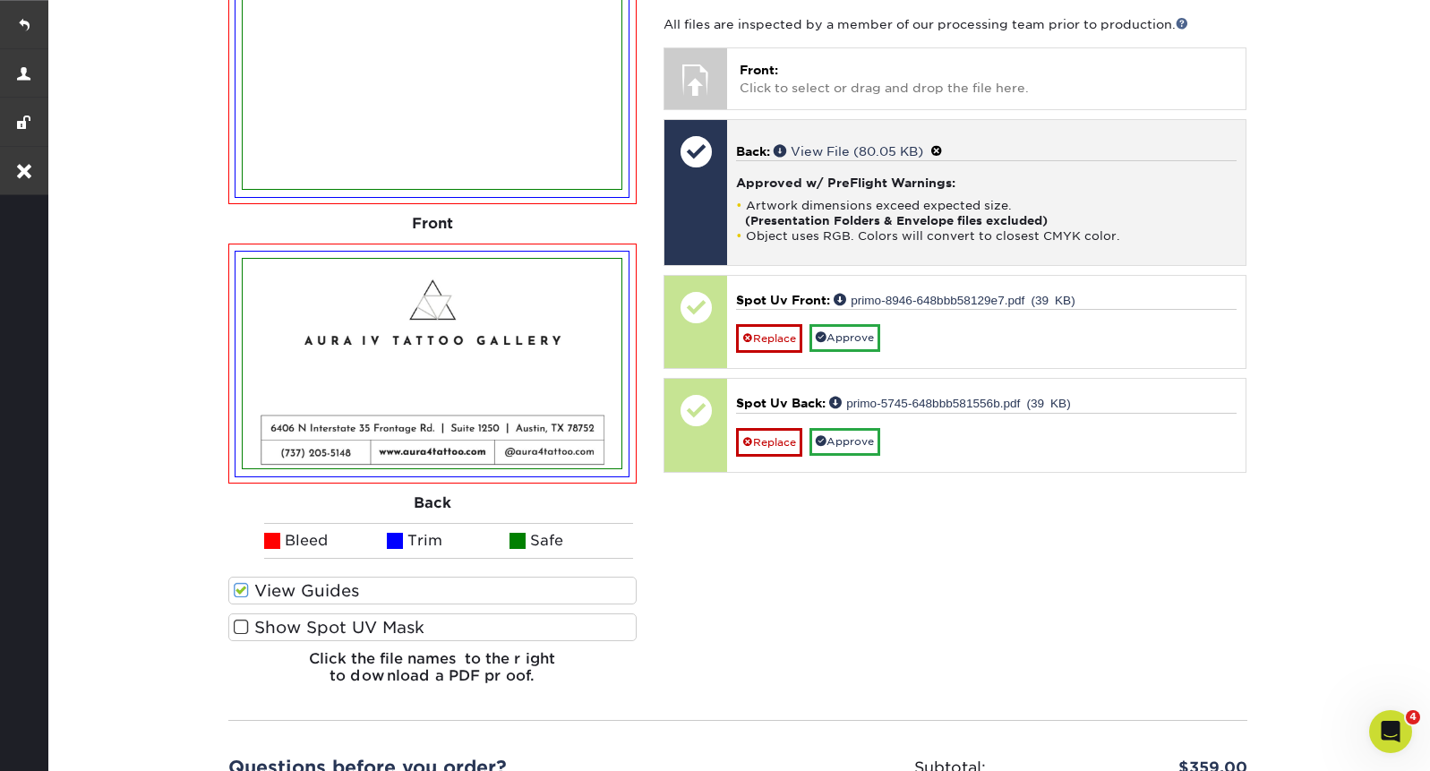
click at [943, 144] on span at bounding box center [936, 151] width 13 height 14
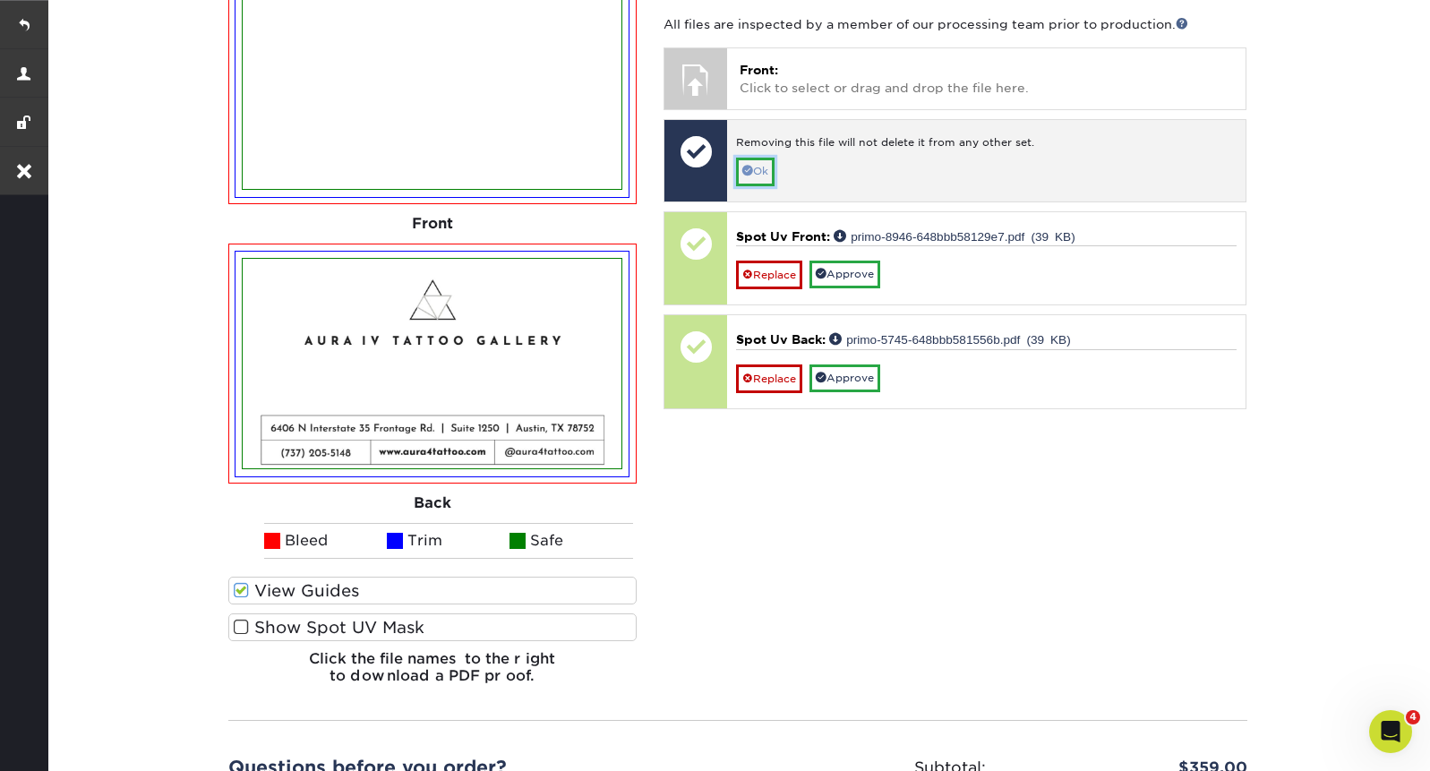
click at [756, 158] on link "Ok" at bounding box center [755, 172] width 39 height 28
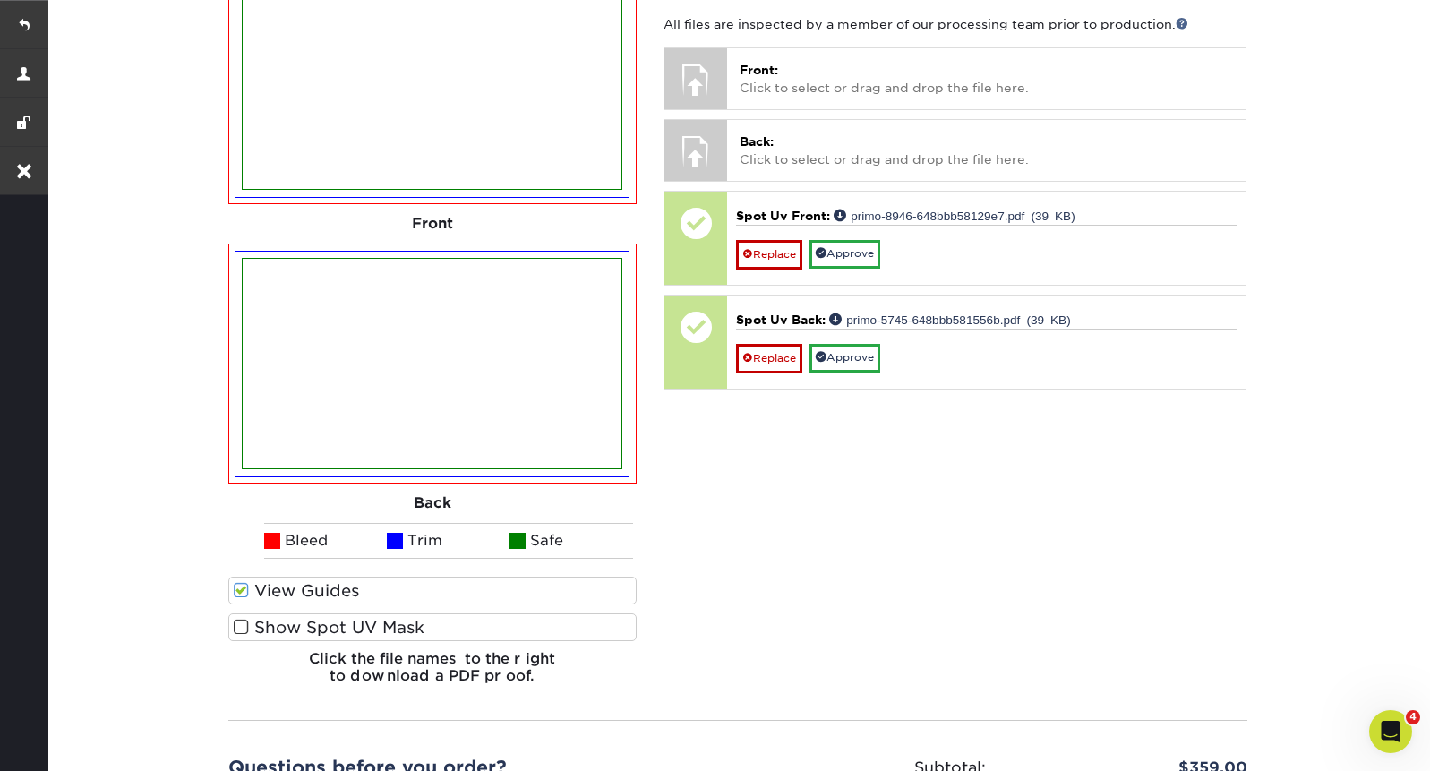
click at [239, 619] on span at bounding box center [241, 627] width 15 height 17
click at [0, 0] on input "Show Spot UV Mask" at bounding box center [0, 0] width 0 height 0
click at [240, 582] on span at bounding box center [241, 590] width 15 height 17
click at [0, 0] on input "View Guides" at bounding box center [0, 0] width 0 height 0
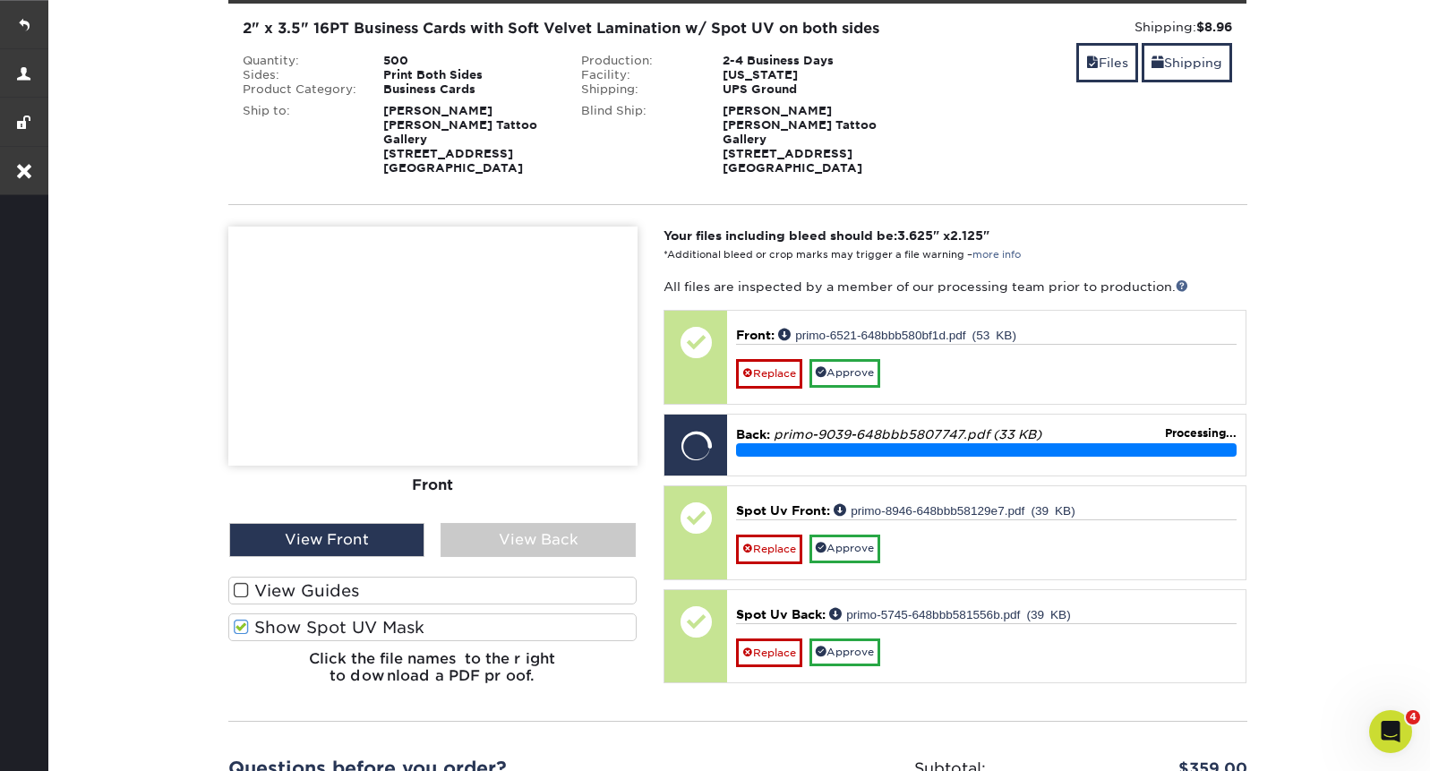
scroll to position [1051, 0]
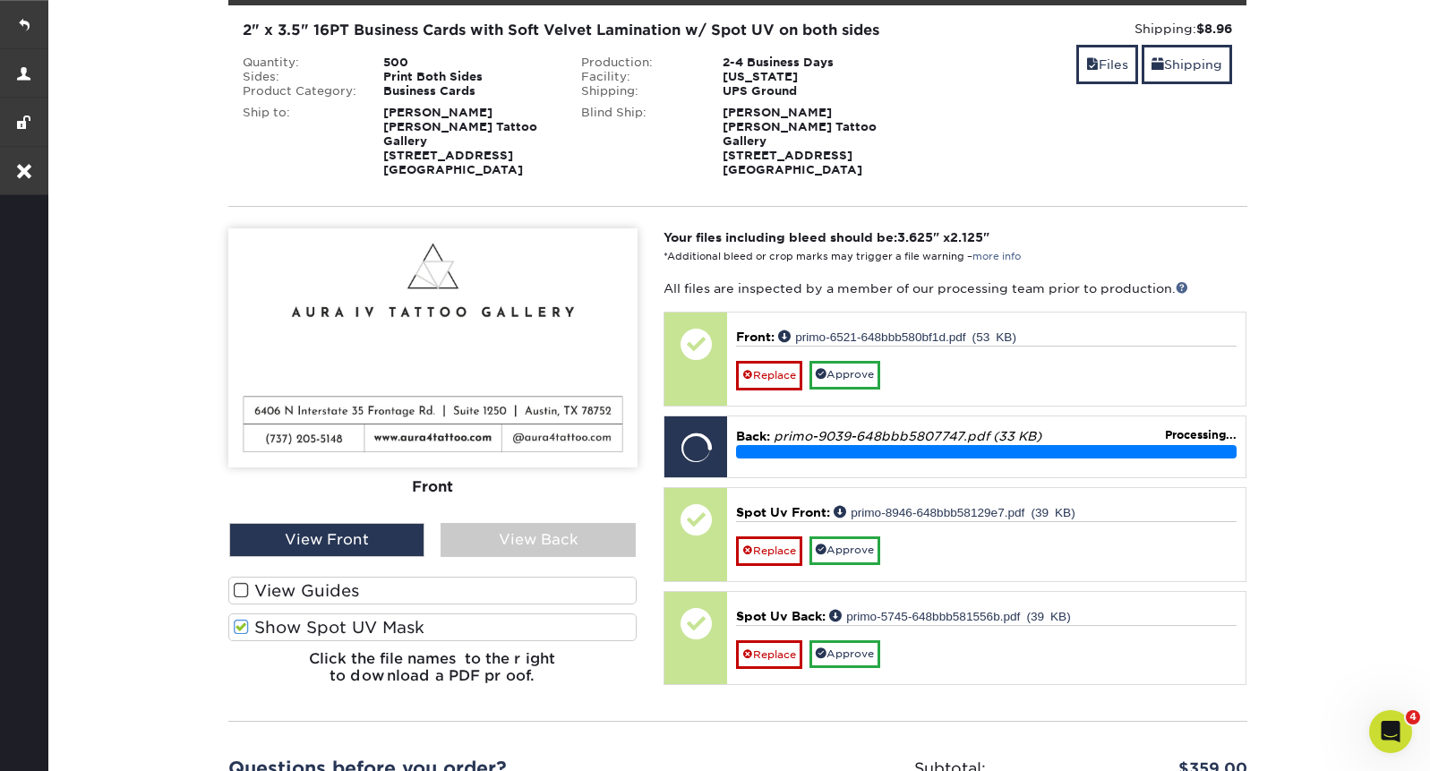
click at [239, 582] on span at bounding box center [241, 590] width 15 height 17
click at [0, 0] on input "View Guides" at bounding box center [0, 0] width 0 height 0
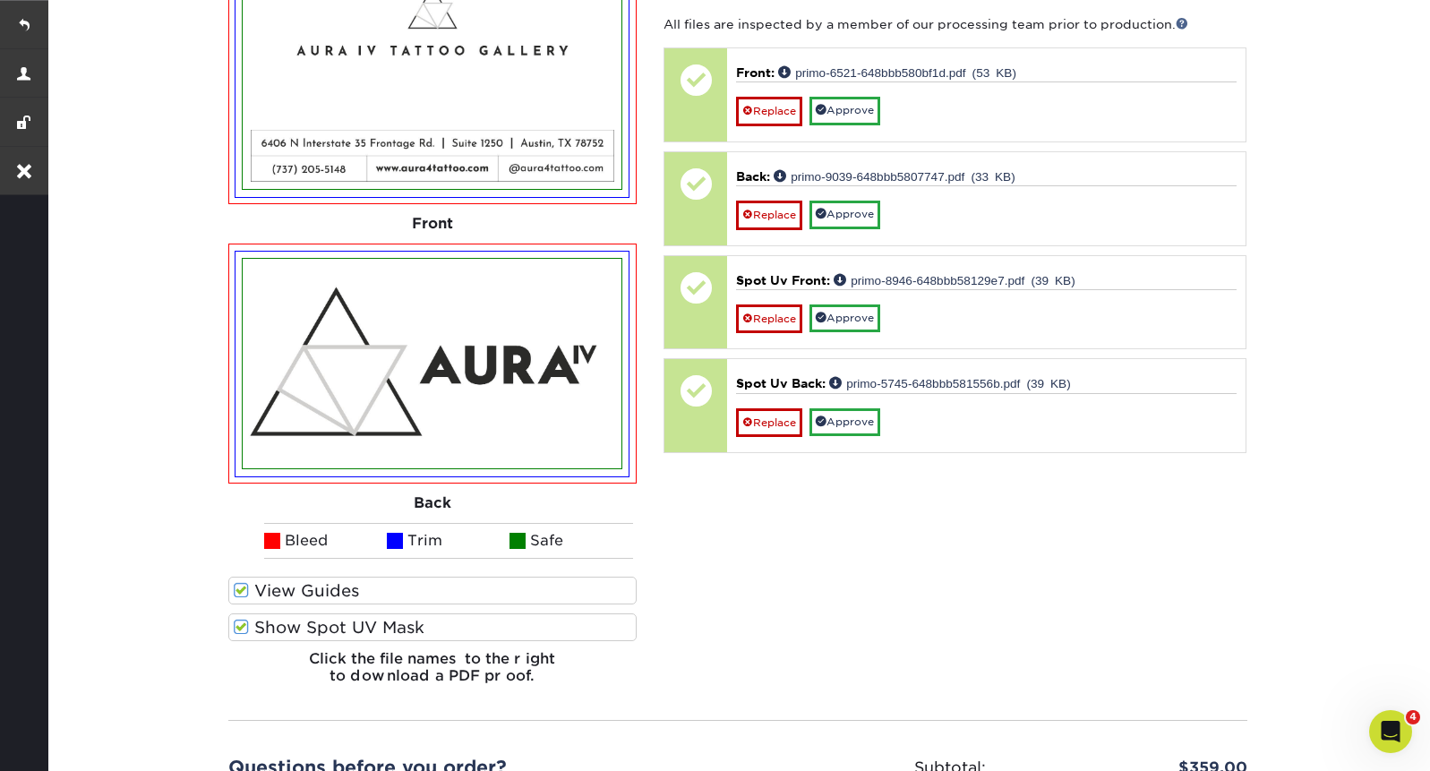
click at [239, 619] on span at bounding box center [241, 627] width 15 height 17
click at [0, 0] on input "Show Spot UV Mask" at bounding box center [0, 0] width 0 height 0
click at [239, 619] on span at bounding box center [241, 627] width 15 height 17
click at [0, 0] on input "Show Spot UV Mask" at bounding box center [0, 0] width 0 height 0
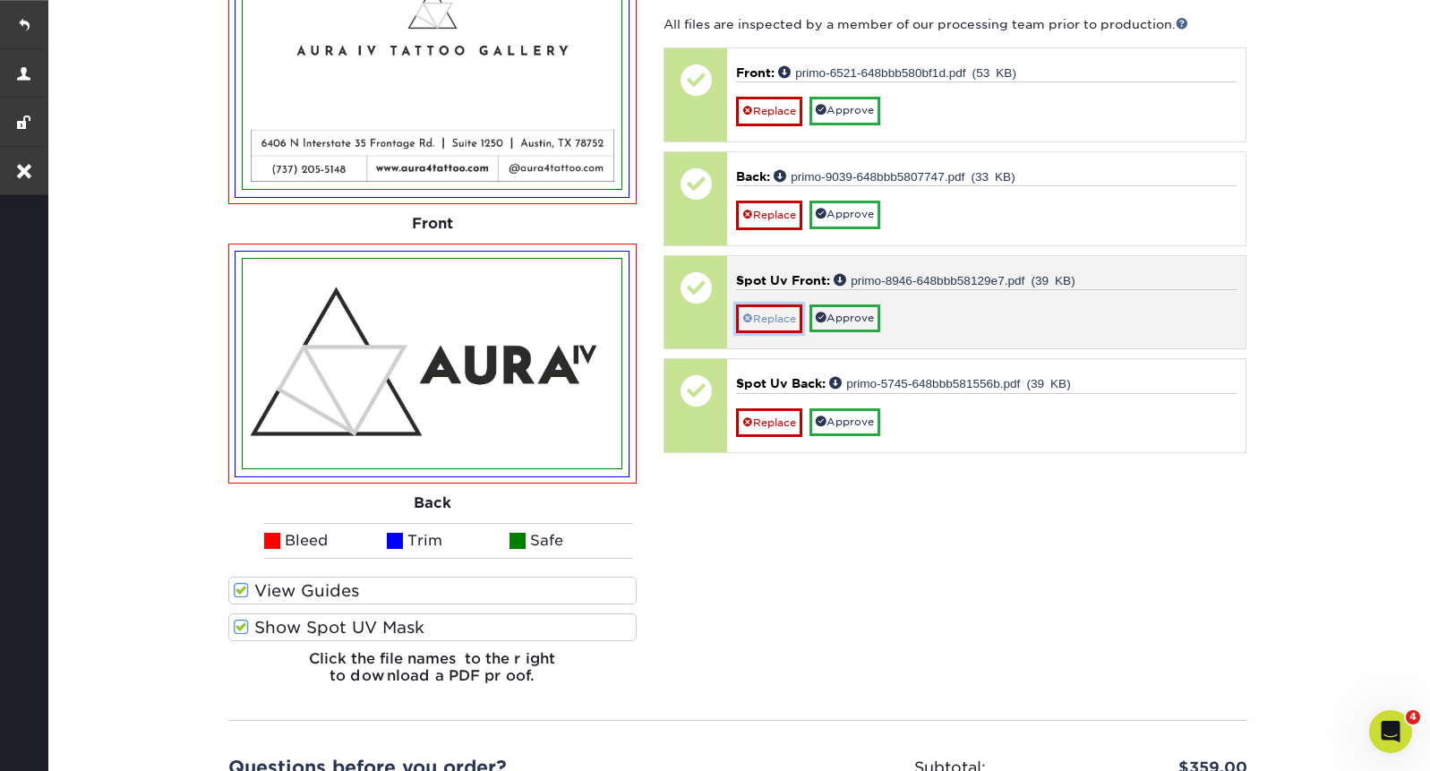
click at [778, 304] on link "Replace" at bounding box center [769, 318] width 66 height 29
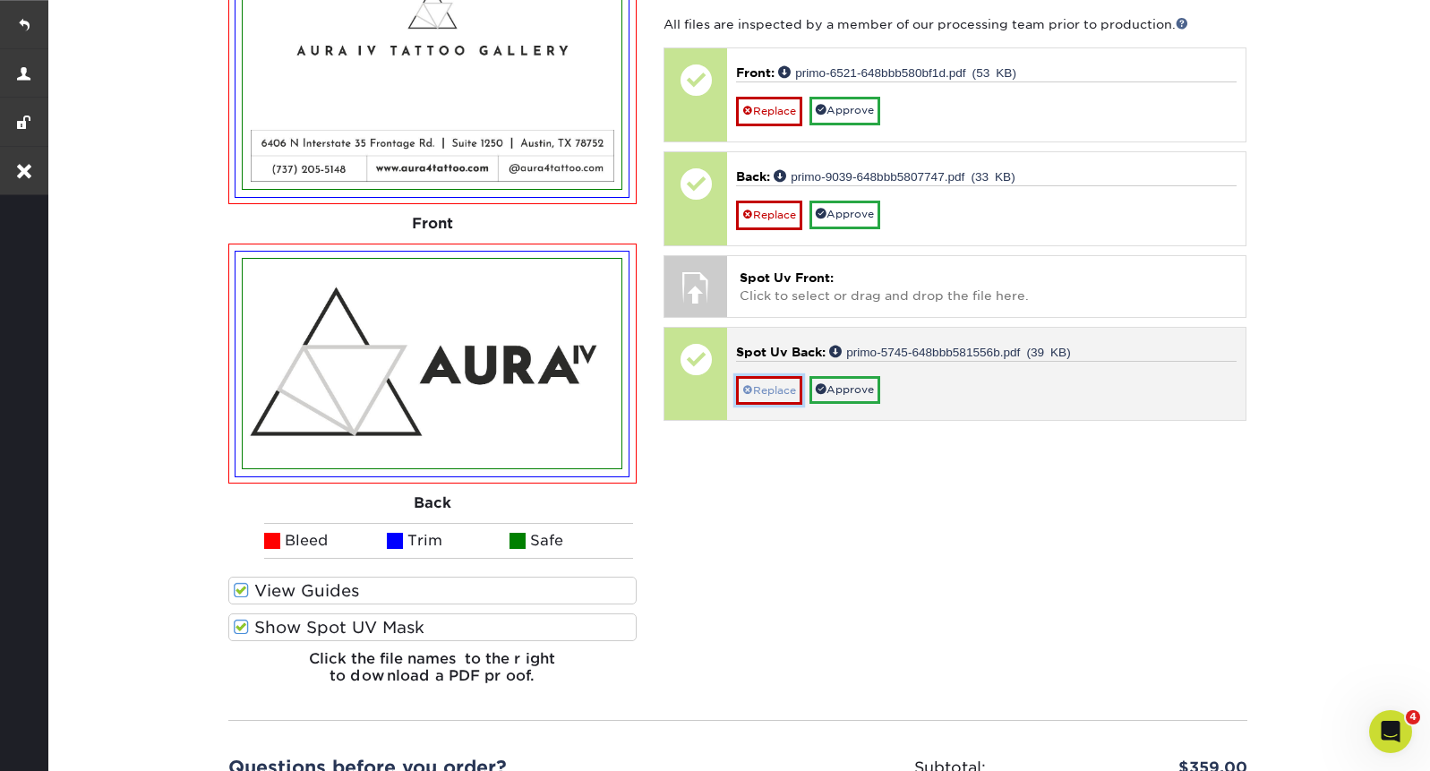
click at [767, 376] on link "Replace" at bounding box center [769, 390] width 66 height 29
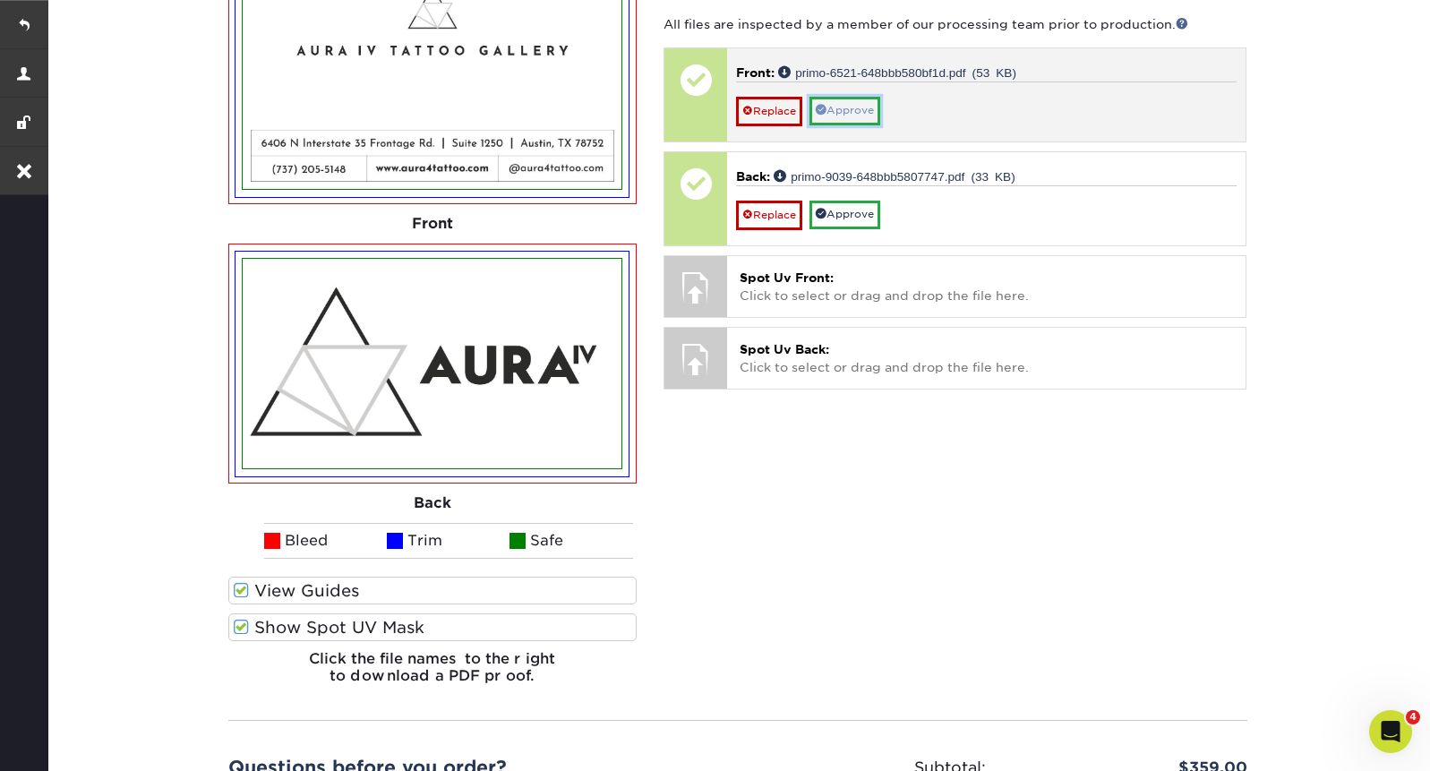
click at [856, 97] on link "Approve" at bounding box center [845, 111] width 71 height 28
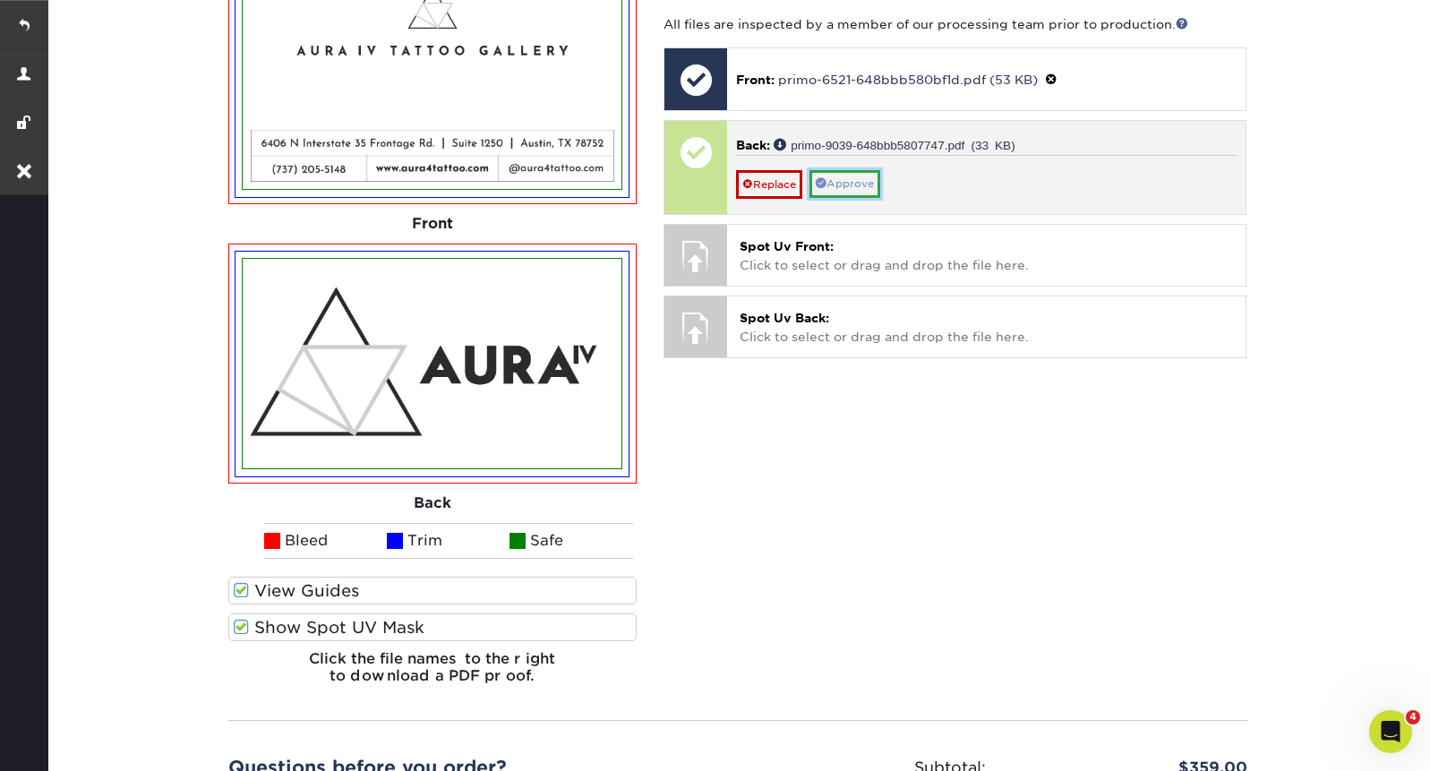
click at [852, 170] on link "Approve" at bounding box center [845, 184] width 71 height 28
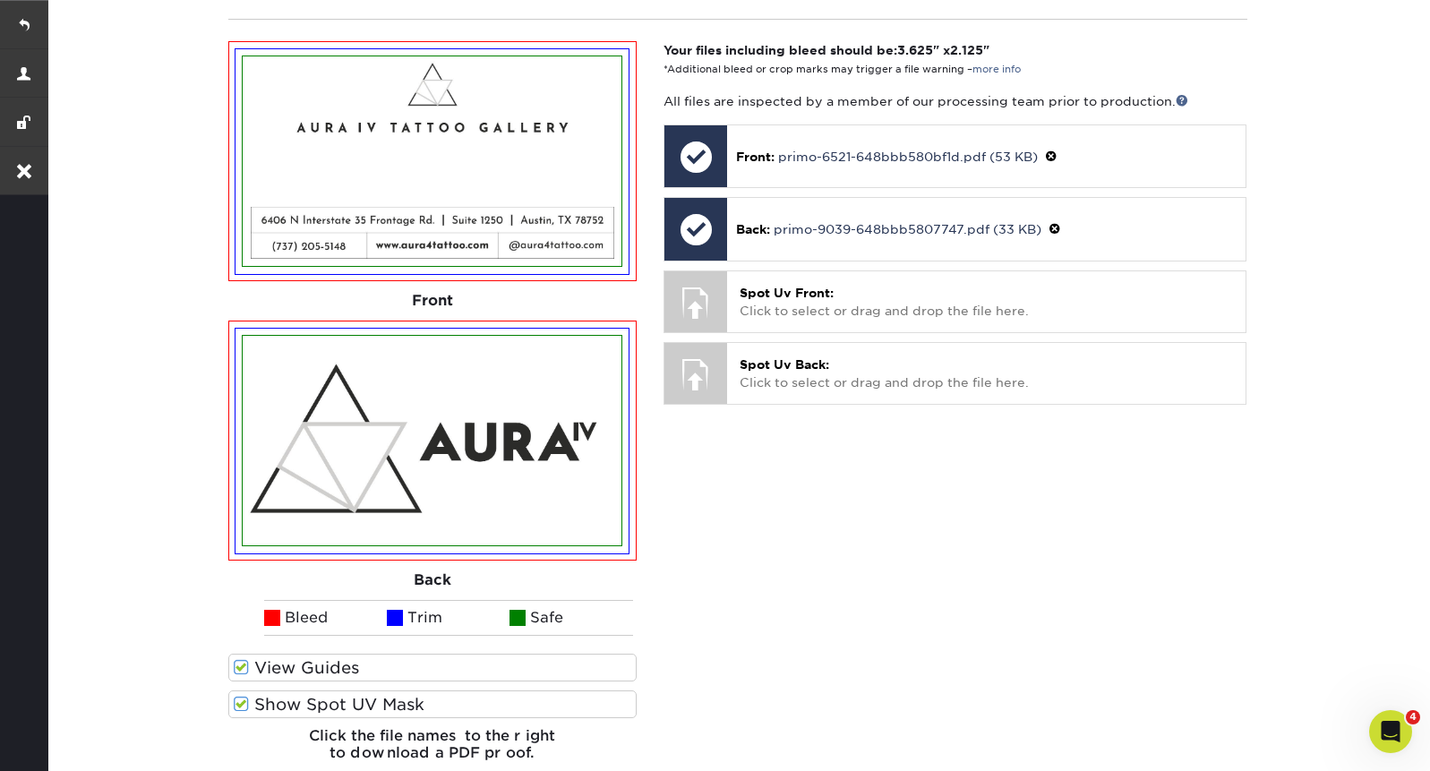
scroll to position [1206, 0]
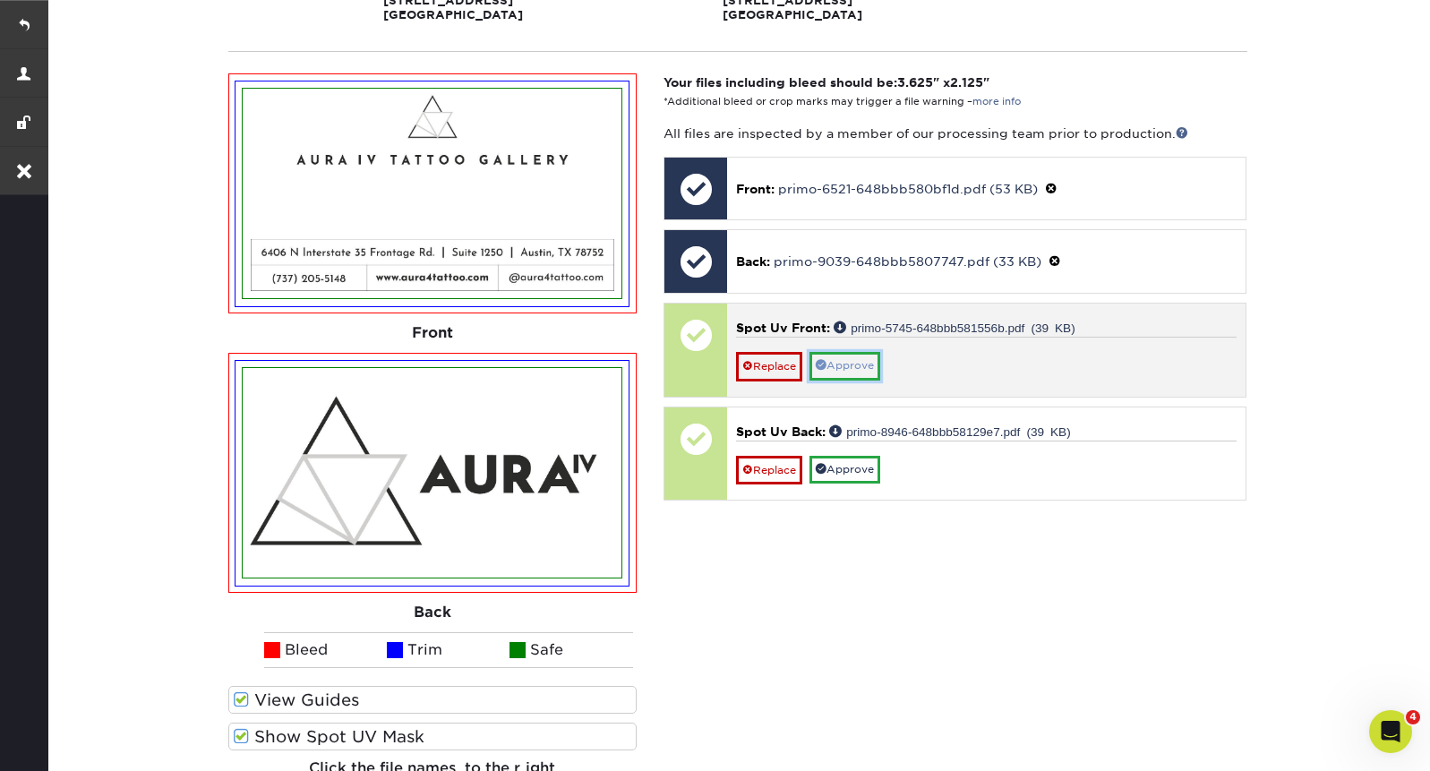
click at [862, 352] on link "Approve" at bounding box center [845, 366] width 71 height 28
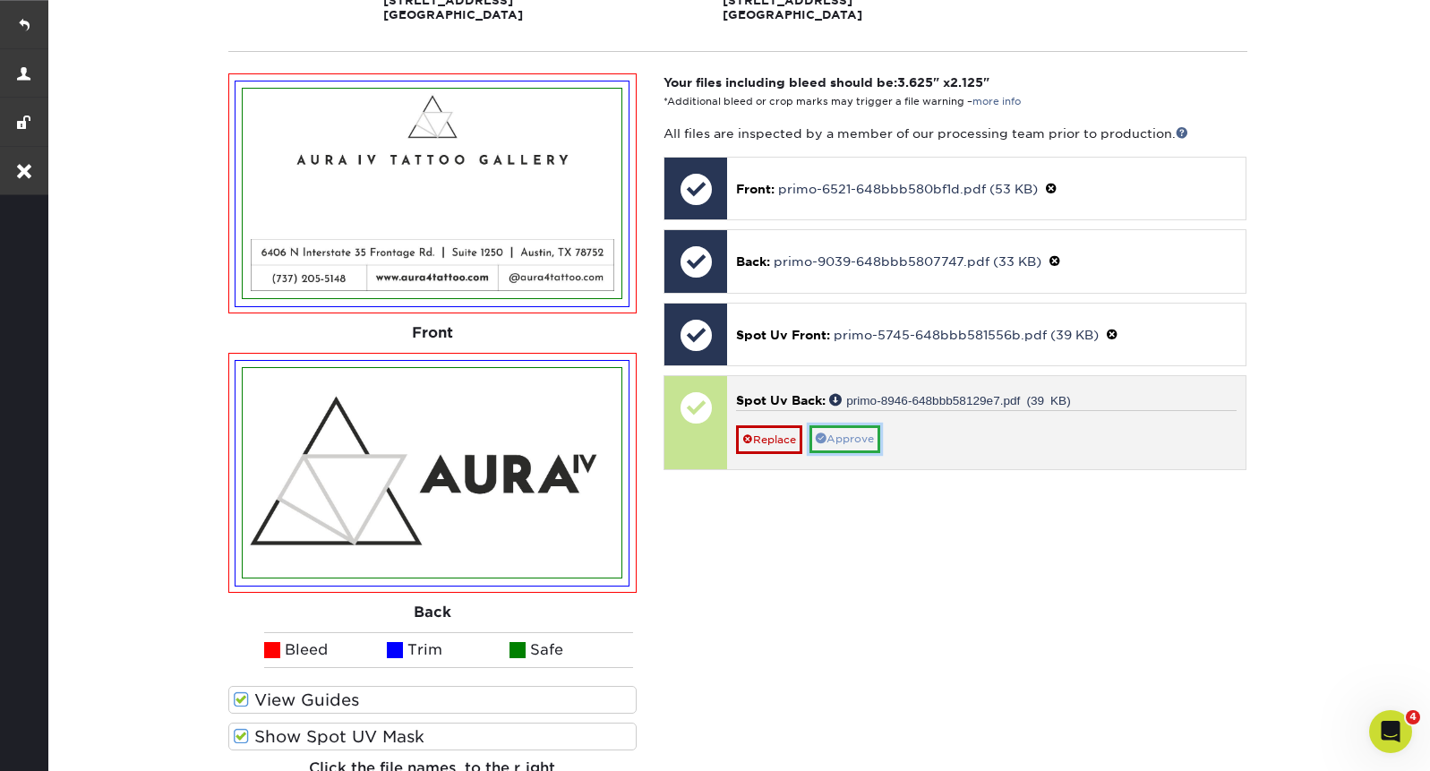
click at [858, 425] on link "Approve" at bounding box center [845, 439] width 71 height 28
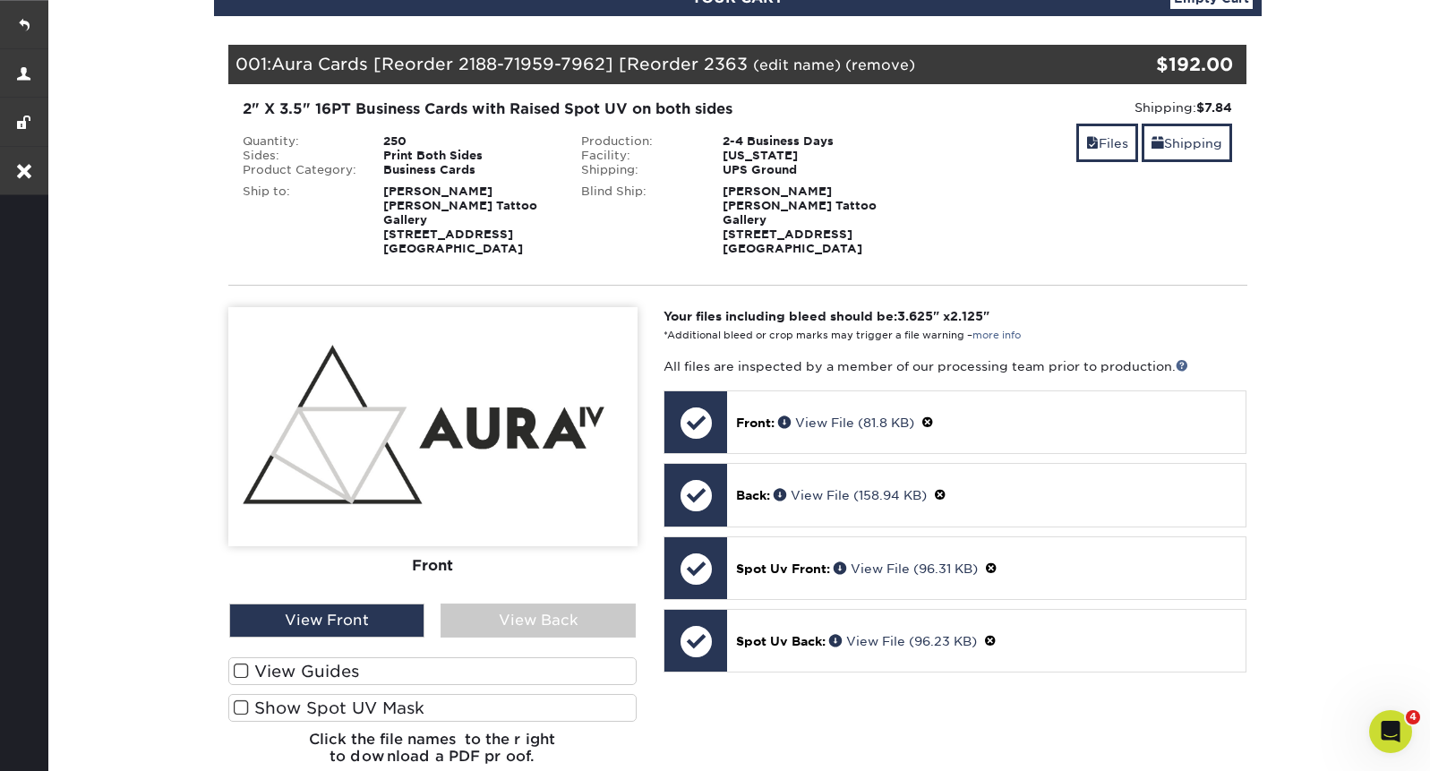
scroll to position [0, 0]
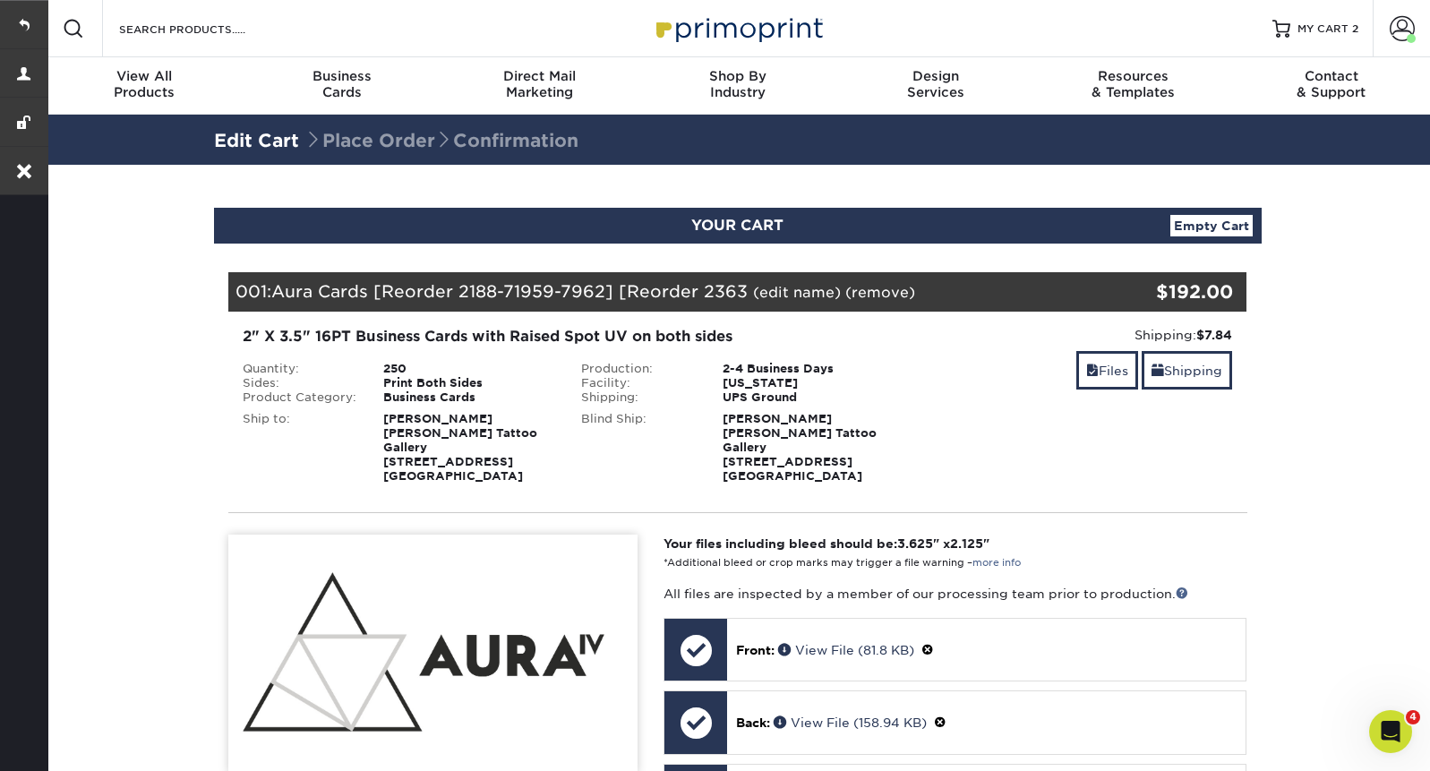
click at [868, 289] on link "(remove)" at bounding box center [880, 292] width 70 height 17
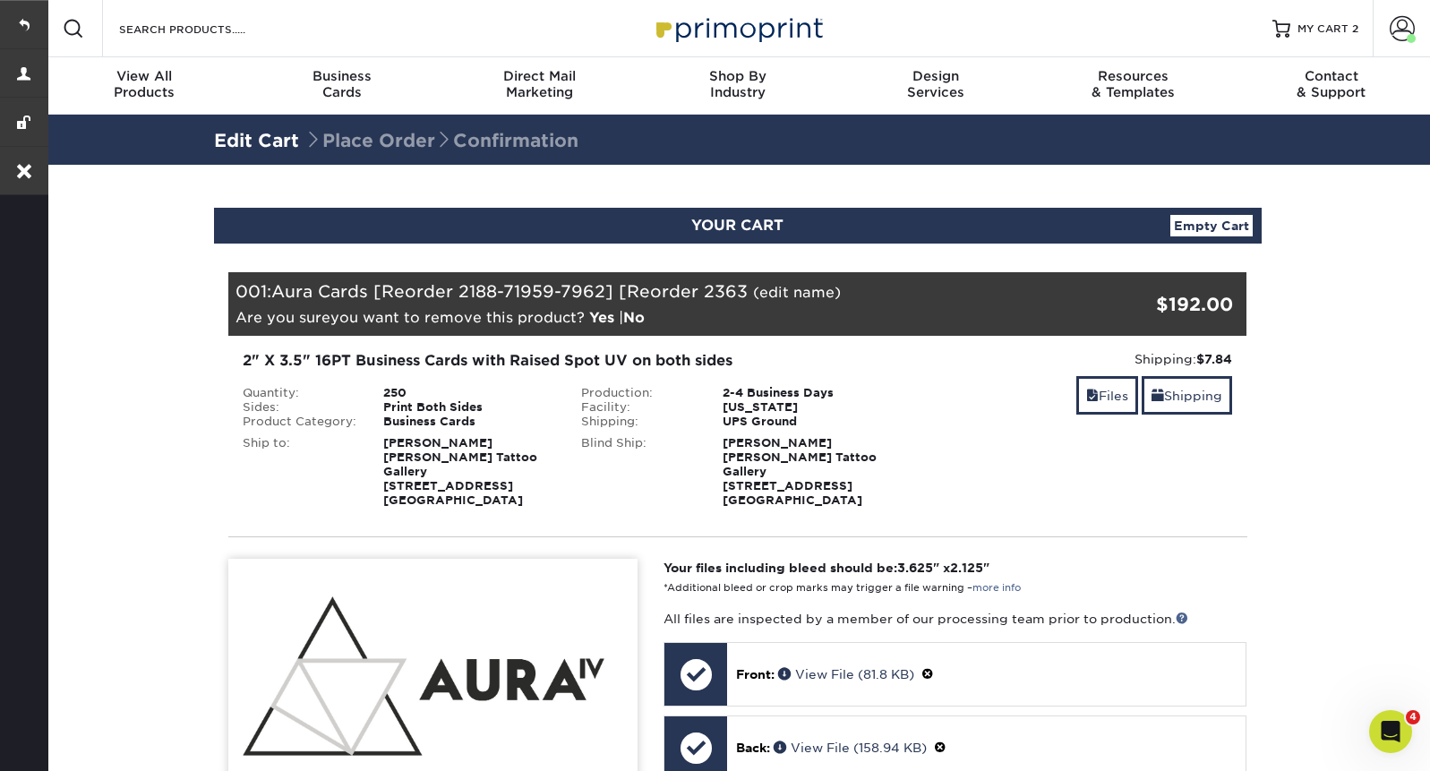
click at [600, 314] on link "Yes" at bounding box center [601, 317] width 25 height 17
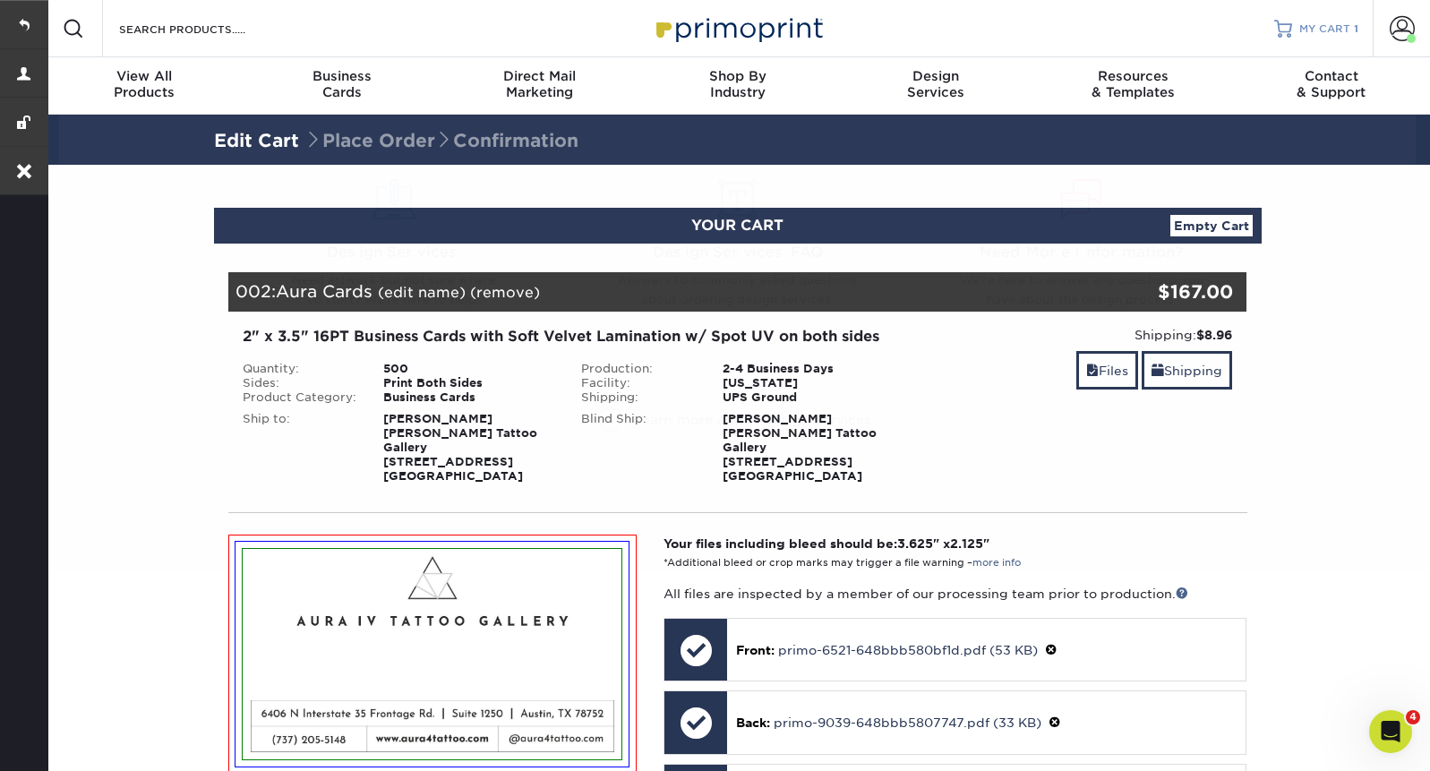
click at [1320, 36] on span "MY CART" at bounding box center [1324, 28] width 51 height 15
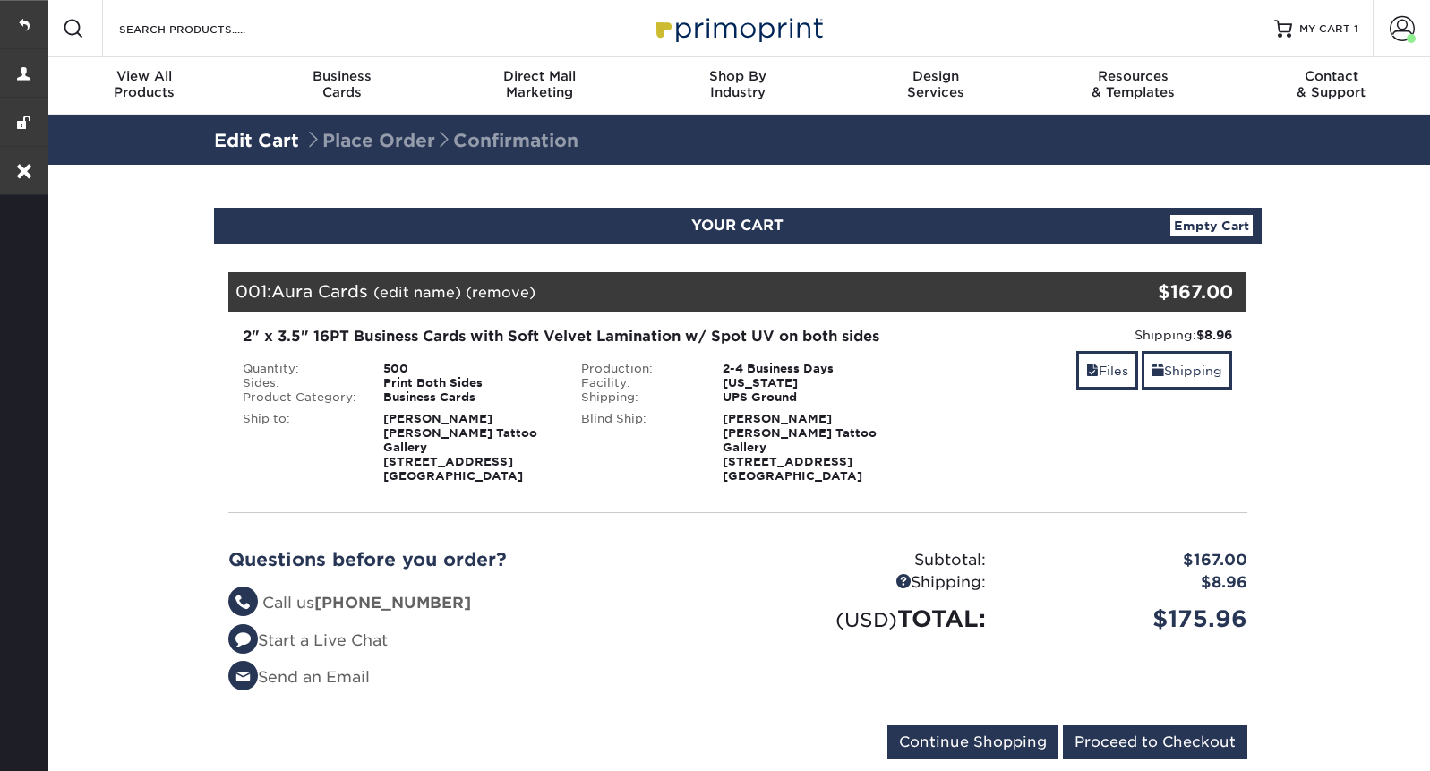
scroll to position [10, 0]
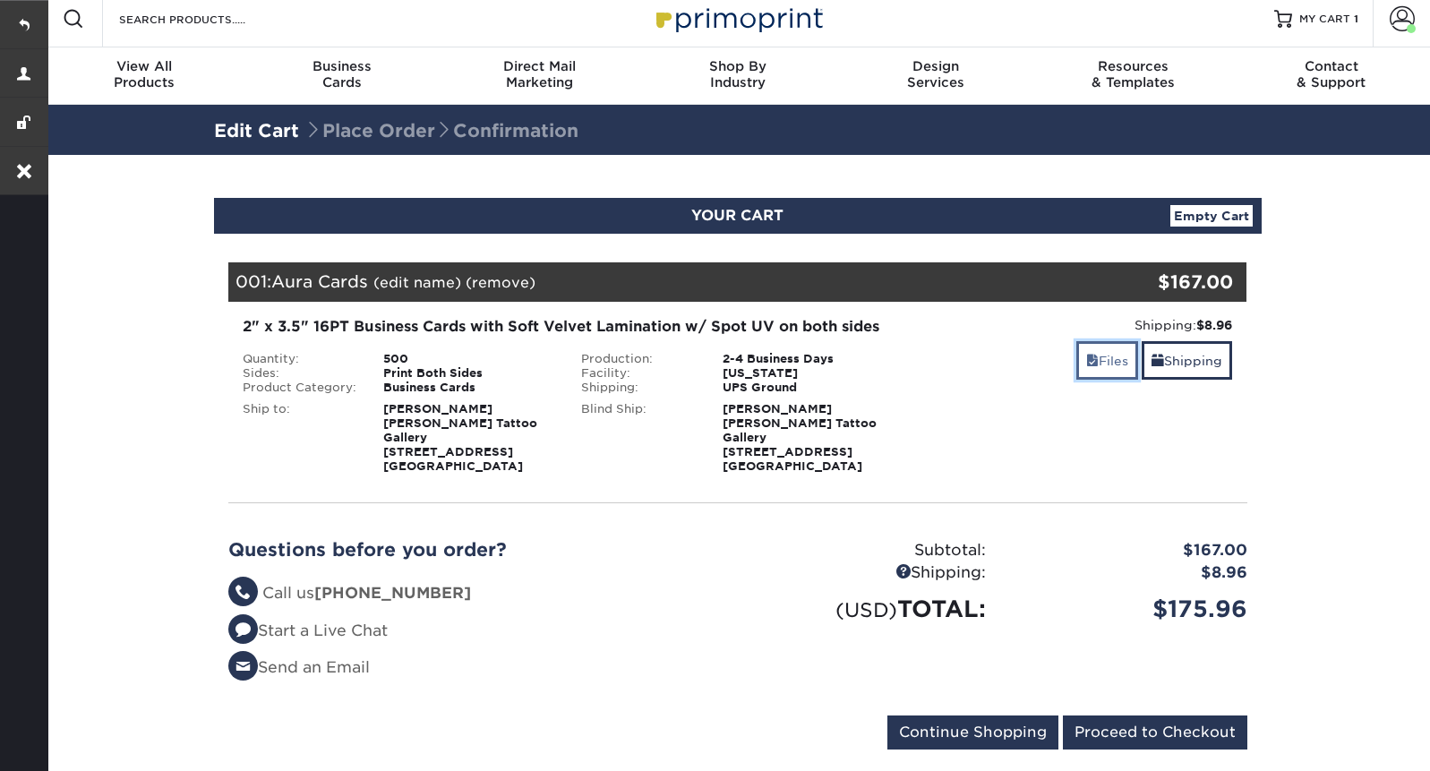
click at [1103, 353] on link "Files" at bounding box center [1107, 360] width 62 height 39
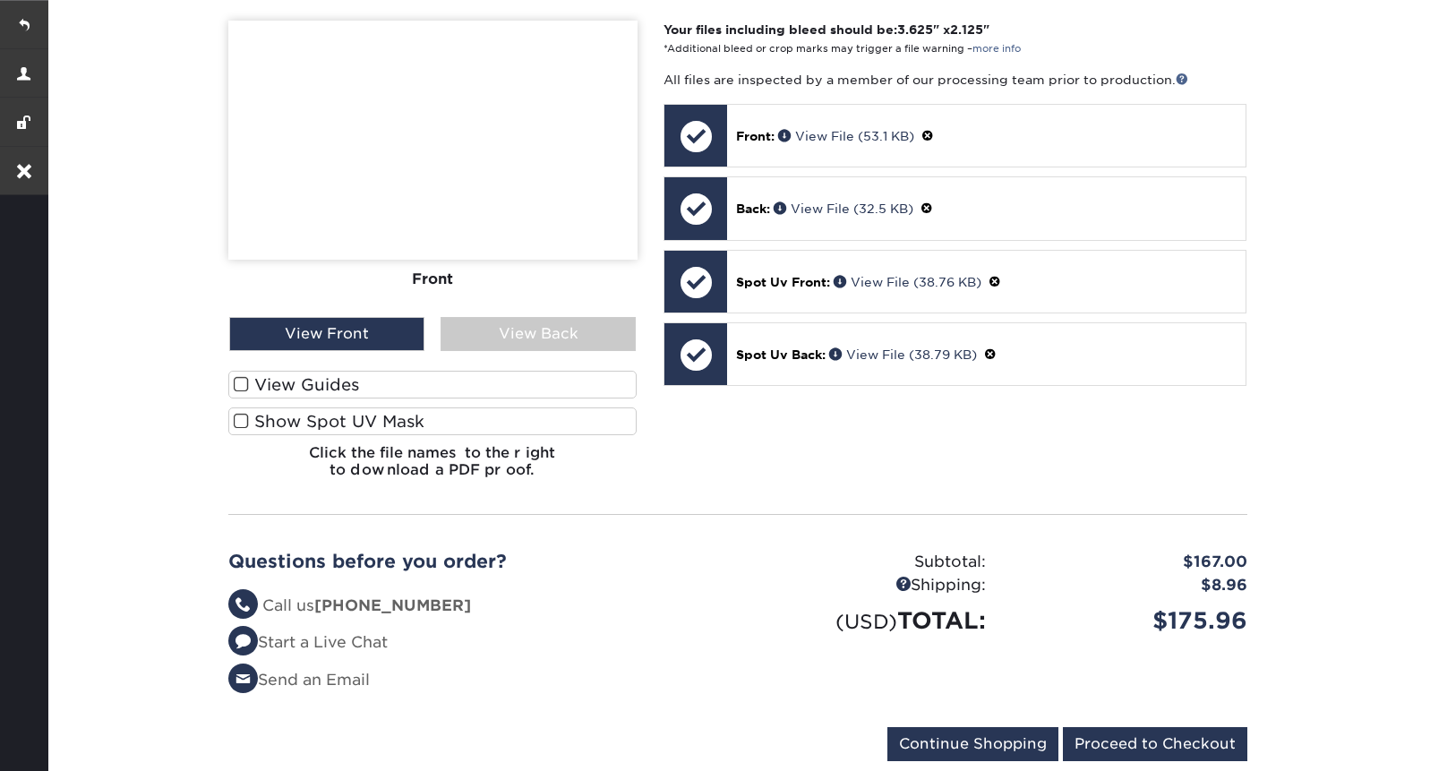
scroll to position [521, 0]
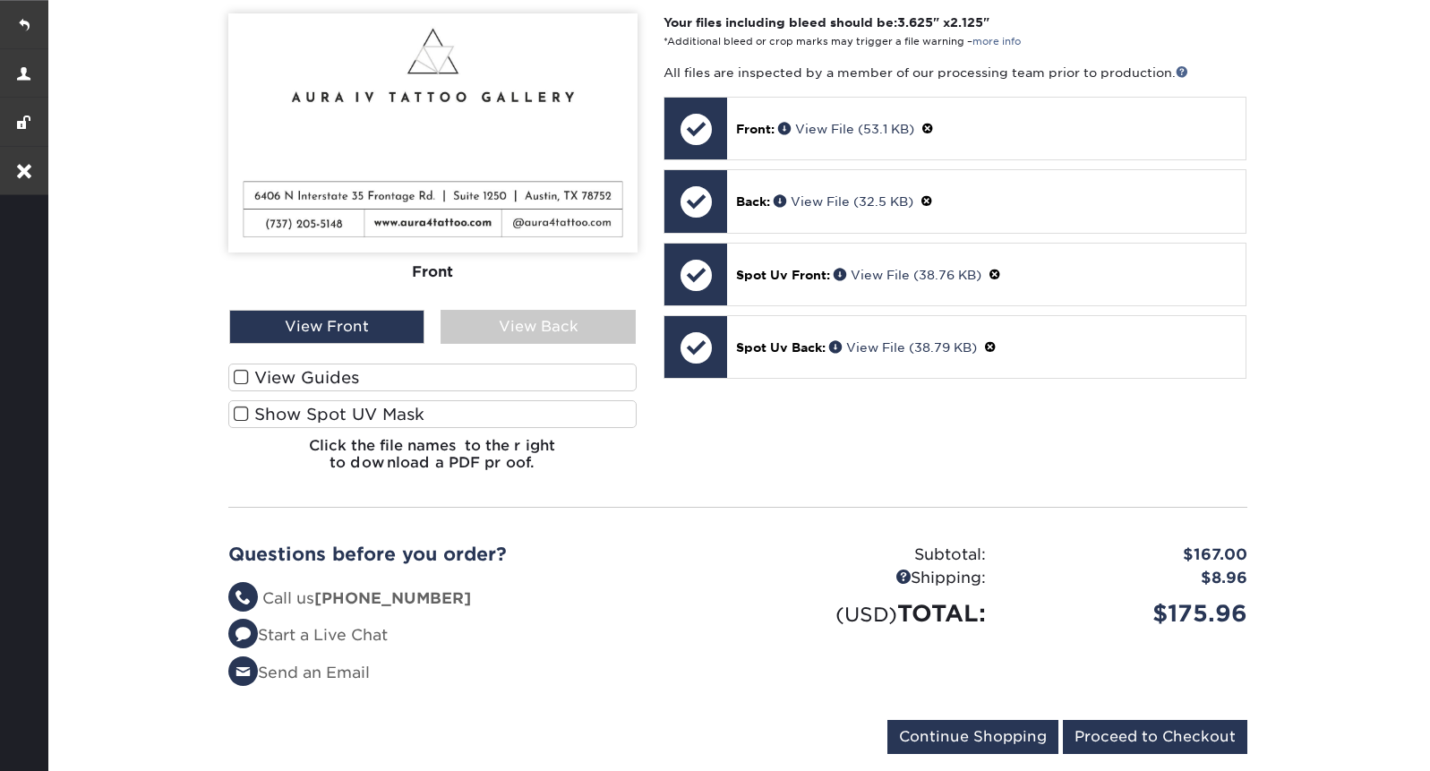
click at [241, 406] on span at bounding box center [241, 414] width 15 height 17
click at [0, 0] on input "Show Spot UV Mask" at bounding box center [0, 0] width 0 height 0
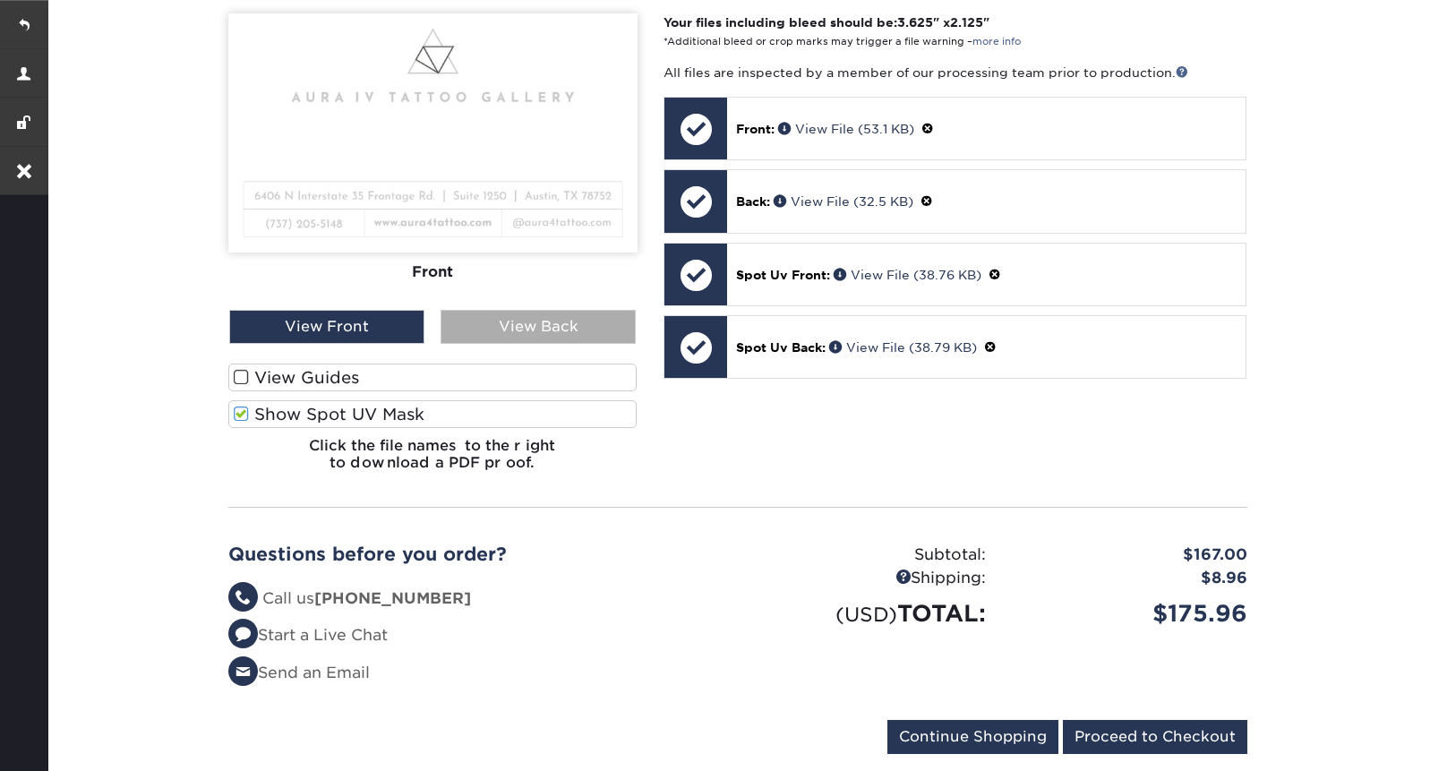
click at [534, 310] on div "View Back" at bounding box center [538, 327] width 195 height 34
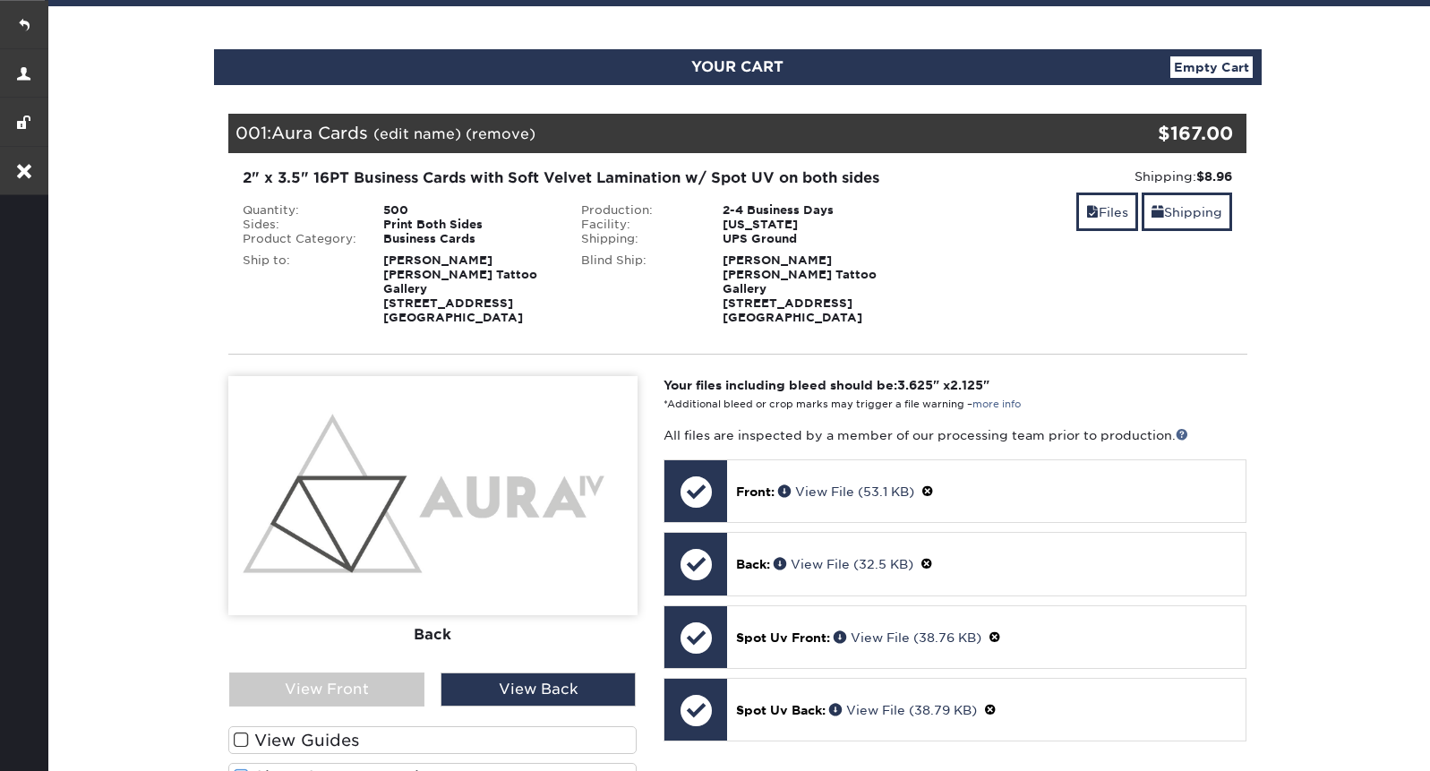
scroll to position [0, 0]
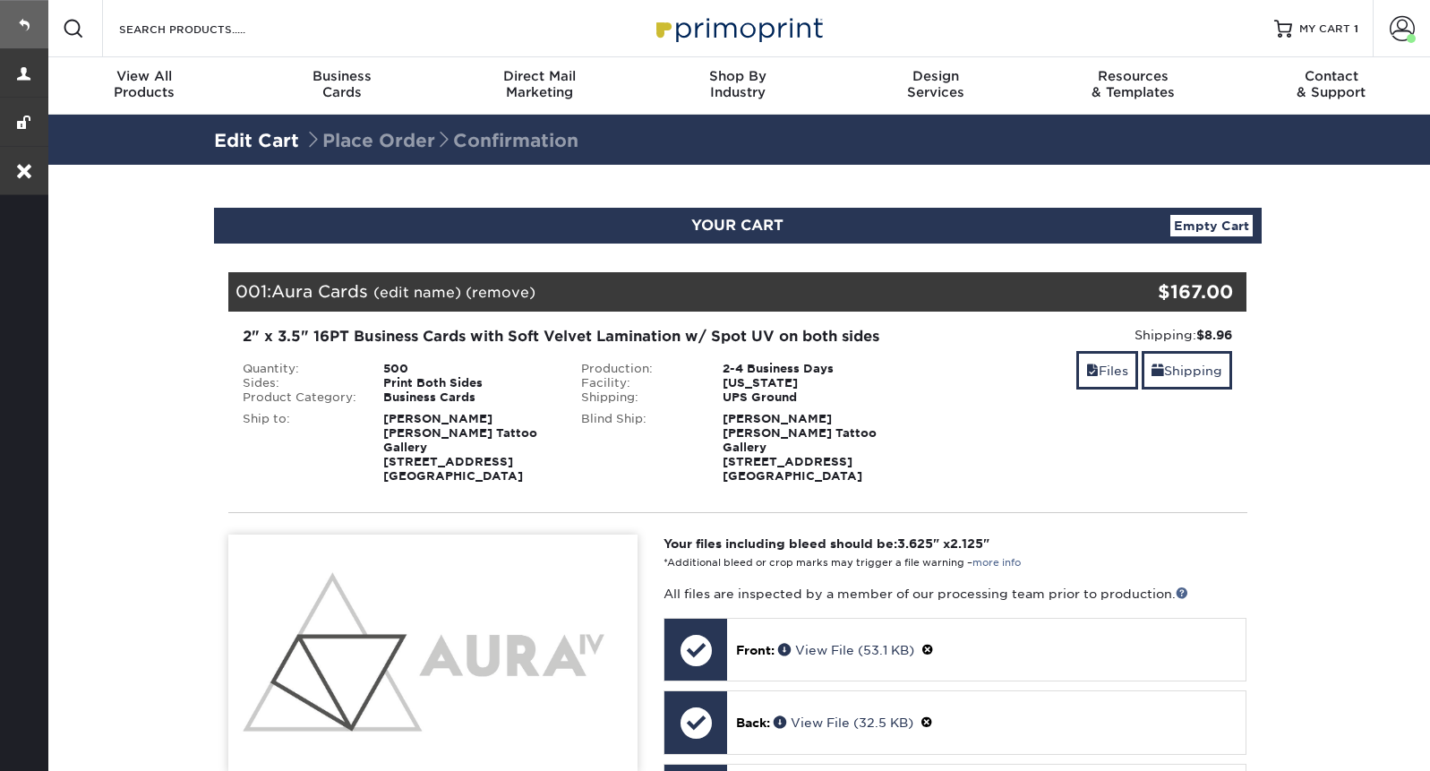
click at [21, 26] on link at bounding box center [24, 24] width 48 height 48
